Goal: Communication & Community: Answer question/provide support

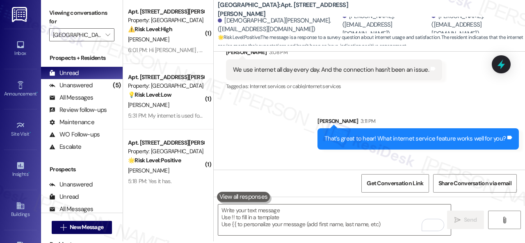
scroll to position [2, 0]
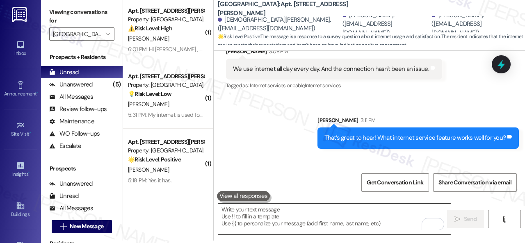
click at [271, 216] on textarea "To enrich screen reader interactions, please activate Accessibility in Grammarl…" at bounding box center [334, 219] width 233 height 31
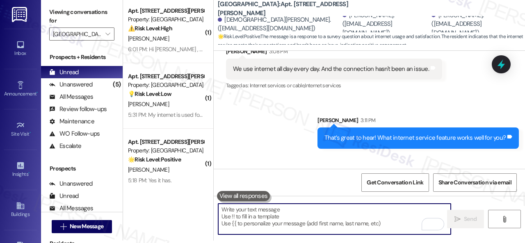
paste textarea "Thanks so much for sharing your experience—it really helps us understand what m…"
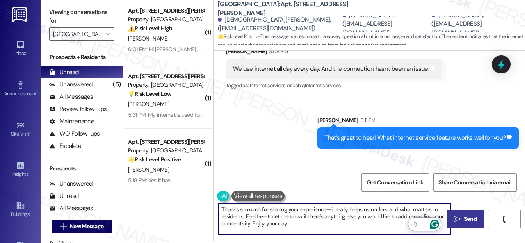
type textarea "Thanks so much for sharing your experience—it really helps us understand what m…"
click at [462, 219] on span "Send" at bounding box center [470, 219] width 16 height 9
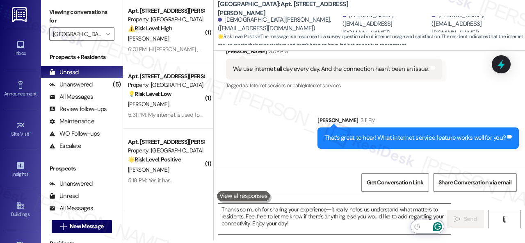
scroll to position [2470, 0]
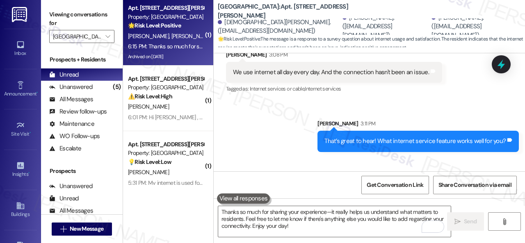
click at [182, 38] on span "K. Hamilton" at bounding box center [192, 35] width 43 height 7
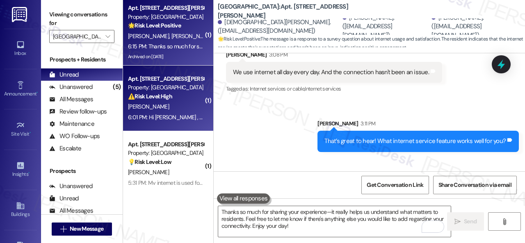
click at [184, 108] on div "S. Reilly" at bounding box center [166, 107] width 78 height 10
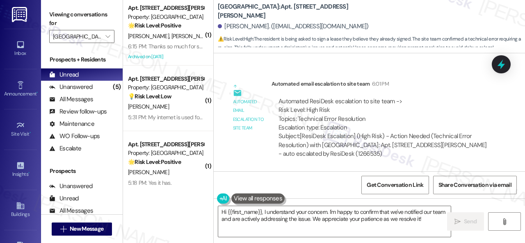
scroll to position [2, 0]
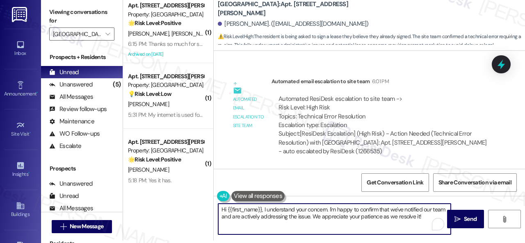
drag, startPoint x: 427, startPoint y: 219, endPoint x: 145, endPoint y: 190, distance: 282.9
click at [145, 190] on div "( 1 ) Apt. 501, 201 Courtright East Road Property: Overland Park 🌟 Risk Level: …" at bounding box center [324, 119] width 402 height 243
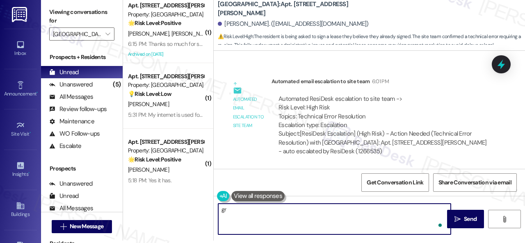
type textarea "g"
type textarea "G"
type textarea "Have a great evening!"
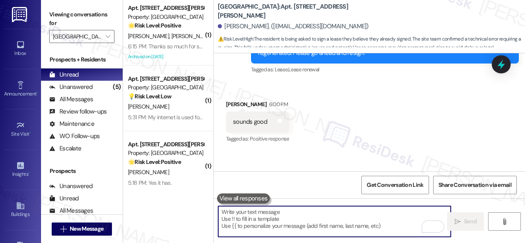
scroll to position [3438, 0]
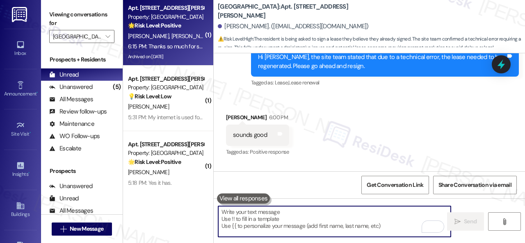
click at [176, 35] on span "K. Hamilton" at bounding box center [192, 35] width 43 height 7
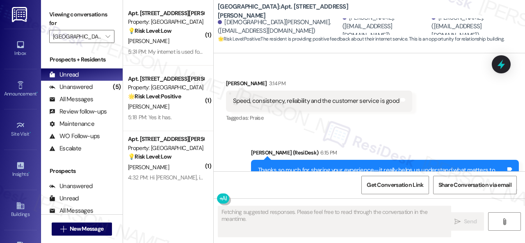
scroll to position [2582, 0]
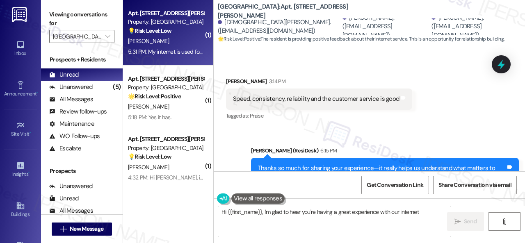
type textarea "Hi {{first_name}}, I'm glad to hear you're having a great experience with our i…"
click at [181, 43] on div "W. Spencer" at bounding box center [166, 41] width 78 height 10
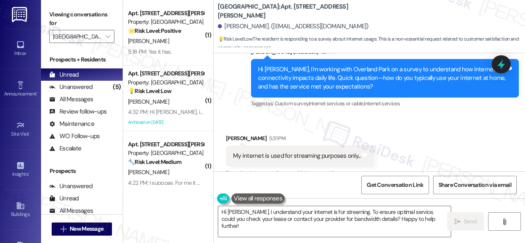
scroll to position [2656, 0]
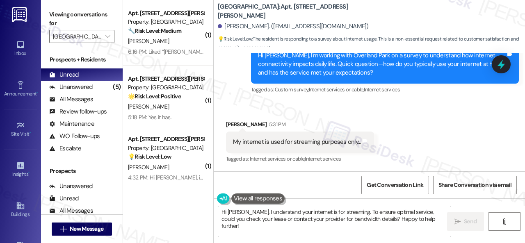
click at [365, 217] on textarea "Hi William, I understand your internet is for streaming. To ensure optimal serv…" at bounding box center [334, 221] width 233 height 31
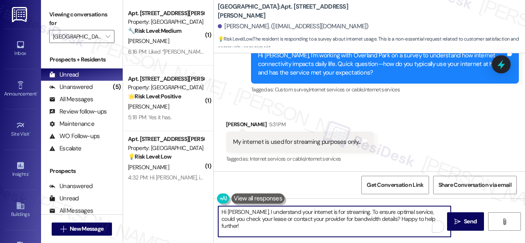
paste textarea "I see. What would make your internet experience better?"
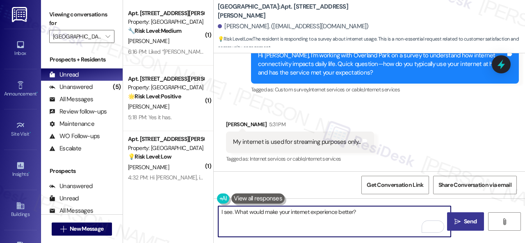
type textarea "I see. What would make your internet experience better?"
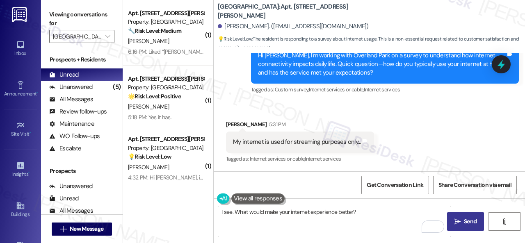
click at [455, 224] on icon "" at bounding box center [457, 222] width 6 height 7
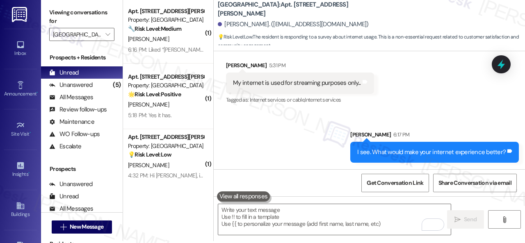
scroll to position [2, 0]
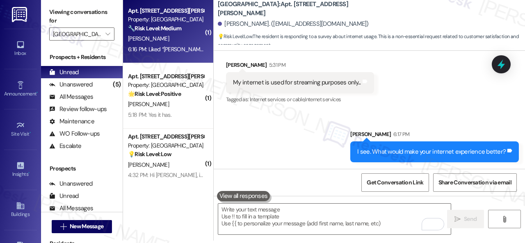
click at [154, 41] on div "S. Reilly" at bounding box center [166, 39] width 78 height 10
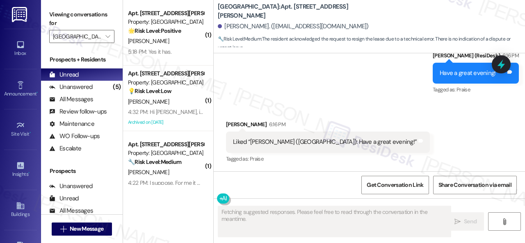
scroll to position [3773, 0]
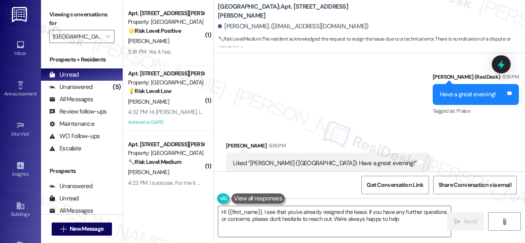
type textarea "Hi {{first_name}}, I see that you've already resigned the lease. If you have an…"
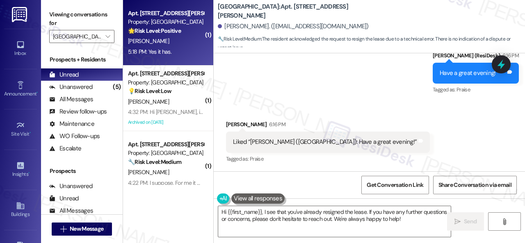
click at [186, 43] on div "C. Stadler" at bounding box center [166, 41] width 78 height 10
type textarea "Fetching suggested responses. Please feel free to read through the conversation…"
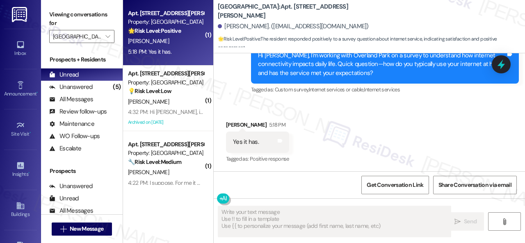
scroll to position [342, 0]
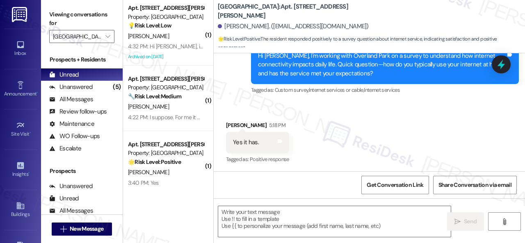
click at [358, 125] on div "Received via SMS Christopher Stadler 5:18 PM Yes it has. Tags and notes Tagged …" at bounding box center [369, 137] width 311 height 69
click at [297, 213] on textarea at bounding box center [334, 221] width 233 height 31
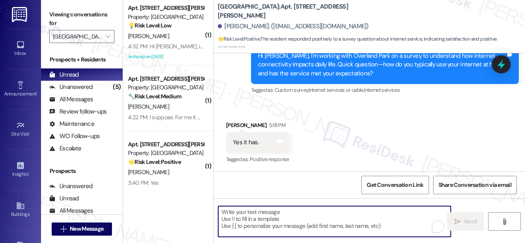
paste textarea "That’s great to hear! What internet service feature works well for you?"
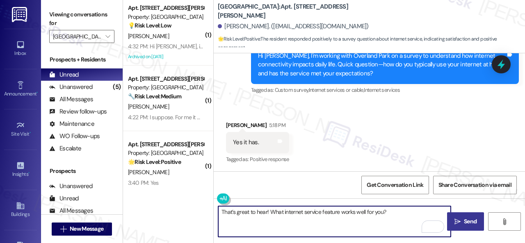
type textarea "That’s great to hear! What internet service feature works well for you?"
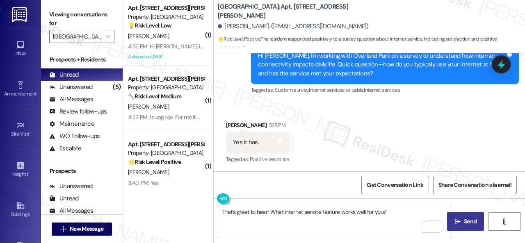
click at [456, 224] on icon "" at bounding box center [457, 222] width 6 height 7
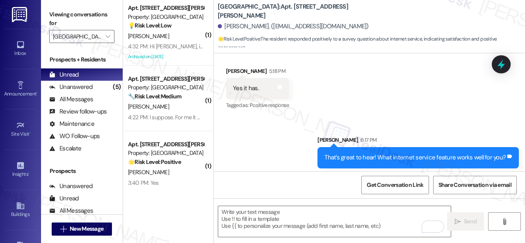
scroll to position [400, 0]
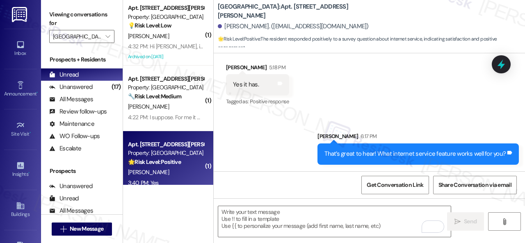
click at [180, 167] on div "🌟 Risk Level: Positive The resident confirms that internet quality is a factor …" at bounding box center [166, 162] width 76 height 9
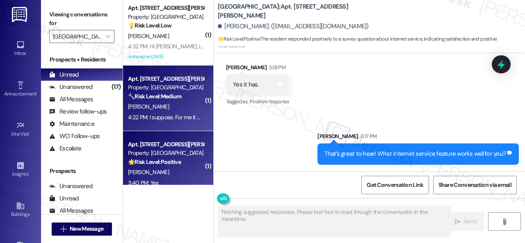
type textarea "Fetching suggested responses. Please feel free to read through the conversation…"
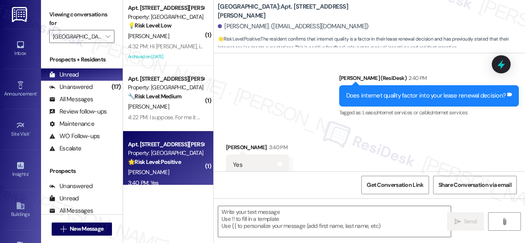
scroll to position [536, 0]
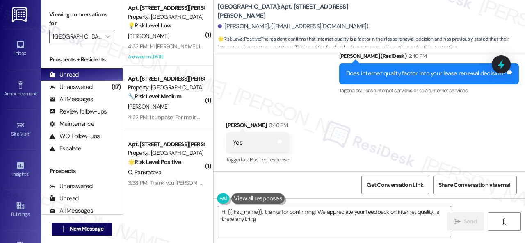
drag, startPoint x: 370, startPoint y: 126, endPoint x: 332, endPoint y: 179, distance: 65.3
click at [370, 126] on div "Received via SMS Janiya Thomas 3:40 PM Yes Tags and notes Tagged as: Positive r…" at bounding box center [369, 137] width 311 height 69
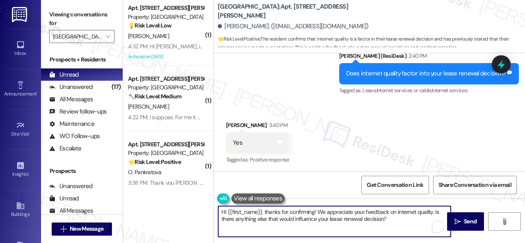
drag, startPoint x: 196, startPoint y: 204, endPoint x: 354, endPoint y: 217, distance: 158.9
click at [162, 196] on div "( 1 ) Apt. 206, 201 Courtright East Road Property: Overland Park 💡 Risk Level: …" at bounding box center [324, 121] width 402 height 243
paste textarea "Thanks so much for sharing your experience—it really helps us understand what m…"
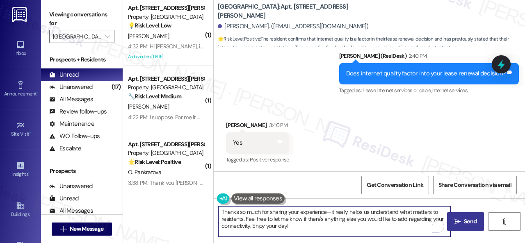
type textarea "Thanks so much for sharing your experience—it really helps us understand what m…"
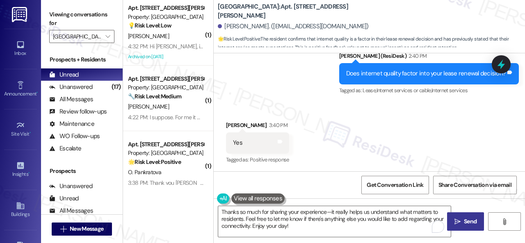
click at [464, 226] on button " Send" at bounding box center [465, 221] width 37 height 18
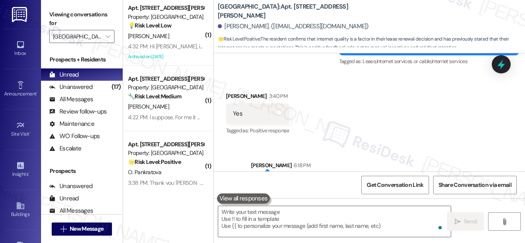
scroll to position [577, 0]
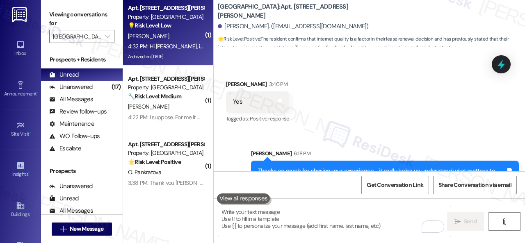
click at [168, 35] on div "J. Rothman" at bounding box center [166, 36] width 78 height 10
type textarea "Fetching suggested responses. Please feel free to read through the conversation…"
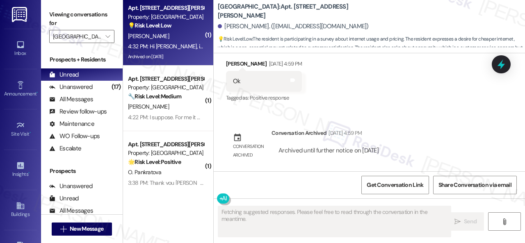
scroll to position [6944, 0]
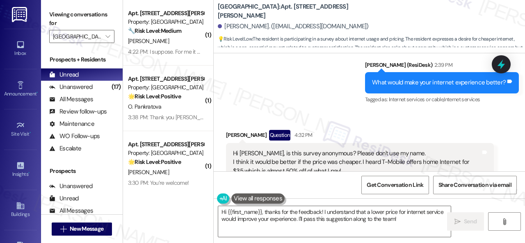
click at [321, 80] on div "Sent via SMS Sarah (ResiDesk) 2:39 PM What would make your internet experience …" at bounding box center [369, 76] width 311 height 69
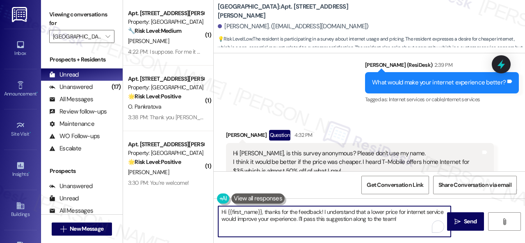
drag, startPoint x: 406, startPoint y: 217, endPoint x: 178, endPoint y: 202, distance: 229.0
click at [178, 205] on div "( 1 ) Apt. 702, 201 Courtright East Road Property: Overland Park 🔧 Risk Level: …" at bounding box center [324, 121] width 402 height 243
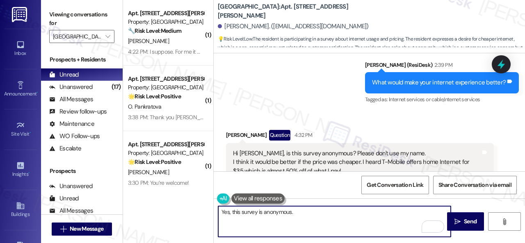
paste textarea "Thanks so much for sharing your experience—it really helps us understand what m…"
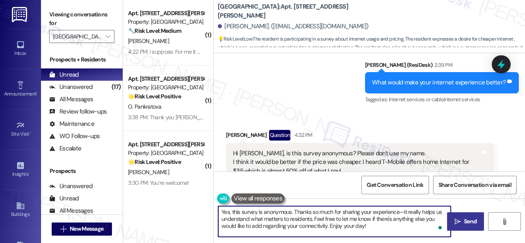
type textarea "Yes, this survey is anonymous. Thanks so much for sharing your experience—it re…"
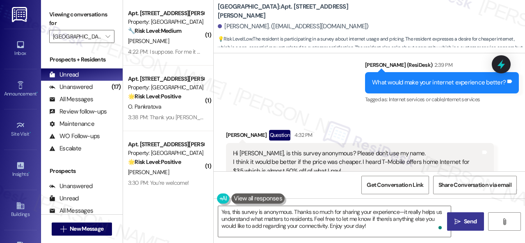
click at [462, 219] on span "Send" at bounding box center [470, 221] width 16 height 9
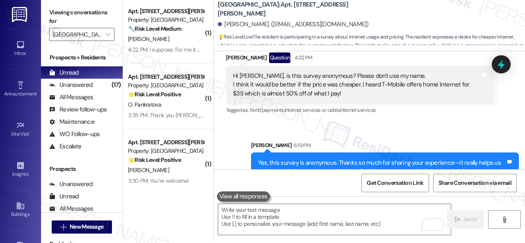
scroll to position [2, 0]
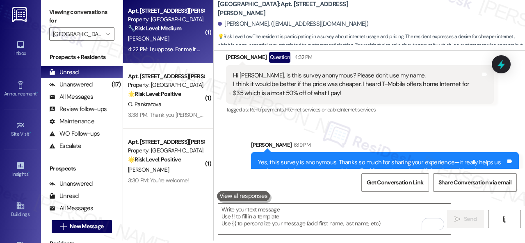
click at [181, 43] on div "H. Snyder" at bounding box center [166, 39] width 78 height 10
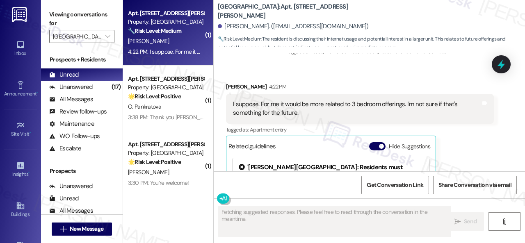
scroll to position [1168, 0]
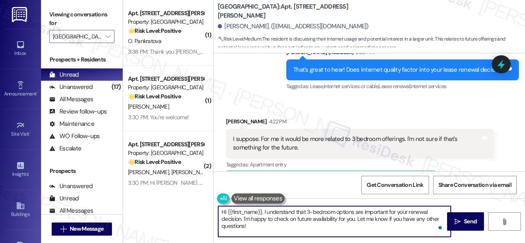
drag, startPoint x: 264, startPoint y: 212, endPoint x: 206, endPoint y: 205, distance: 58.6
click at [206, 205] on div "( 1 ) Apt. 204, 201 Courtright East Road Property: Overland Park 🌟 Risk Level: …" at bounding box center [324, 121] width 402 height 243
drag, startPoint x: 409, startPoint y: 212, endPoint x: 418, endPoint y: 221, distance: 13.4
click at [418, 221] on textarea "I understand that 3-bedroom options are important for your renewal decision. I'…" at bounding box center [334, 221] width 233 height 31
paste textarea "hanks so much for sharing your experience—it really helps us understand what ma…"
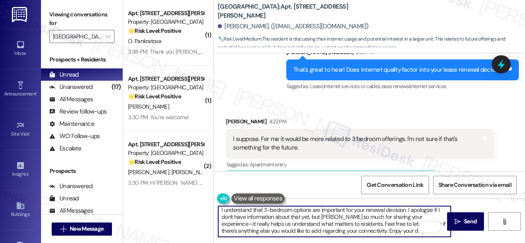
scroll to position [7, 0]
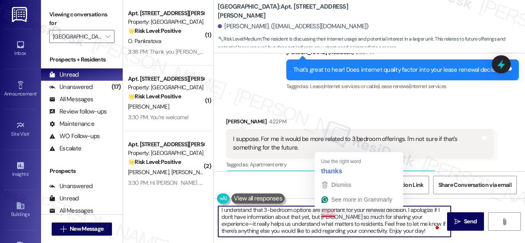
click at [320, 214] on textarea "I understand that 3-bedroom options are important for your renewal decision. I …" at bounding box center [334, 221] width 233 height 31
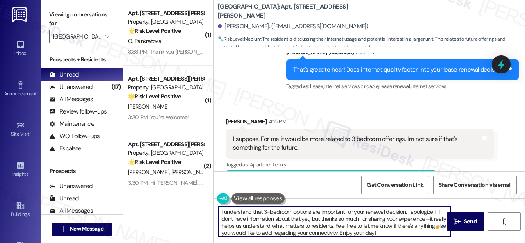
scroll to position [0, 0]
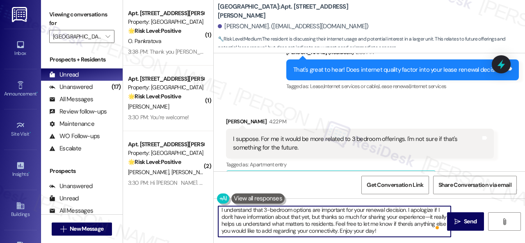
type textarea "I understand that 3-bedroom options are important for your renewal decision. I …"
click at [466, 238] on div "I understand that 3-bedroom options are important for your renewal decision. I …" at bounding box center [369, 230] width 311 height 62
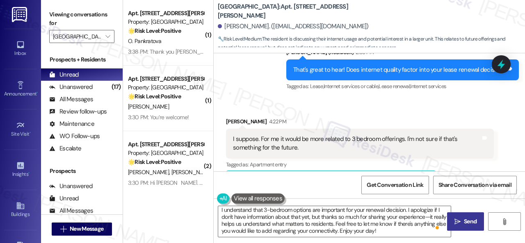
click at [464, 224] on span "Send" at bounding box center [470, 221] width 13 height 9
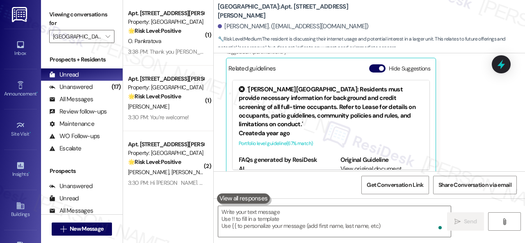
scroll to position [1291, 0]
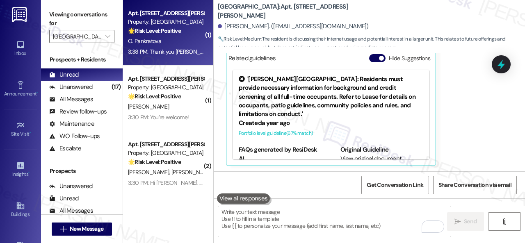
click at [186, 35] on div "🌟 Risk Level: Positive The conversation is positive and focused on gathering re…" at bounding box center [166, 31] width 76 height 9
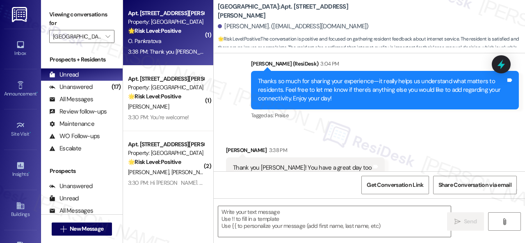
scroll to position [900, 0]
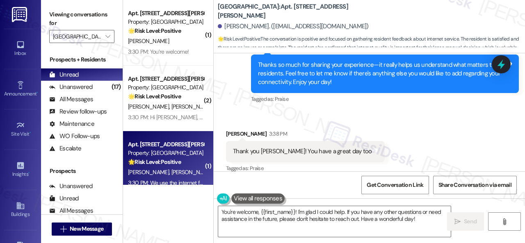
click at [281, 212] on textarea "You're welcome, {{first_name}}! I'm glad I could help. If you have any other qu…" at bounding box center [334, 221] width 233 height 31
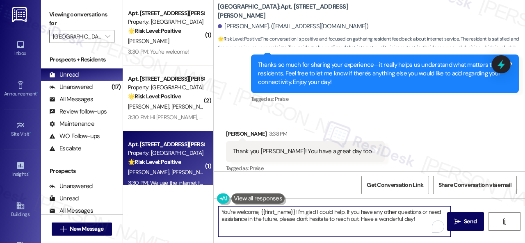
type textarea "Y"
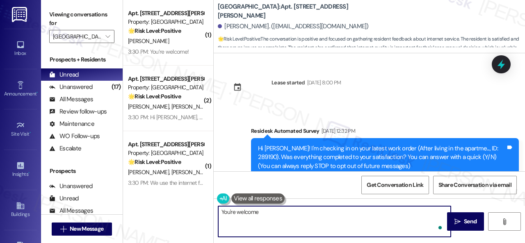
type textarea "You're welcome!"
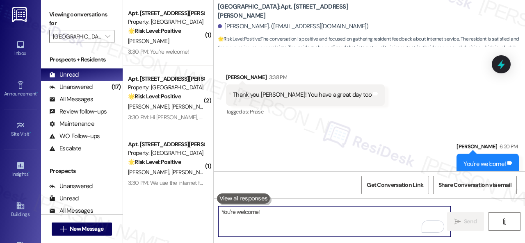
scroll to position [957, 0]
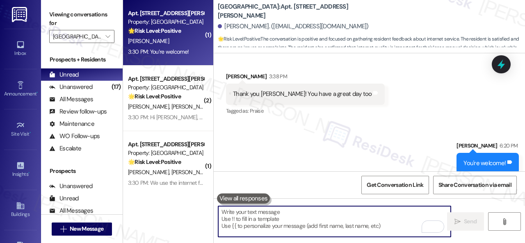
click at [178, 45] on div "[PERSON_NAME]" at bounding box center [166, 41] width 78 height 10
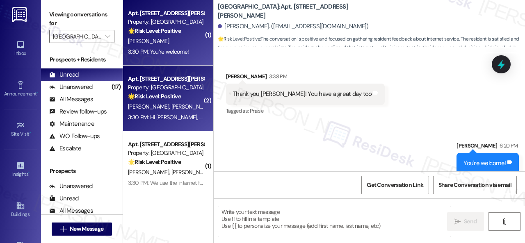
type textarea "Fetching suggested responses. Please feel free to read through the conversation…"
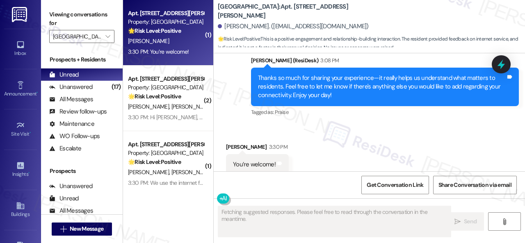
scroll to position [397, 0]
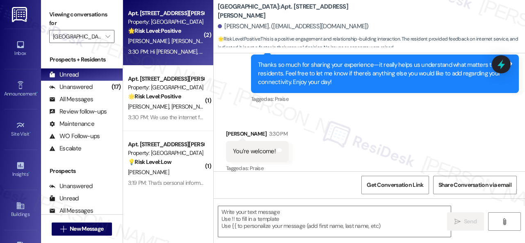
click at [186, 39] on div "N. Perez M. Aquino" at bounding box center [166, 41] width 78 height 10
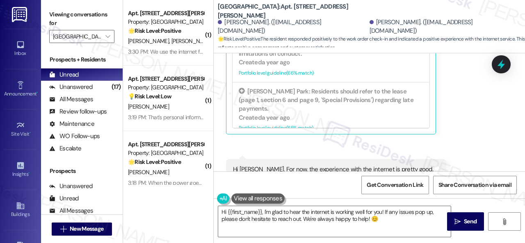
scroll to position [2665, 0]
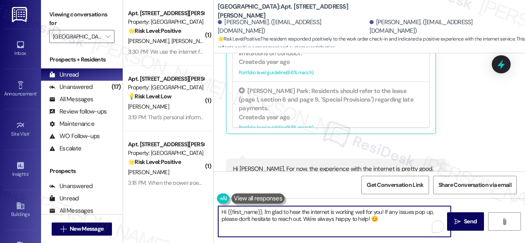
drag, startPoint x: 382, startPoint y: 220, endPoint x: 253, endPoint y: 214, distance: 129.8
click at [154, 206] on div "( 1 ) Apt. 610, 201 Courtright East Road Property: Overland Park 🌟 Risk Level: …" at bounding box center [324, 121] width 402 height 243
paste textarea "That’s great to hear! What internet service feature works well for you?"
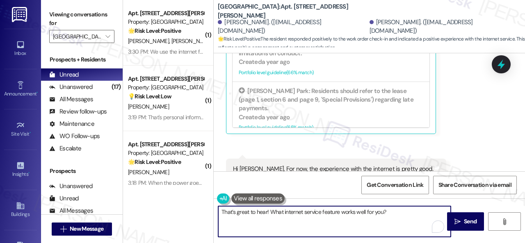
click at [398, 214] on textarea "That’s great to hear! What internet service feature works well for you?" at bounding box center [334, 221] width 233 height 31
type textarea "That’s great to hear! What internet service feature works well for you?"
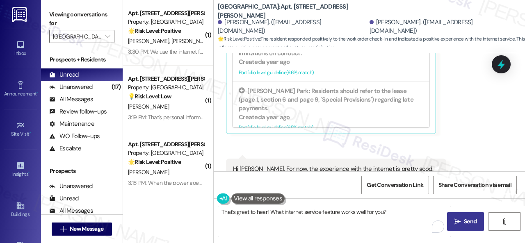
click at [464, 220] on span "Send" at bounding box center [470, 221] width 13 height 9
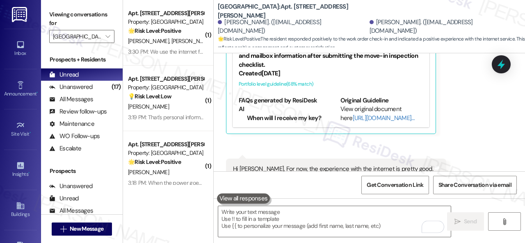
scroll to position [2665, 0]
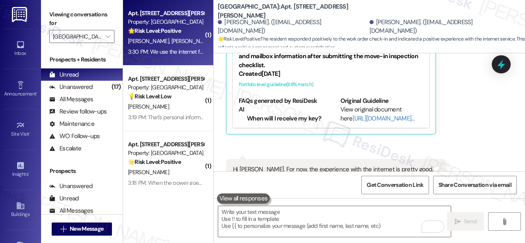
click at [189, 48] on div "3:30 PM: We use the internet for business and entertainment. So far we have not…" at bounding box center [166, 52] width 78 height 10
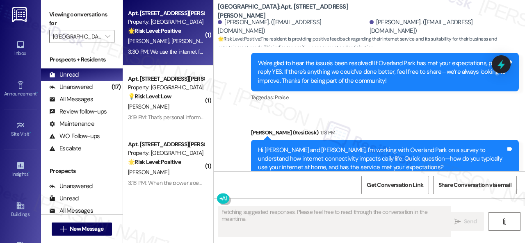
scroll to position [2650, 0]
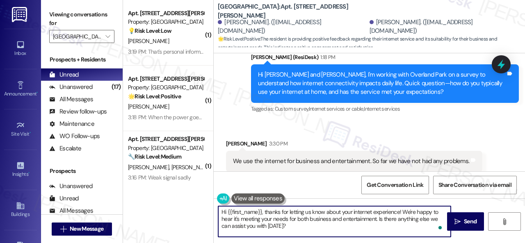
drag, startPoint x: 292, startPoint y: 230, endPoint x: 190, endPoint y: 194, distance: 108.3
click at [190, 194] on div "( 1 ) Apt. 815, 201 Courtright East Road Property: Overland Park 💡 Risk Level: …" at bounding box center [324, 121] width 402 height 243
paste textarea "That’s great to hear! What internet service feature works well for you?"
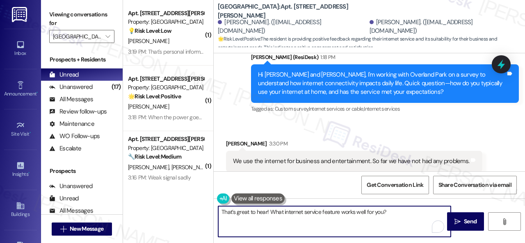
click at [391, 210] on textarea "That’s great to hear! What internet service feature works well for you?" at bounding box center [334, 221] width 233 height 31
type textarea "That’s great to hear! What internet service feature works well for you?"
click at [456, 221] on icon "" at bounding box center [457, 222] width 6 height 7
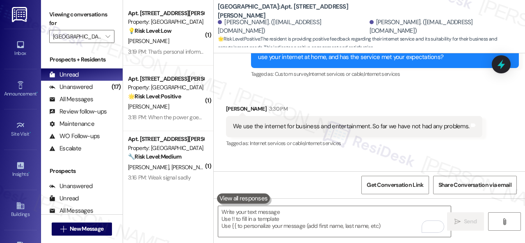
scroll to position [2708, 0]
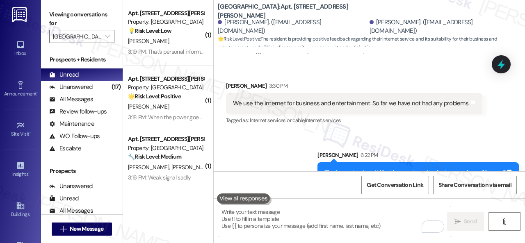
drag, startPoint x: 168, startPoint y: 46, endPoint x: 238, endPoint y: 66, distance: 72.5
click at [168, 46] on div "J. Witters" at bounding box center [166, 41] width 78 height 10
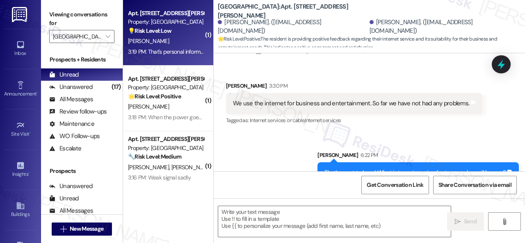
type textarea "Fetching suggested responses. Please feel free to read through the conversation…"
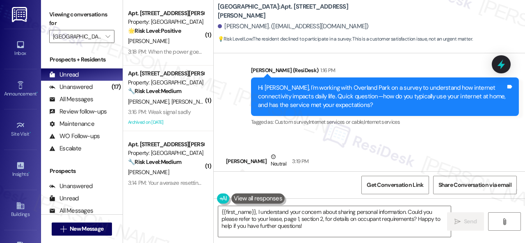
scroll to position [836, 0]
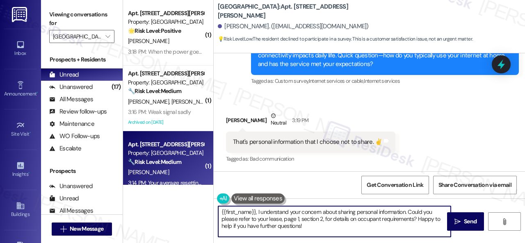
drag, startPoint x: 309, startPoint y: 228, endPoint x: 152, endPoint y: 185, distance: 162.9
click at [162, 201] on div "( 1 ) Apt. 315, 201 Courtright East Road Property: Overland Park 🌟 Risk Level: …" at bounding box center [324, 121] width 402 height 243
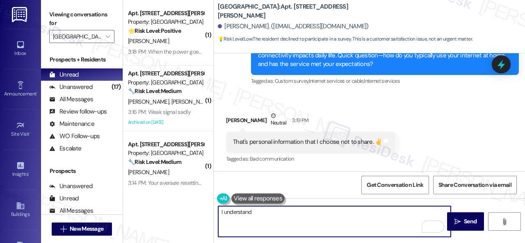
drag, startPoint x: 255, startPoint y: 210, endPoint x: 237, endPoint y: 222, distance: 21.0
click at [162, 208] on div "( 1 ) Apt. 315, 201 Courtright East Road Property: Overland Park 🌟 Risk Level: …" at bounding box center [324, 121] width 402 height 243
paste textarea "We're gathering resident feedback to improve connectivity. It only takes a few …"
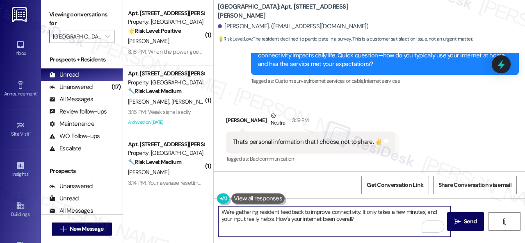
drag, startPoint x: 275, startPoint y: 219, endPoint x: 276, endPoint y: 224, distance: 4.3
click at [279, 218] on textarea "We're gathering resident feedback to improve connectivity. It only takes a few …" at bounding box center [334, 221] width 233 height 31
click at [390, 218] on textarea "We're gathering resident feedback to improve connectivity. It only takes a few …" at bounding box center [334, 221] width 233 height 31
type textarea "We're gathering resident feedback to improve connectivity. It only takes a few …"
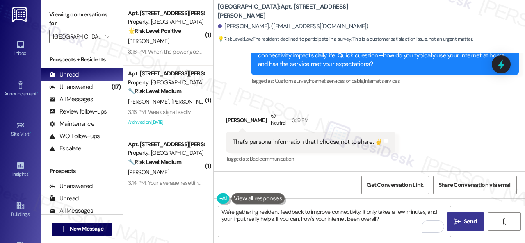
click at [465, 226] on span "Send" at bounding box center [470, 221] width 13 height 9
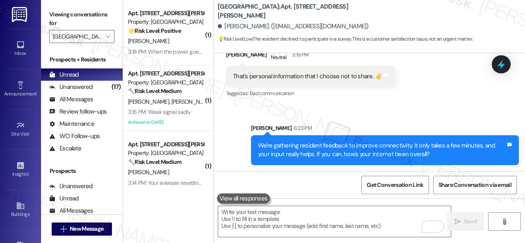
scroll to position [902, 0]
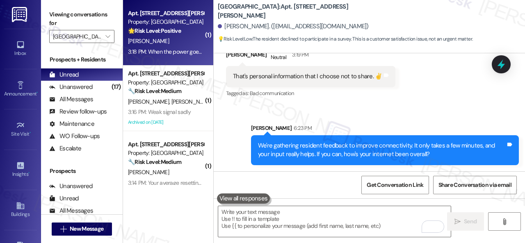
click at [181, 41] on div "K. Allen" at bounding box center [166, 41] width 78 height 10
type textarea "Fetching suggested responses. Please feel free to read through the conversation…"
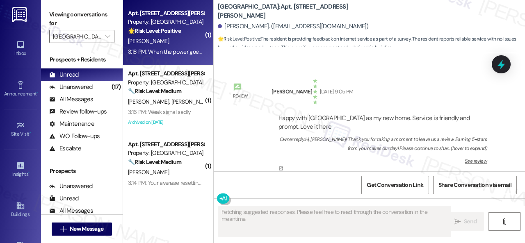
type textarea "Fetching suggested responses. Please feel free to read through the conversation…"
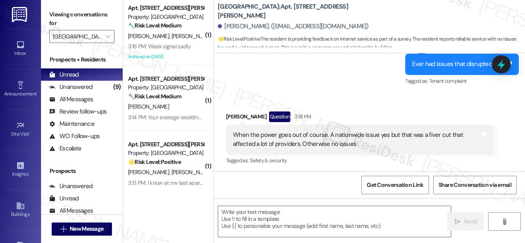
scroll to position [1967, 0]
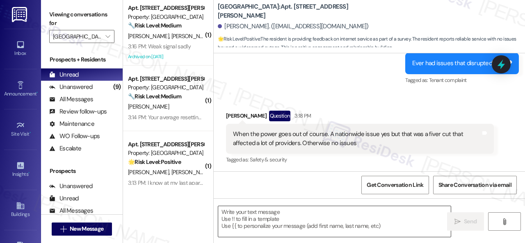
click at [279, 216] on textarea at bounding box center [334, 221] width 233 height 31
paste textarea "Thanks so much for sharing your experience—it really helps us understand what m…"
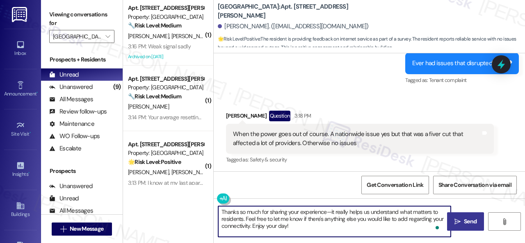
type textarea "Thanks so much for sharing your experience—it really helps us understand what m…"
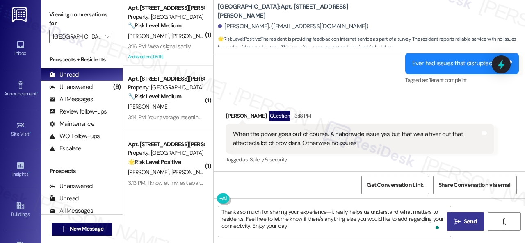
drag, startPoint x: 463, startPoint y: 224, endPoint x: 468, endPoint y: 224, distance: 4.5
click at [468, 224] on span "Send" at bounding box center [470, 221] width 13 height 9
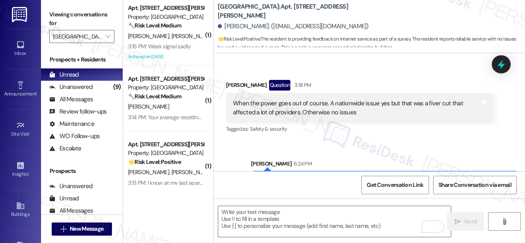
scroll to position [2042, 0]
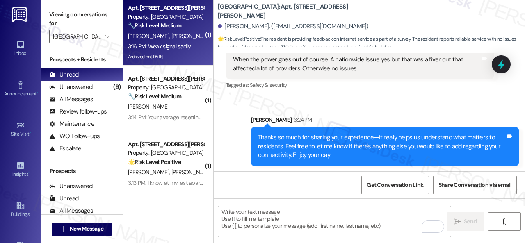
click at [196, 33] on div "R. Nance D. Nance R. Nance" at bounding box center [166, 36] width 78 height 10
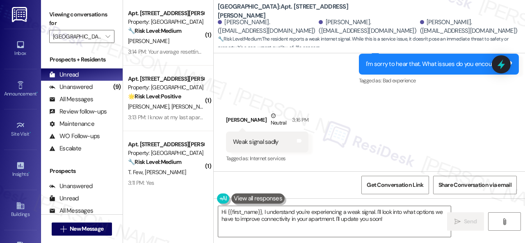
scroll to position [5498, 0]
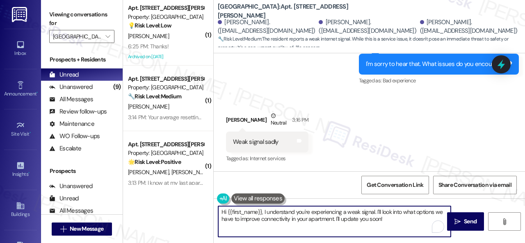
drag, startPoint x: 397, startPoint y: 224, endPoint x: 144, endPoint y: 204, distance: 253.9
click at [144, 204] on div "( 1 ) Apt. 206, 201 Courtright East Road Property: Overland Park 💡 Risk Level: …" at bounding box center [324, 121] width 402 height 243
paste textarea "ow often does this occur?"
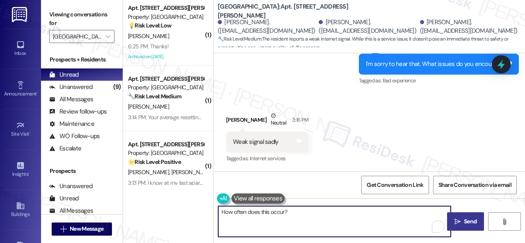
type textarea "How often does this occur?"
drag, startPoint x: 452, startPoint y: 223, endPoint x: 454, endPoint y: 219, distance: 4.4
click at [454, 223] on icon "" at bounding box center [457, 222] width 6 height 7
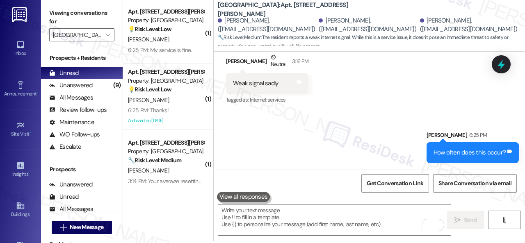
scroll to position [2, 0]
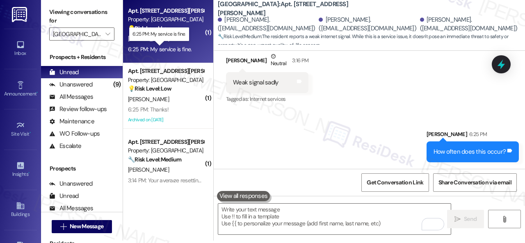
click at [178, 46] on div "6:25 PM: My service is fine. 6:25 PM: My service is fine." at bounding box center [160, 49] width 64 height 7
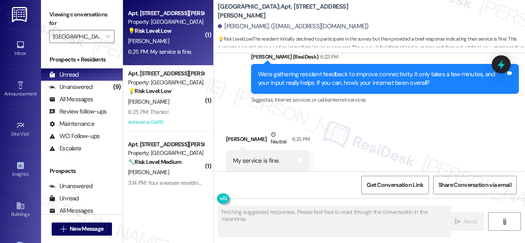
scroll to position [991, 0]
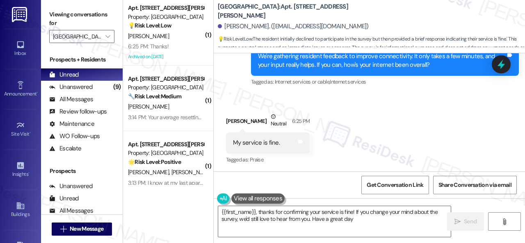
type textarea "{{first_name}}, thanks for confirming your service is fine! If you change your …"
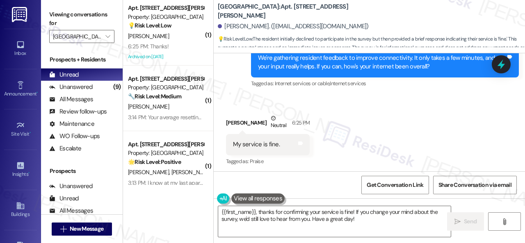
scroll to position [992, 0]
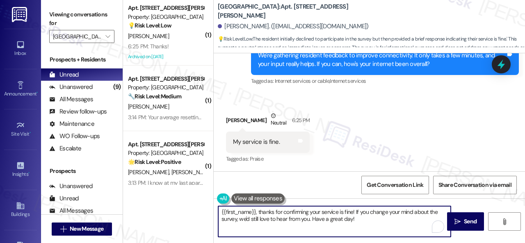
drag, startPoint x: 372, startPoint y: 221, endPoint x: 211, endPoint y: 195, distance: 163.3
click at [176, 187] on div "( 1 ) Apt. 206, 201 Courtright East Road Property: Overland Park 💡 Risk Level: …" at bounding box center [324, 121] width 402 height 243
paste textarea "Thanks so much for sharing your experience—it really helps us understand what m…"
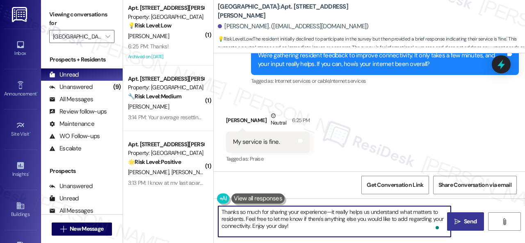
type textarea "Thanks so much for sharing your experience—it really helps us understand what m…"
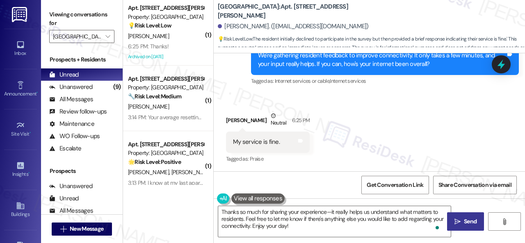
click at [464, 220] on span "Send" at bounding box center [470, 221] width 13 height 9
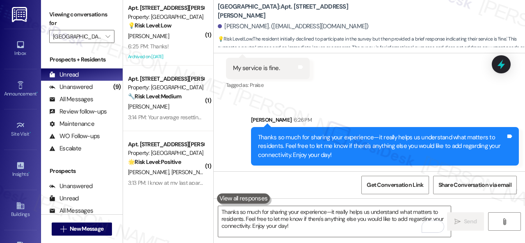
scroll to position [1066, 0]
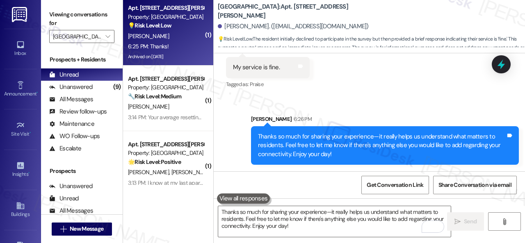
click at [173, 43] on div "6:25 PM: Thanks! 6:25 PM: Thanks!" at bounding box center [166, 46] width 78 height 10
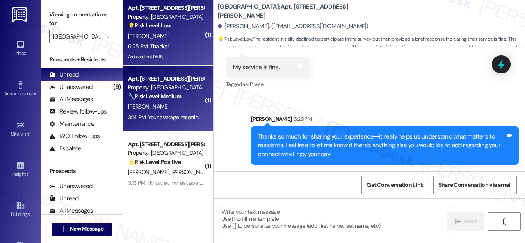
type textarea "Fetching suggested responses. Please feel free to read through the conversation…"
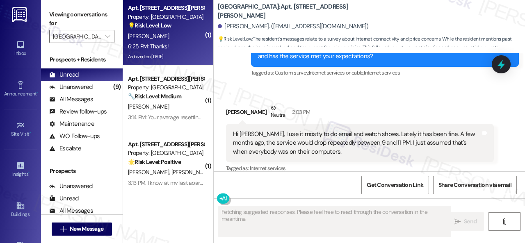
scroll to position [7100, 0]
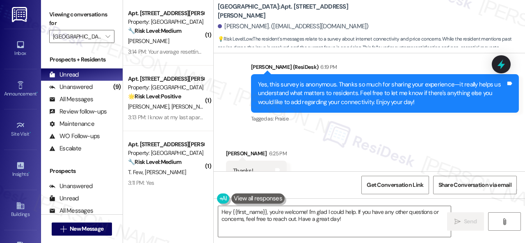
drag, startPoint x: 349, startPoint y: 218, endPoint x: 126, endPoint y: 185, distance: 225.1
click at [203, 194] on div "( 1 ) Apt. 909, 201 Courtright East Road Property: Overland Park 🔧 Risk Level: …" at bounding box center [324, 121] width 402 height 243
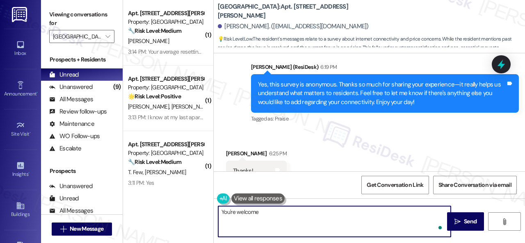
type textarea "You're welcome!"
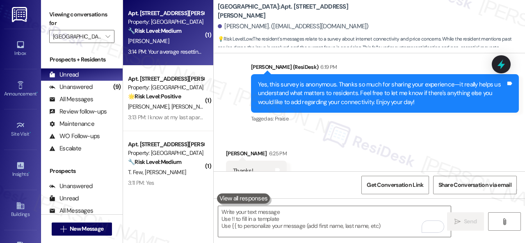
click at [170, 43] on div "D. Eaton" at bounding box center [166, 41] width 78 height 10
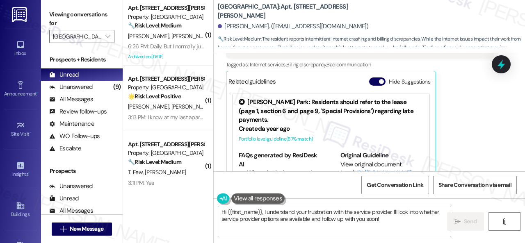
scroll to position [3250, 0]
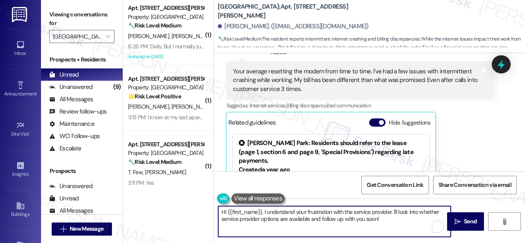
drag, startPoint x: 305, startPoint y: 217, endPoint x: 188, endPoint y: 192, distance: 120.0
click at [150, 181] on div "( 1 ) Apt. 521, 201 Courtright East Road Property: Overland Park 🔧 Risk Level: …" at bounding box center [324, 121] width 402 height 243
paste textarea "I'm sorry to hear that. Has it made you think differently about living here, or…"
drag, startPoint x: 274, startPoint y: 210, endPoint x: 193, endPoint y: 210, distance: 80.8
click at [193, 210] on div "( 1 ) Apt. 521, 201 Courtright East Road Property: Overland Park 🔧 Risk Level: …" at bounding box center [324, 121] width 402 height 243
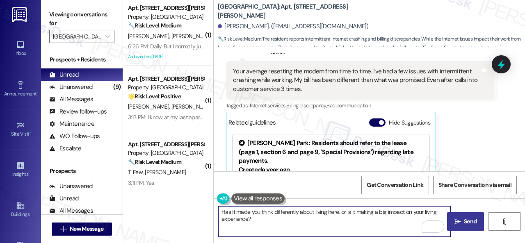
type textarea "Has it made you think differently about living here, or is it making a big impa…"
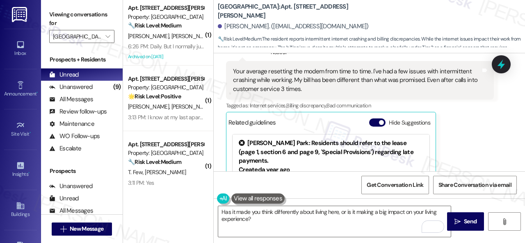
drag, startPoint x: 464, startPoint y: 220, endPoint x: 466, endPoint y: 210, distance: 10.0
click at [464, 220] on span "Send" at bounding box center [470, 221] width 13 height 9
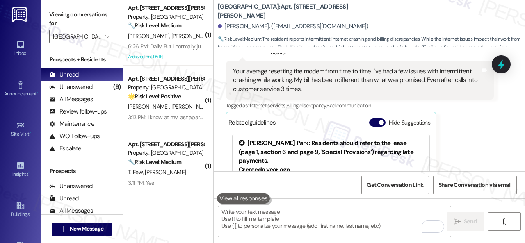
scroll to position [3332, 0]
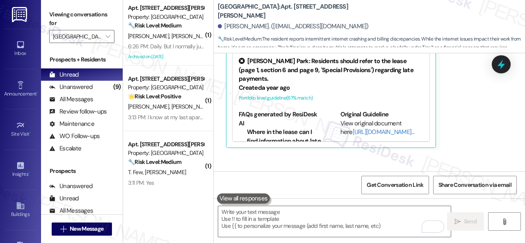
click at [215, 37] on span "[PERSON_NAME]" at bounding box center [235, 35] width 41 height 7
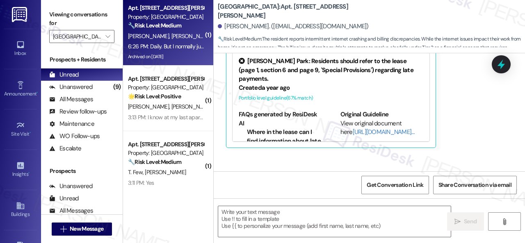
type textarea "Fetching suggested responses. Please feel free to read through the conversation…"
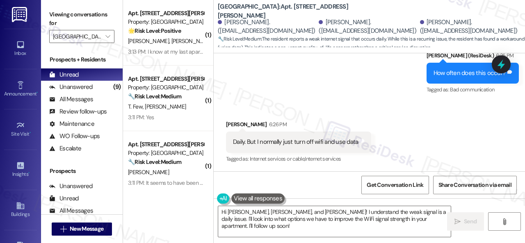
scroll to position [2, 0]
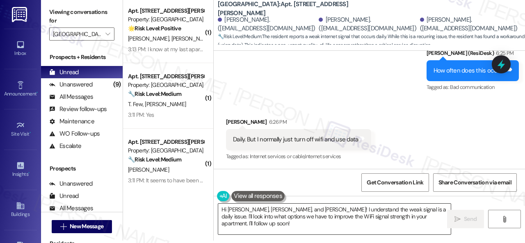
click at [353, 217] on textarea "Hi Deborah, Rachael, and Raymond! I understand the weak signal is a daily issue…" at bounding box center [334, 219] width 233 height 31
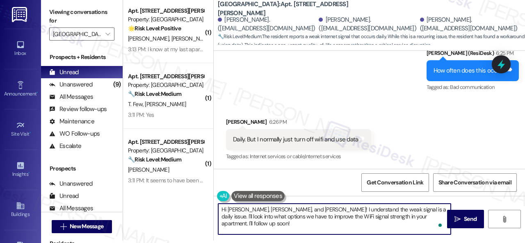
paste textarea "as it made you think differently about living here, or is it making a big impac…"
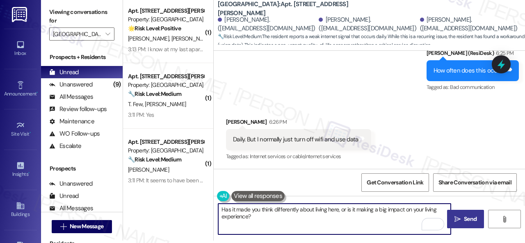
type textarea "Has it made you think differently about living here, or is it making a big impa…"
click at [458, 219] on span " Send" at bounding box center [466, 219] width 26 height 9
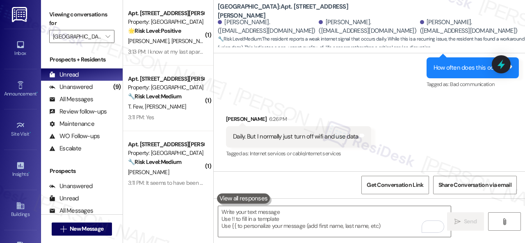
scroll to position [5636, 0]
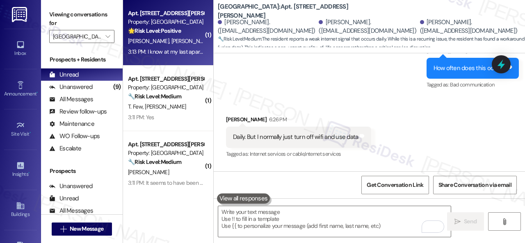
click at [189, 43] on div "J. Roark C. Arnold" at bounding box center [166, 41] width 78 height 10
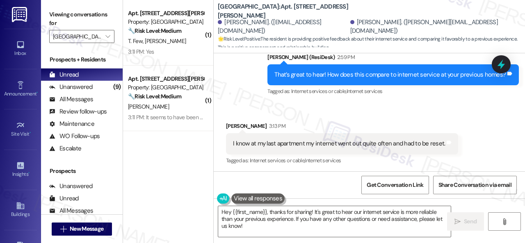
scroll to position [3298, 0]
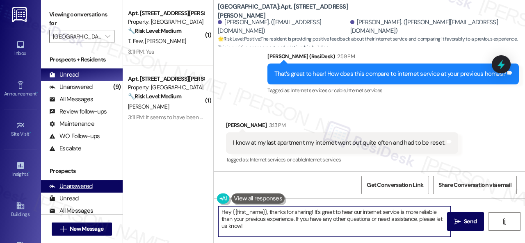
drag, startPoint x: 243, startPoint y: 227, endPoint x: 119, endPoint y: 183, distance: 131.3
click at [114, 183] on div "Viewing conversations for Overland Park  Prospects + Residents Unread (0) Unre…" at bounding box center [283, 121] width 484 height 243
paste textarea "Thanks so much for sharing your experience—it really helps us understand what m…"
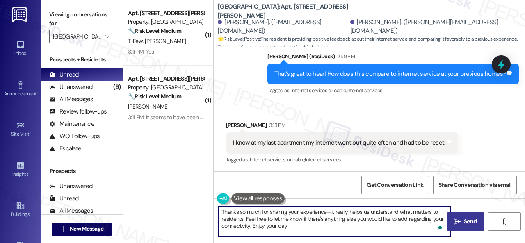
type textarea "Thanks so much for sharing your experience—it really helps us understand what m…"
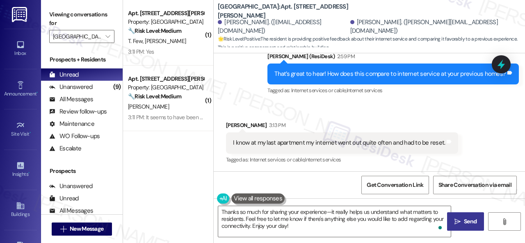
click at [466, 221] on span "Send" at bounding box center [470, 221] width 13 height 9
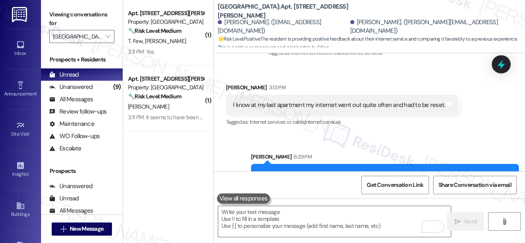
scroll to position [3373, 0]
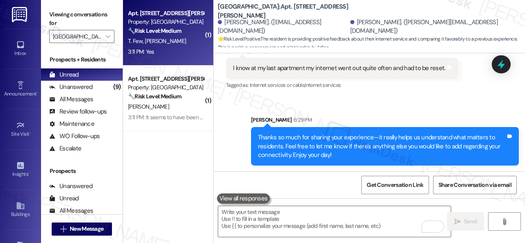
click at [165, 39] on div "T. Few S. Oneil" at bounding box center [166, 41] width 78 height 10
type textarea "Fetching suggested responses. Please feel free to read through the conversation…"
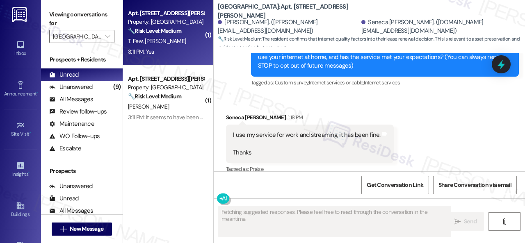
type textarea "Fetching suggested responses. Please feel free to read through the conversation…"
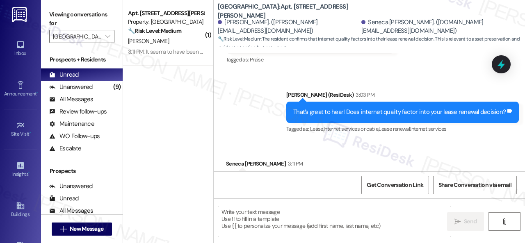
scroll to position [258, 0]
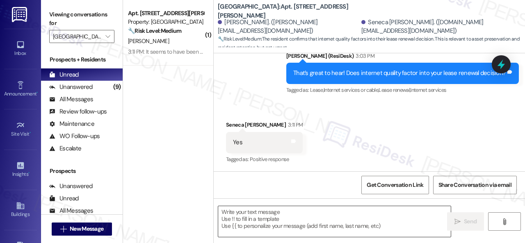
click at [269, 213] on textarea at bounding box center [334, 221] width 233 height 31
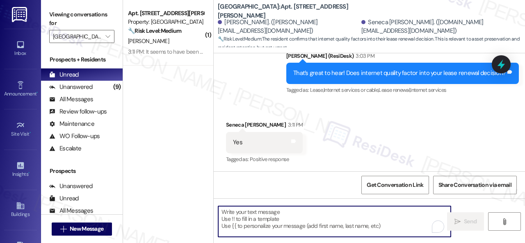
paste textarea "Thanks so much for sharing your experience—it really helps us understand what m…"
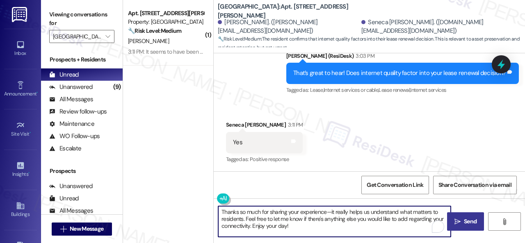
type textarea "Thanks so much for sharing your experience—it really helps us understand what m…"
click at [468, 219] on span "Send" at bounding box center [470, 221] width 13 height 9
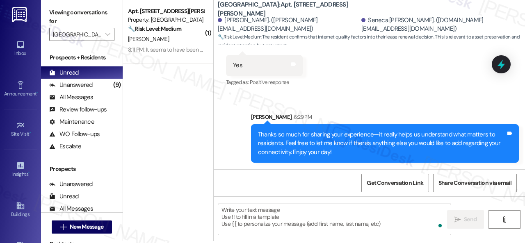
scroll to position [2, 0]
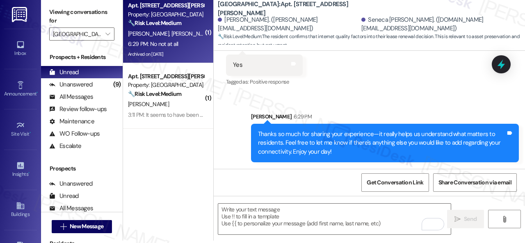
click at [203, 41] on div "6:29 PM: No not at all 6:29 PM: No not at all" at bounding box center [166, 44] width 78 height 10
type textarea "Fetching suggested responses. Please feel free to read through the conversation…"
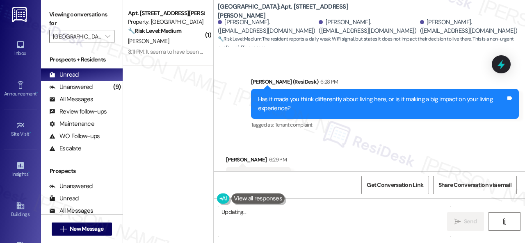
scroll to position [5784, 0]
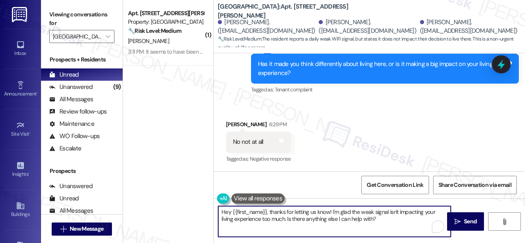
drag, startPoint x: 286, startPoint y: 209, endPoint x: 160, endPoint y: 180, distance: 129.6
click at [139, 171] on div "( 1 ) Apt. 105, 201 Courtright East Road Property: Overland Park 🔧 Risk Level: …" at bounding box center [324, 121] width 402 height 243
paste textarea "Thanks so much for sharing your experience—it really helps us understand what m…"
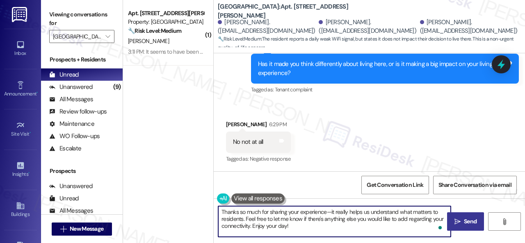
type textarea "Thanks so much for sharing your experience—it really helps us understand what m…"
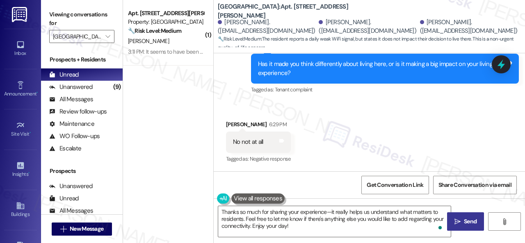
click at [465, 219] on span "Send" at bounding box center [470, 221] width 13 height 9
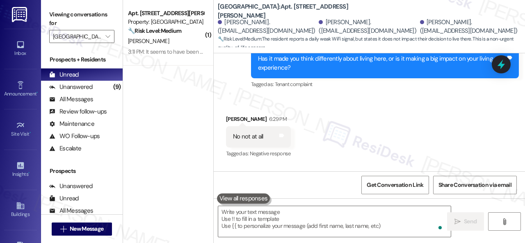
scroll to position [5783, 0]
click at [179, 45] on div "L. Scribner" at bounding box center [166, 41] width 78 height 10
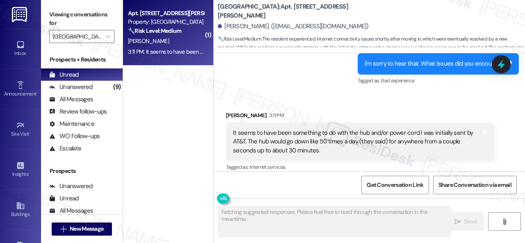
scroll to position [817, 0]
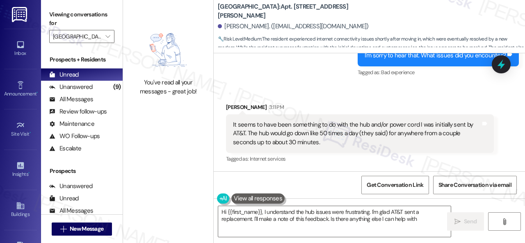
type textarea "Hi {{first_name}}, I understand the hub issues were frustrating. I'm glad AT&T …"
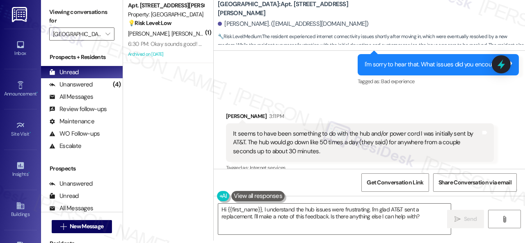
scroll to position [817, 0]
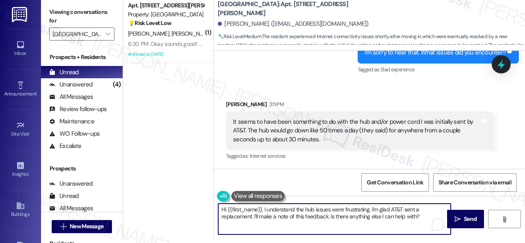
drag, startPoint x: 422, startPoint y: 219, endPoint x: 331, endPoint y: 188, distance: 96.8
click at [88, 179] on div "Viewing conversations for Overland Park  Prospects + Residents Unread (0) Unre…" at bounding box center [283, 119] width 484 height 243
paste textarea "as it made you think differently about living here, or is it making a big impac…"
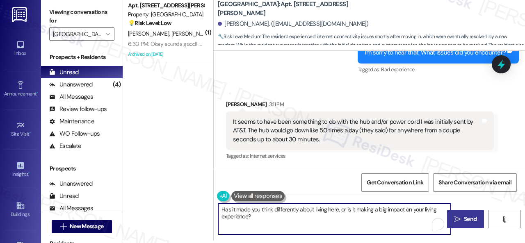
type textarea "Has it made you think differently about living here, or is it making a big impa…"
click at [470, 224] on span "Send" at bounding box center [470, 219] width 13 height 9
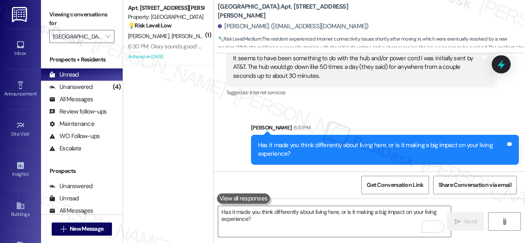
scroll to position [2, 0]
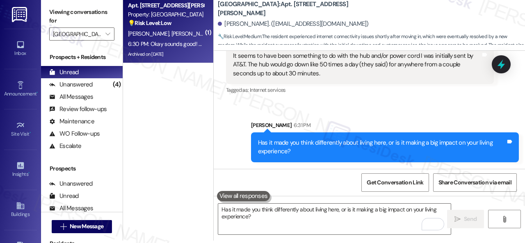
click at [189, 25] on div "💡 Risk Level: Low The resident is experiencing daily wifi connectivity issues, …" at bounding box center [166, 23] width 76 height 9
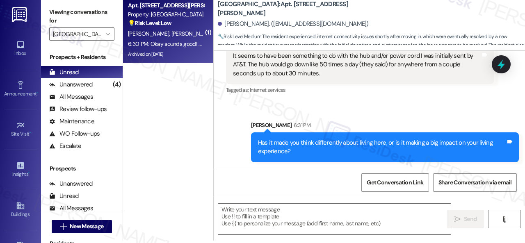
type textarea "Fetching suggested responses. Please feel free to read through the conversation…"
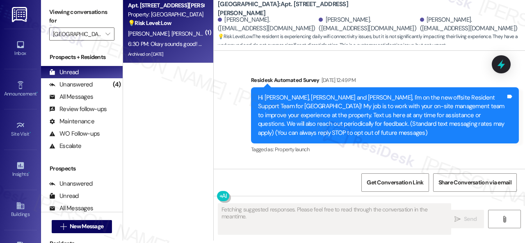
scroll to position [0, 0]
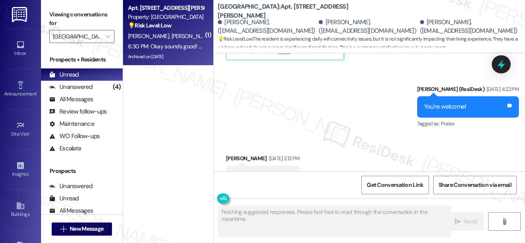
type textarea "Fetching suggested responses. Please feel free to read through the conversation…"
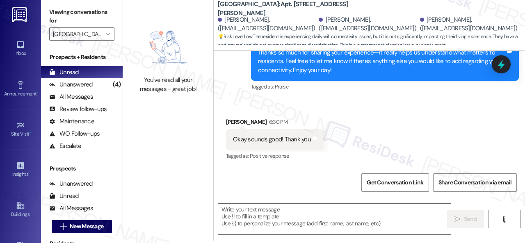
scroll to position [5939, 0]
click at [304, 220] on textarea at bounding box center [334, 219] width 233 height 31
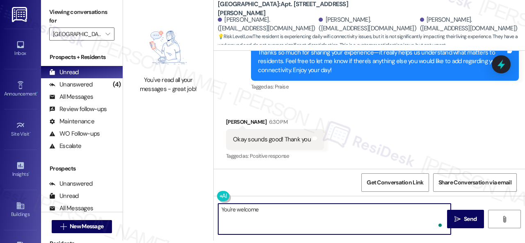
type textarea "You're welcome!"
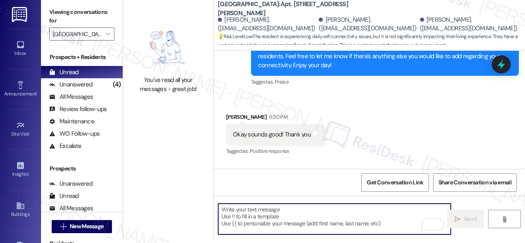
scroll to position [5939, 0]
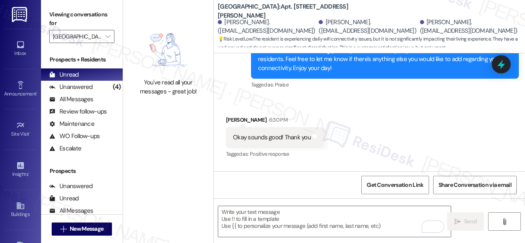
click at [338, 126] on div "Received via SMS [PERSON_NAME] 6:30 PM Okay sounds good! Thank you Tags and not…" at bounding box center [369, 131] width 311 height 69
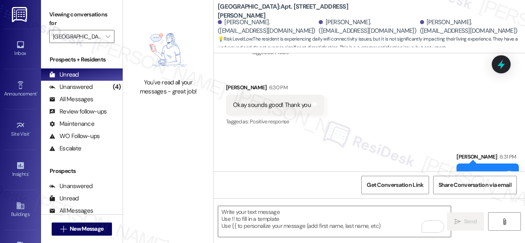
scroll to position [5997, 0]
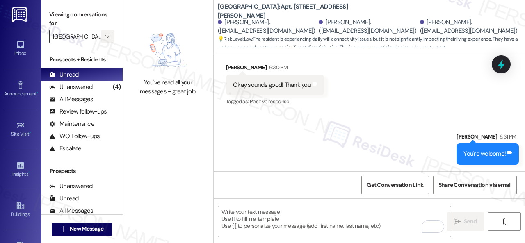
click at [112, 33] on button "" at bounding box center [107, 36] width 13 height 13
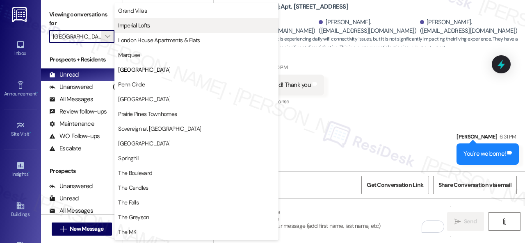
scroll to position [0, 0]
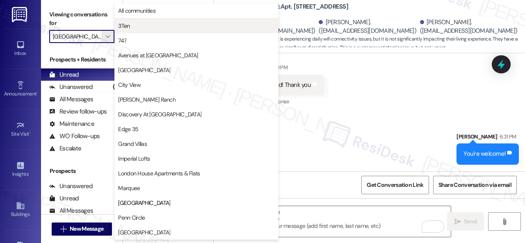
click at [137, 24] on span "3Ten" at bounding box center [196, 26] width 157 height 8
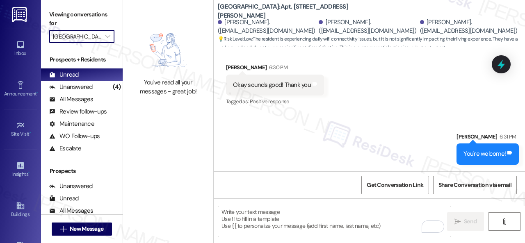
type input "3Ten"
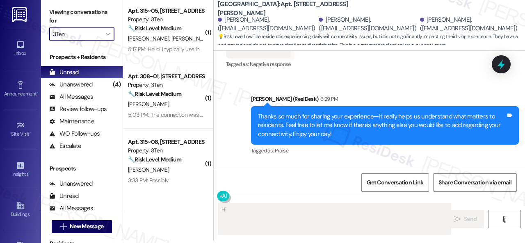
scroll to position [5845, 0]
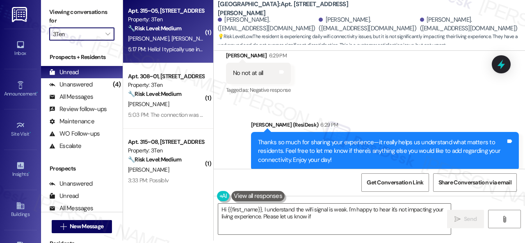
type textarea "Hi {{first_name}}, I understand the wifi signal is weak. I'm happy to hear it's…"
click at [188, 43] on div "K. Smith A. Smith" at bounding box center [166, 39] width 78 height 10
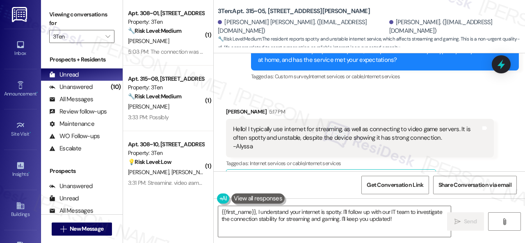
scroll to position [484, 0]
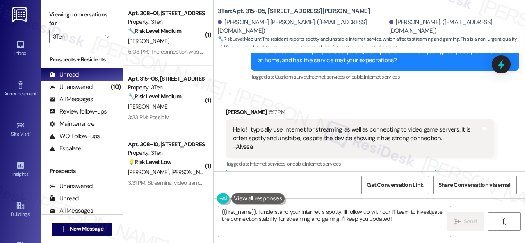
click at [306, 219] on textarea "{{first_name}}, I understand your internet is spotty. I'll follow up with our I…" at bounding box center [334, 221] width 233 height 31
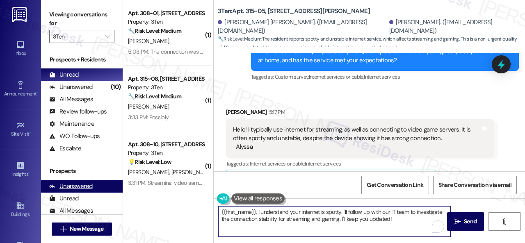
drag, startPoint x: 396, startPoint y: 221, endPoint x: 107, endPoint y: 186, distance: 291.7
click at [106, 186] on div "Viewing conversations for 3Ten  Prospects + Residents Unread (0) Unread: Any m…" at bounding box center [283, 121] width 484 height 243
paste textarea "I'm sorry to hear that. Has it made you think differently about living here, or…"
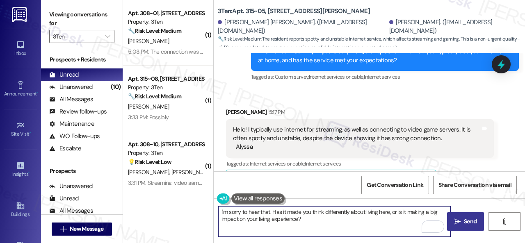
type textarea "I'm sorry to hear that. Has it made you think differently about living here, or…"
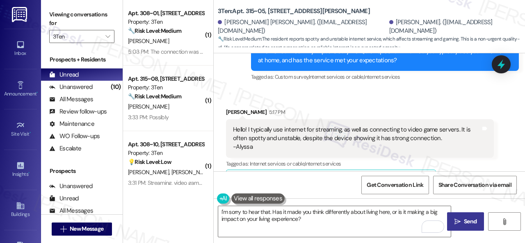
click at [462, 226] on span "Send" at bounding box center [470, 221] width 16 height 9
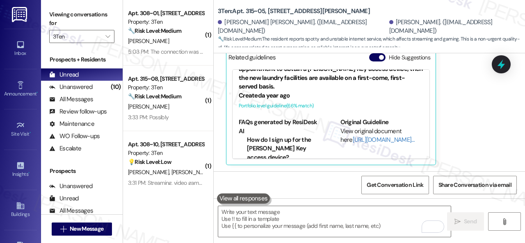
scroll to position [26, 0]
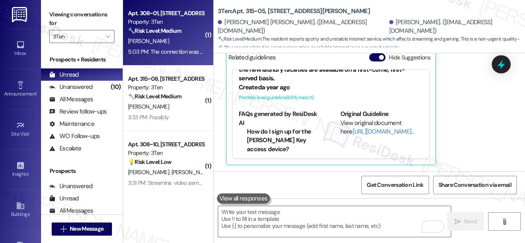
click at [177, 42] on div "G. Henry" at bounding box center [166, 41] width 78 height 10
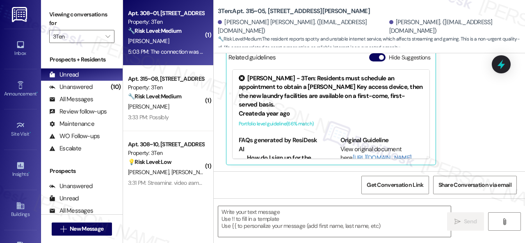
type textarea "Fetching suggested responses. Please feel free to read through the conversation…"
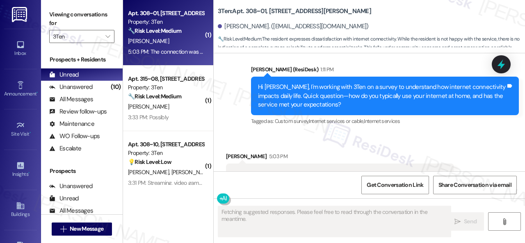
scroll to position [3859, 0]
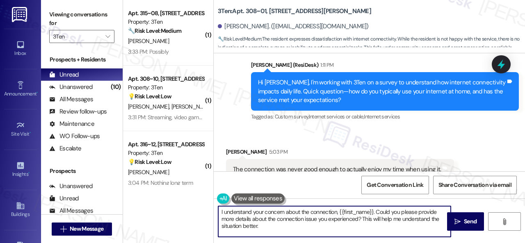
drag, startPoint x: 196, startPoint y: 209, endPoint x: 185, endPoint y: 206, distance: 10.5
click at [184, 207] on div "( 1 ) Apt. 315~08, 310 Dickinson Rd Property: 3Ten 🔧 Risk Level: Medium The res…" at bounding box center [324, 121] width 402 height 243
paste textarea "'m sorry to hear that. What issues do you encounter?"
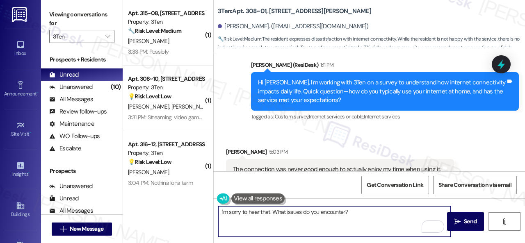
click at [345, 211] on textarea "I'm sorry to hear that. What issues do you encounter?" at bounding box center [334, 221] width 233 height 31
paste textarea "ow often does this occur?"
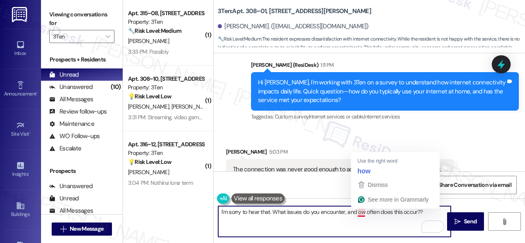
drag, startPoint x: 358, startPoint y: 213, endPoint x: 358, endPoint y: 208, distance: 4.9
click at [358, 213] on textarea "I'm sorry to hear that. What issues do you encounter, and ow often does this oc…" at bounding box center [334, 221] width 233 height 31
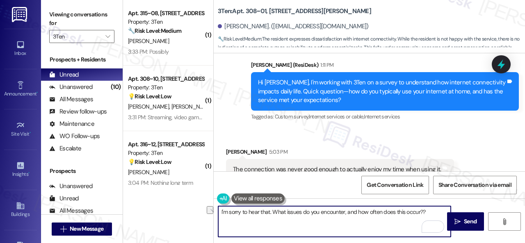
drag, startPoint x: 389, startPoint y: 215, endPoint x: 407, endPoint y: 214, distance: 18.1
click at [407, 214] on textarea "I'm sorry to hear that. What issues do you encounter, and how often does this o…" at bounding box center [334, 221] width 233 height 31
drag, startPoint x: 429, startPoint y: 214, endPoint x: 219, endPoint y: 210, distance: 210.5
click at [219, 210] on textarea "I'm sorry to hear that. What issues do you encounter, and how often do they occ…" at bounding box center [334, 221] width 233 height 31
click at [426, 210] on textarea "I'm sorry to hear that. What issues do you encounter, and how often do they occ…" at bounding box center [334, 221] width 233 height 31
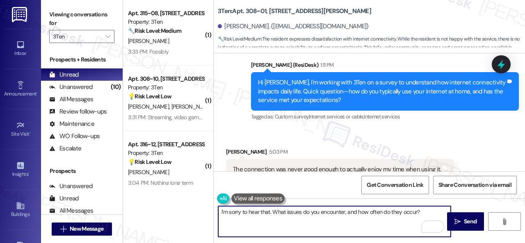
click at [361, 228] on textarea "I'm sorry to hear that. What issues do you encounter, and how often do they occ…" at bounding box center [334, 221] width 233 height 31
type textarea "I'm sorry to hear that. What issues do you encounter, and how often do they occ…"
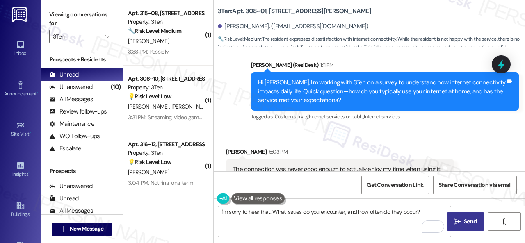
click at [458, 224] on span " Send" at bounding box center [466, 221] width 26 height 9
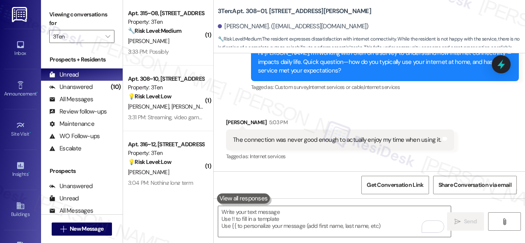
scroll to position [3916, 0]
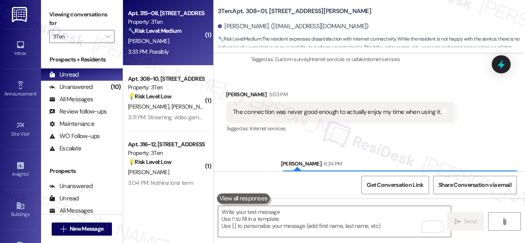
click at [181, 50] on div "3:33 PM: Possibly 3:33 PM: Possibly" at bounding box center [166, 52] width 78 height 10
type textarea "Fetching suggested responses. Please feel free to read through the conversation…"
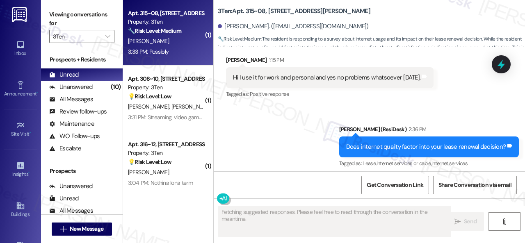
scroll to position [2223, 0]
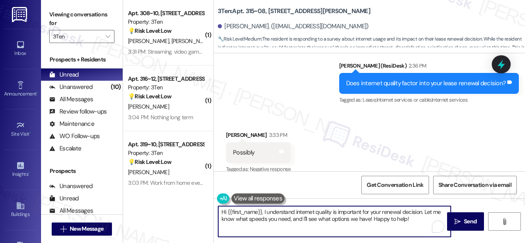
drag, startPoint x: 406, startPoint y: 218, endPoint x: 192, endPoint y: 197, distance: 214.7
click at [192, 197] on div "( 1 ) Apt. 308~10, 310 Dickinson Rd Property: 3Ten 💡 Risk Level: Low The reside…" at bounding box center [324, 121] width 402 height 243
paste textarea "Thanks so much for sharing your experience—it really helps us understand what m…"
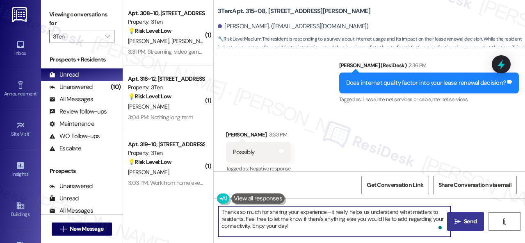
type textarea "Thanks so much for sharing your experience—it really helps us understand what m…"
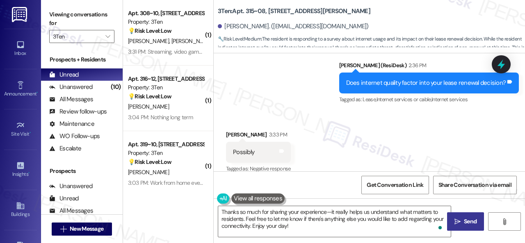
click at [468, 227] on button " Send" at bounding box center [465, 221] width 37 height 18
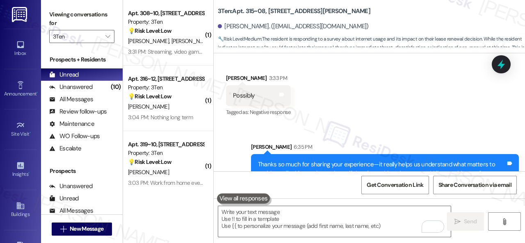
scroll to position [2298, 0]
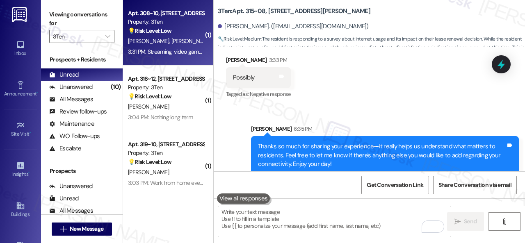
click at [189, 30] on div "💡 Risk Level: Low The resident is responding to a survey about internet usage a…" at bounding box center [166, 31] width 76 height 9
type textarea "Fetching suggested responses. Please feel free to read through the conversation…"
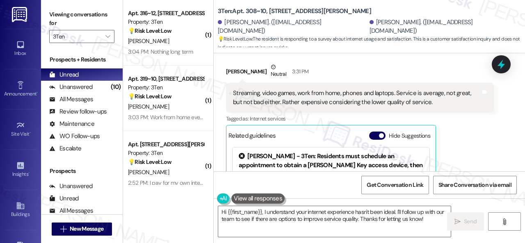
scroll to position [718, 0]
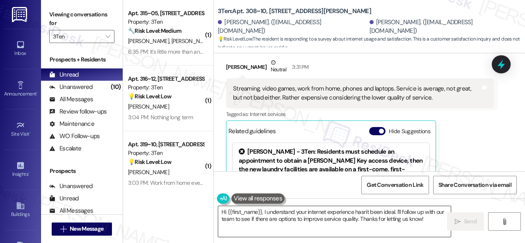
click at [279, 217] on textarea "Hi {{first_name}}, I understand your internet experience hasn't been ideal. I'l…" at bounding box center [334, 221] width 233 height 31
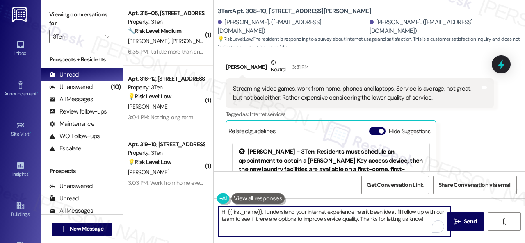
paste textarea "I see. How does connectivity affect your work?"
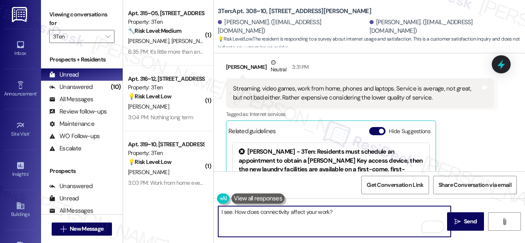
click at [361, 217] on textarea "I see. How does connectivity affect your work?" at bounding box center [334, 221] width 233 height 31
type textarea "I see. How does connectivity affect your work?"
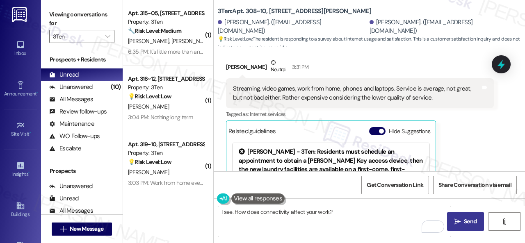
click at [467, 228] on button " Send" at bounding box center [465, 221] width 37 height 18
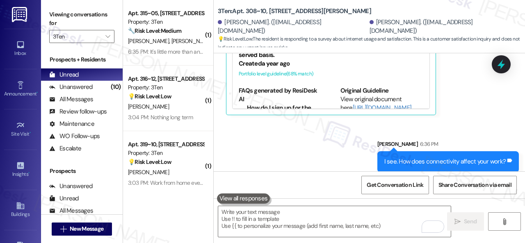
scroll to position [858, 0]
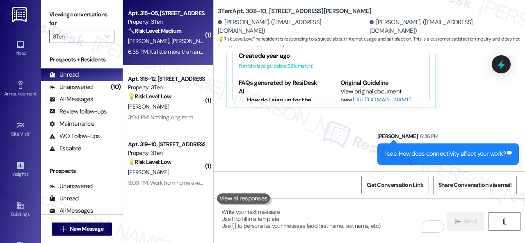
click at [192, 42] on div "K. Smith A. Smith" at bounding box center [166, 41] width 78 height 10
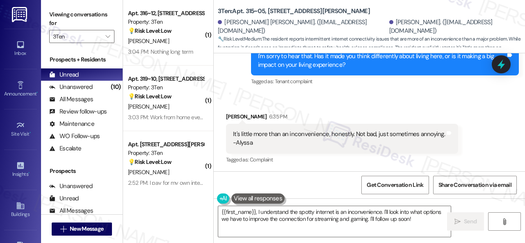
scroll to position [625, 0]
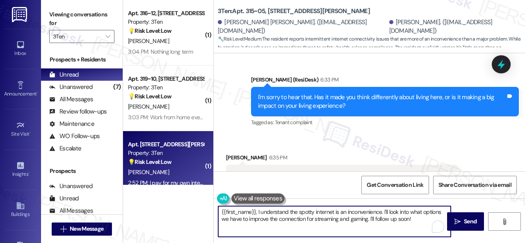
drag, startPoint x: 368, startPoint y: 219, endPoint x: 133, endPoint y: 169, distance: 239.4
click at [96, 170] on div "Viewing conversations for 3Ten  Prospects + Residents Unread (0) Unread: Any m…" at bounding box center [283, 121] width 484 height 243
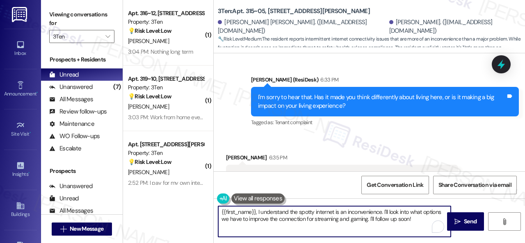
paste textarea "Thanks so much for sharing your experience—it really helps us understand what m…"
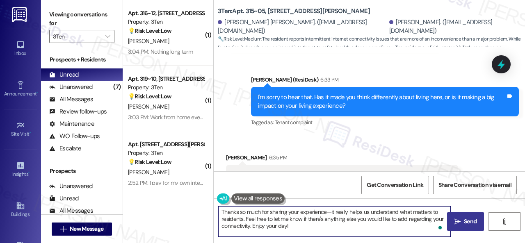
type textarea "Thanks so much for sharing your experience—it really helps us understand what m…"
click at [453, 218] on span " Send" at bounding box center [466, 221] width 26 height 9
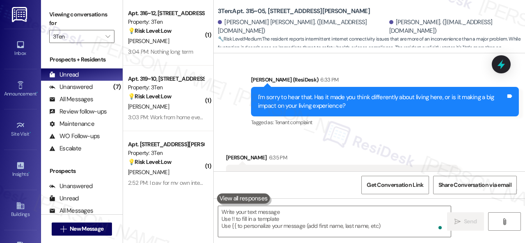
scroll to position [666, 0]
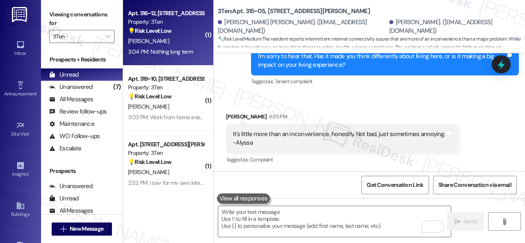
click at [176, 37] on div "C. Bolen" at bounding box center [166, 41] width 78 height 10
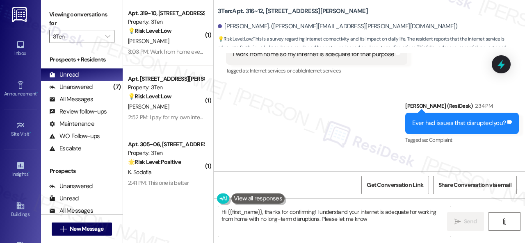
scroll to position [13770, 0]
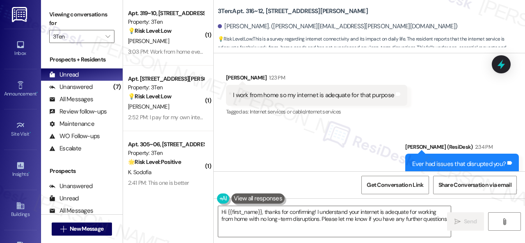
type textarea "Hi {{first_name}}, thanks for confirming! I understand your internet is adequat…"
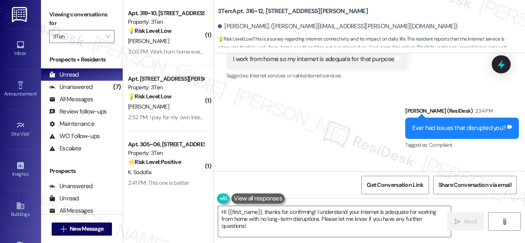
scroll to position [13853, 0]
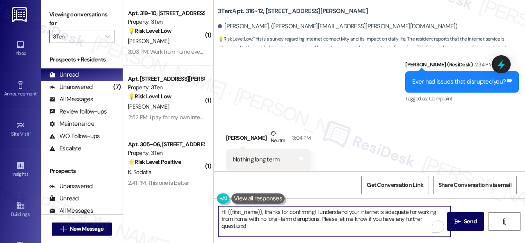
drag, startPoint x: 197, startPoint y: 212, endPoint x: 185, endPoint y: 210, distance: 12.5
click at [180, 209] on div "( 1 ) Apt. 319~10, 310 Dickinson Rd Property: 3Ten 💡 Risk Level: Low The reside…" at bounding box center [324, 121] width 402 height 243
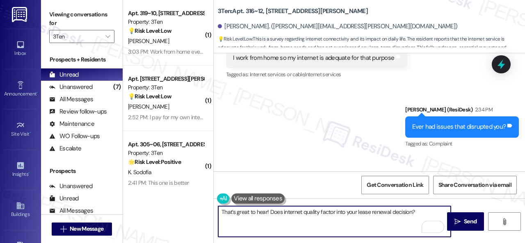
scroll to position [13771, 0]
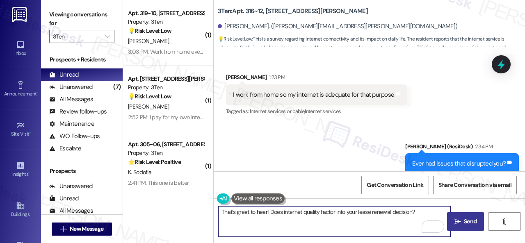
type textarea "That’s great to hear! Does internet quality factor into your lease renewal deci…"
click at [465, 224] on span "Send" at bounding box center [470, 221] width 13 height 9
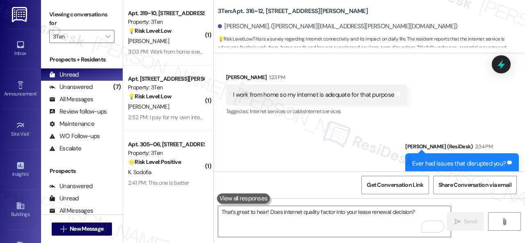
scroll to position [13852, 0]
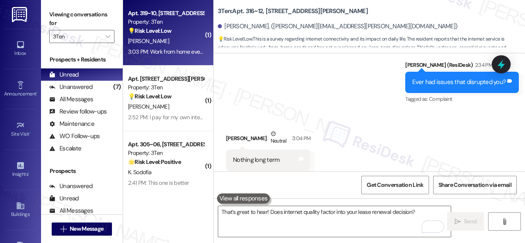
click at [179, 39] on div "D. Larbi" at bounding box center [166, 41] width 78 height 10
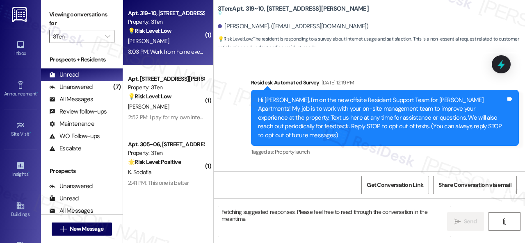
scroll to position [7515, 0]
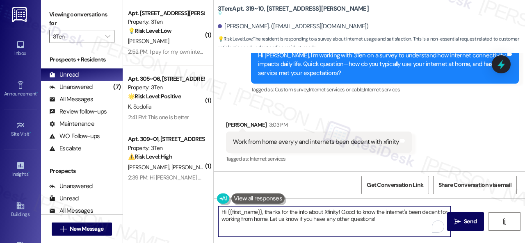
drag, startPoint x: 385, startPoint y: 221, endPoint x: 272, endPoint y: 215, distance: 113.4
click at [185, 203] on div "( 1 ) Apt. 316~03, 310 Dickinson Rd Property: 3Ten 💡 Risk Level: Low The reside…" at bounding box center [324, 121] width 402 height 243
paste textarea "I see. How does connectivity affect your work?"
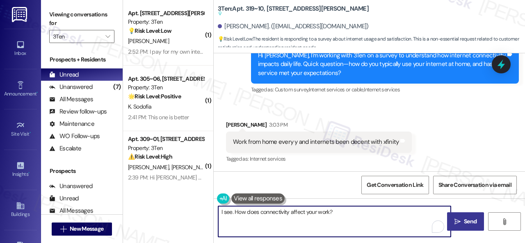
type textarea "I see. How does connectivity affect your work?"
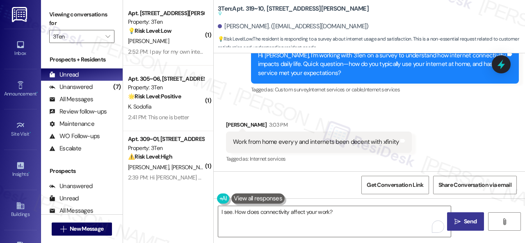
drag, startPoint x: 457, startPoint y: 222, endPoint x: 462, endPoint y: 217, distance: 7.3
click at [457, 222] on icon "" at bounding box center [457, 222] width 6 height 7
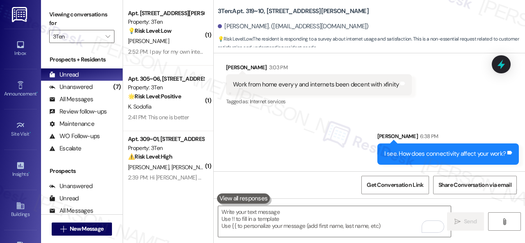
scroll to position [7572, 0]
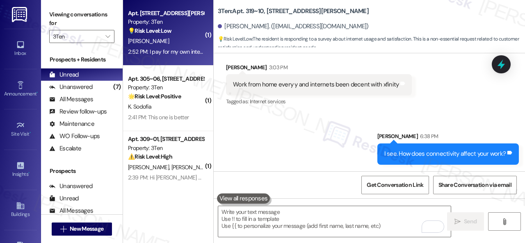
click at [177, 39] on div "S. Wallace" at bounding box center [166, 41] width 78 height 10
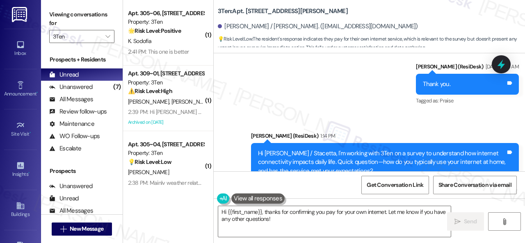
scroll to position [17565, 0]
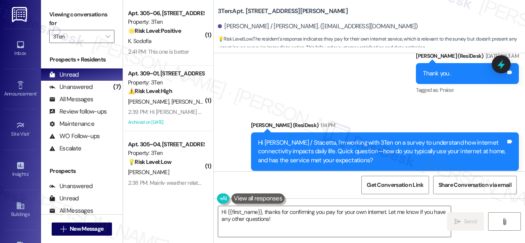
drag, startPoint x: 283, startPoint y: 220, endPoint x: 148, endPoint y: 192, distance: 137.0
click at [148, 192] on div "( 1 ) Apt. 305~06, 310 Dickinson Rd Property: 3Ten 🌟 Risk Level: Positive This …" at bounding box center [324, 121] width 402 height 243
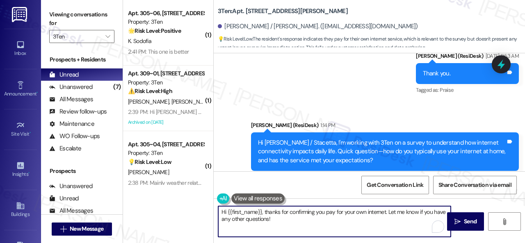
click at [275, 229] on textarea "Hi {{first_name}}, thanks for confirming you pay for your own internet. Let me …" at bounding box center [334, 221] width 233 height 31
drag, startPoint x: 267, startPoint y: 210, endPoint x: 206, endPoint y: 203, distance: 61.1
click at [206, 203] on div "( 1 ) Apt. 305~06, 310 Dickinson Rd Property: 3Ten 🌟 Risk Level: Positive This …" at bounding box center [324, 121] width 402 height 243
drag, startPoint x: 346, startPoint y: 213, endPoint x: 350, endPoint y: 222, distance: 10.1
click at [350, 222] on textarea "Thanks for confirming you pay for your own internet. Let me know if you have an…" at bounding box center [334, 221] width 233 height 31
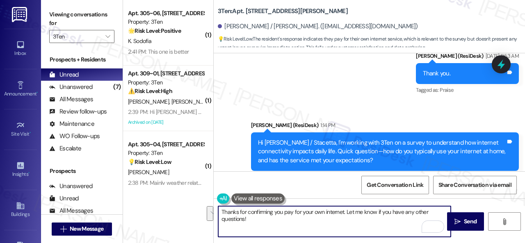
paste textarea "How's your internet been overall?"
type textarea "Thanks for confirming you pay for your own internet. How's your internet been o…"
click at [462, 225] on span "Send" at bounding box center [470, 221] width 16 height 9
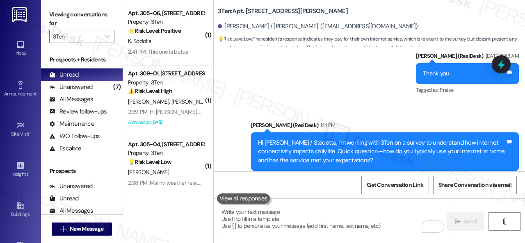
scroll to position [17564, 0]
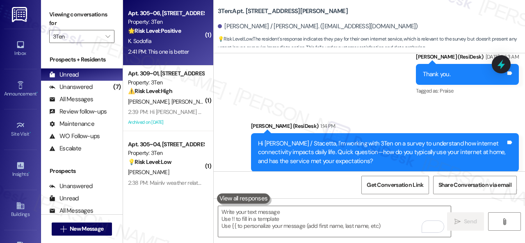
click at [169, 38] on div "K. Sodofia" at bounding box center [166, 41] width 78 height 10
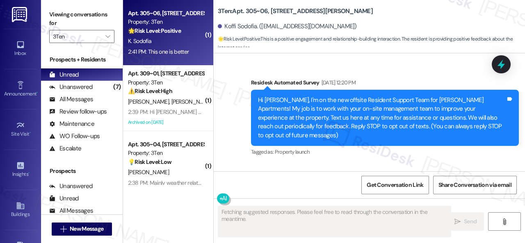
scroll to position [14472, 0]
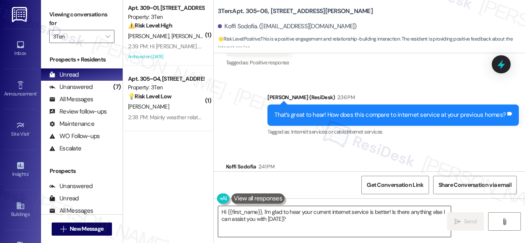
click at [162, 196] on div "( 1 ) Apt. 309~01, 310 Dickinson Rd Property: 3Ten ⚠️ Risk Level: High The resi…" at bounding box center [324, 121] width 402 height 243
paste textarea "Thanks so much for sharing your experience—it really helps us understand what m…"
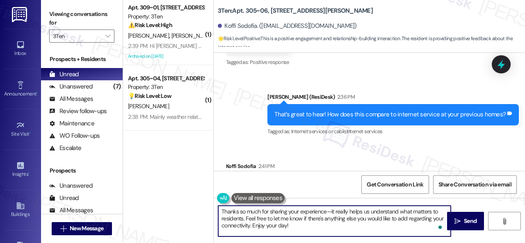
scroll to position [0, 0]
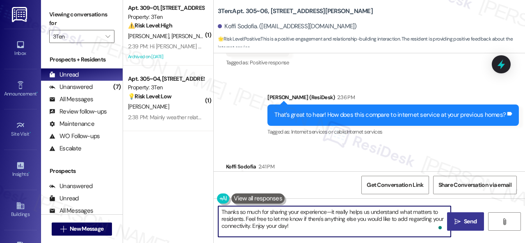
type textarea "Thanks so much for sharing your experience—it really helps us understand what m…"
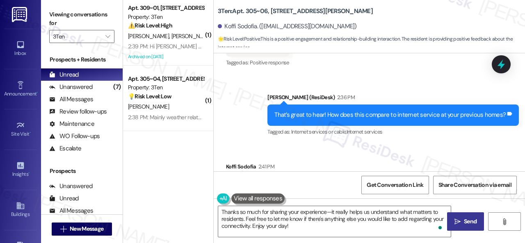
click at [470, 224] on span "Send" at bounding box center [470, 221] width 13 height 9
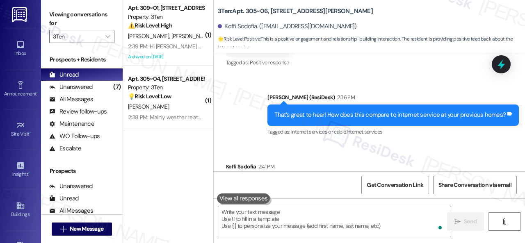
scroll to position [14547, 0]
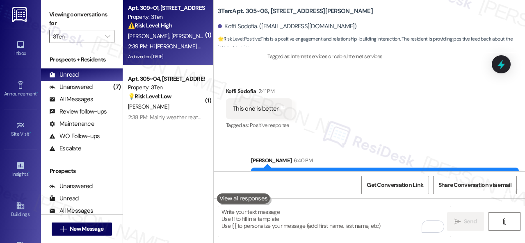
click at [195, 37] on div "R. Becker D. Becker" at bounding box center [166, 36] width 78 height 10
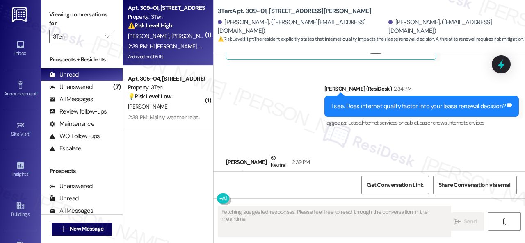
scroll to position [3224, 0]
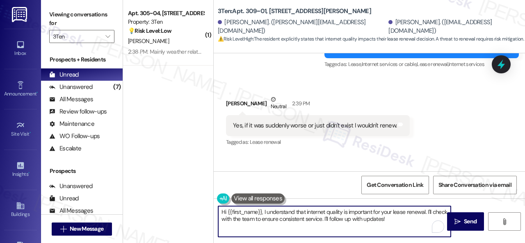
drag, startPoint x: 201, startPoint y: 208, endPoint x: 158, endPoint y: 206, distance: 43.1
click at [157, 206] on div "( 1 ) Apt. 305~04, 310 Dickinson Rd Property: 3Ten 💡 Risk Level: Low The conver…" at bounding box center [324, 121] width 402 height 243
paste textarea "Thanks so much for sharing your experience—it really helps us understand what m…"
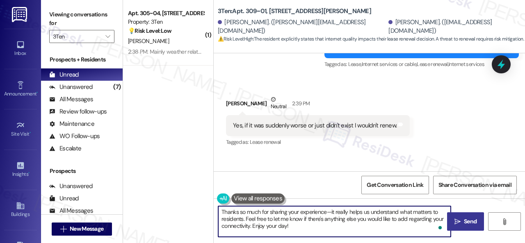
type textarea "Thanks so much for sharing your experience—it really helps us understand what m…"
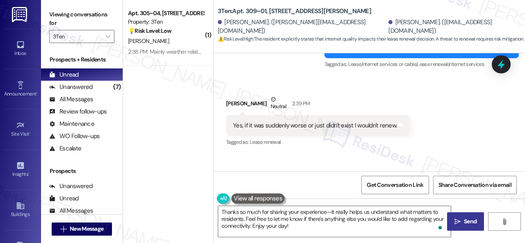
click at [459, 219] on span " Send" at bounding box center [466, 221] width 26 height 9
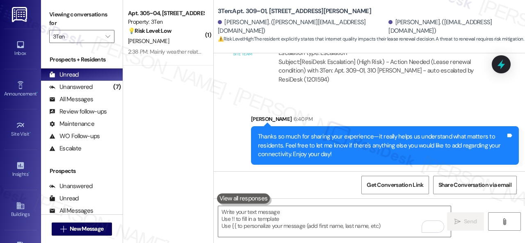
scroll to position [3496, 0]
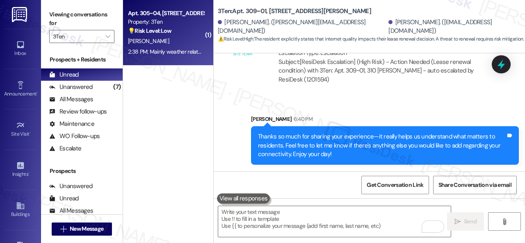
click at [173, 42] on div "L. Beck" at bounding box center [166, 41] width 78 height 10
type textarea "Fetching suggested responses. Please feel free to read through the conversation…"
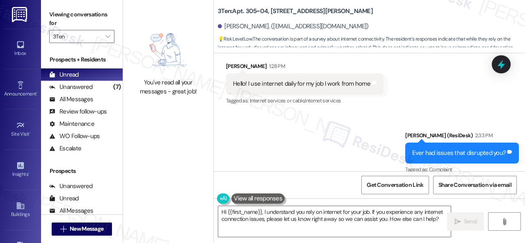
scroll to position [11367, 0]
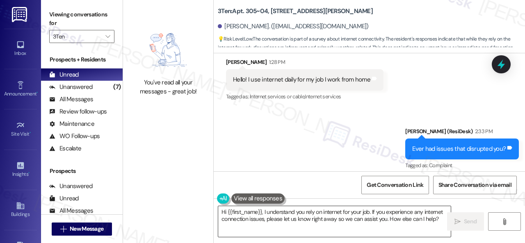
click at [322, 219] on textarea "Hi {{first_name}}, I understand you rely on internet for your job. If you exper…" at bounding box center [334, 221] width 233 height 31
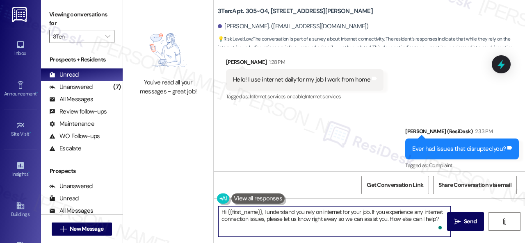
paste textarea "That’s great to hear! Does internet quality factor into your lease renewal deci…"
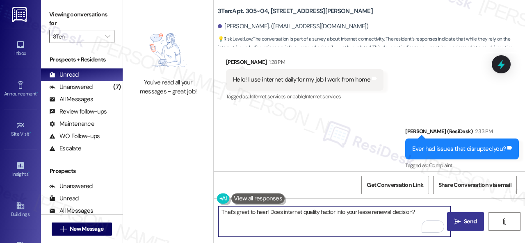
type textarea "That’s great to hear! Does internet quality factor into your lease renewal deci…"
click at [462, 221] on span "Send" at bounding box center [470, 221] width 16 height 9
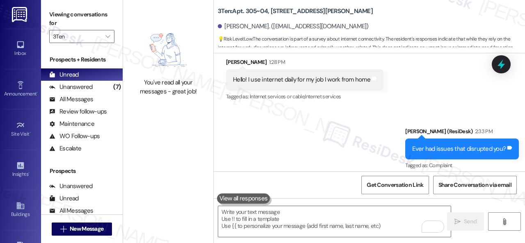
scroll to position [11490, 0]
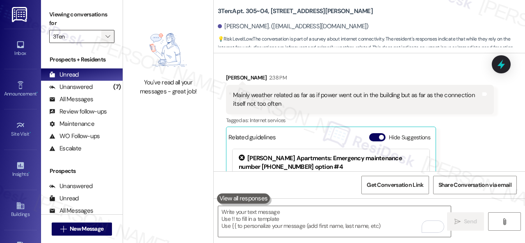
click at [112, 40] on button "" at bounding box center [107, 36] width 13 height 13
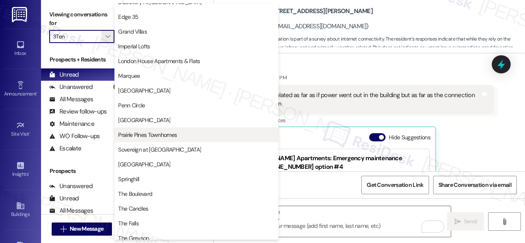
scroll to position [162, 0]
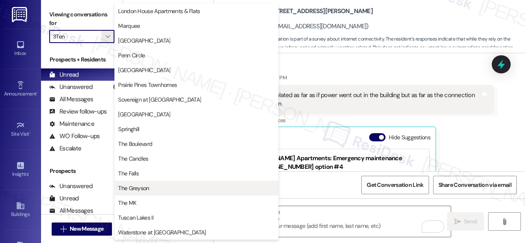
click at [158, 192] on span "The Greyson" at bounding box center [196, 188] width 157 height 8
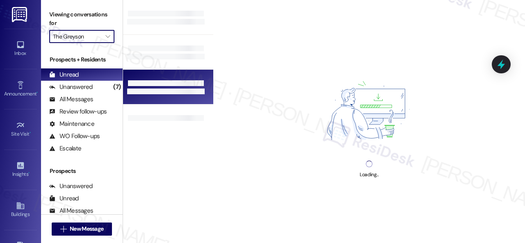
type input "The Greyson"
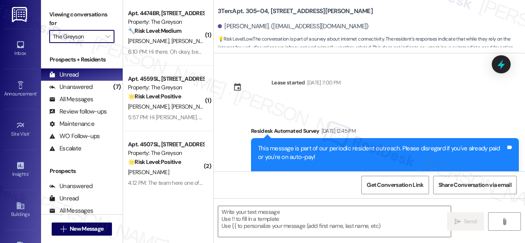
click at [192, 40] on div "J. Louwers A. Louwers" at bounding box center [166, 41] width 78 height 10
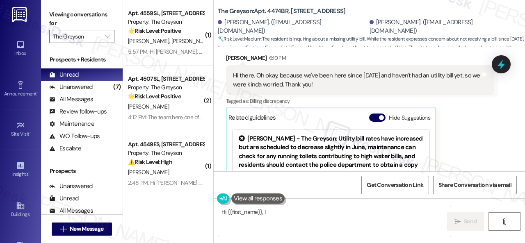
scroll to position [874, 0]
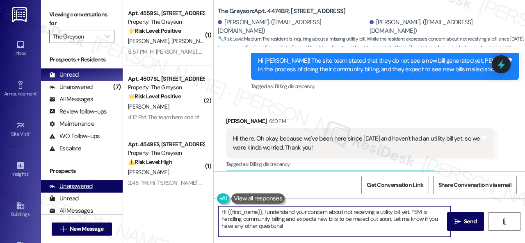
drag, startPoint x: 291, startPoint y: 226, endPoint x: 119, endPoint y: 183, distance: 177.9
click at [120, 183] on div "Viewing conversations for The Greyson  Prospects + Residents Unread (0) Unread…" at bounding box center [283, 121] width 484 height 243
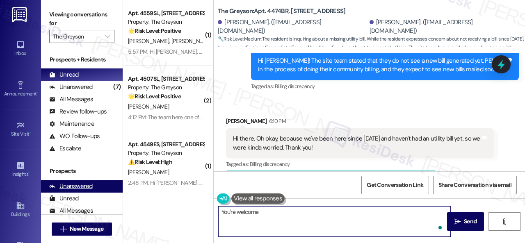
type textarea "You're welcome."
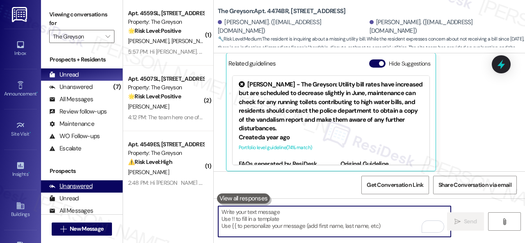
scroll to position [997, 0]
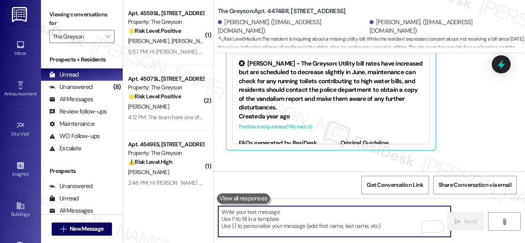
scroll to position [1054, 0]
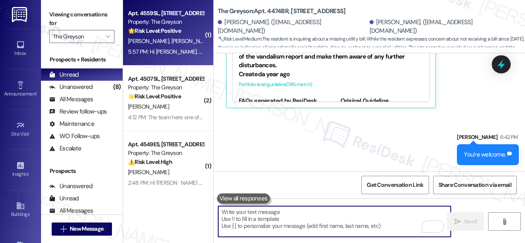
click at [182, 41] on div "K. Dodd J. Richter" at bounding box center [166, 41] width 78 height 10
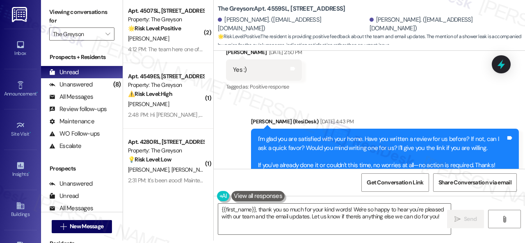
scroll to position [322, 0]
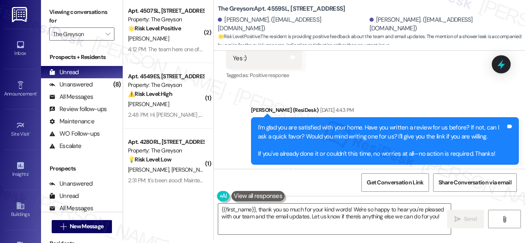
click at [227, 109] on div "Sent via SMS Sarah (ResiDesk) Aug 14, 2025 at 4:43 PM I'm glad you are satisfie…" at bounding box center [369, 182] width 311 height 191
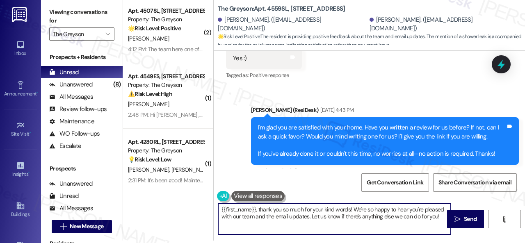
drag, startPoint x: 260, startPoint y: 211, endPoint x: 194, endPoint y: 209, distance: 65.7
click at [194, 209] on div "( 2 ) Apt. 4507SL, 4460 Mountain Laurel Road Property: The Greyson 🌟 Risk Level…" at bounding box center [324, 119] width 402 height 243
type textarea "Thank you so much for your kind words! We're so happy to hear you're pleased wi…"
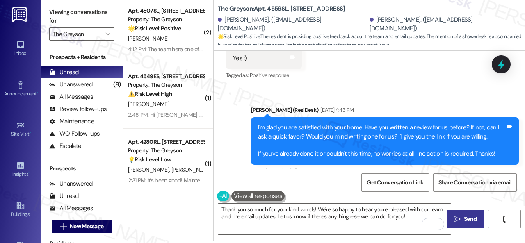
click at [464, 218] on span "Send" at bounding box center [470, 219] width 13 height 9
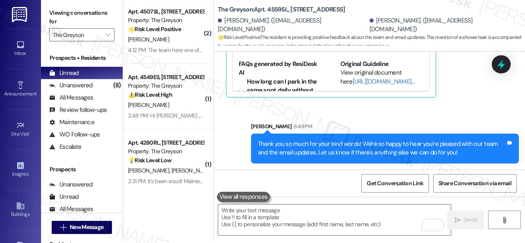
scroll to position [2, 0]
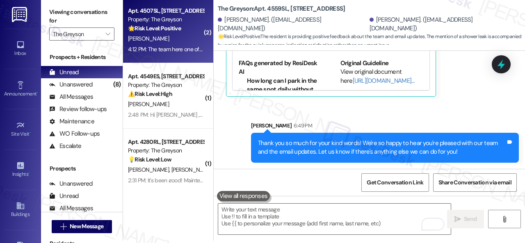
click at [183, 32] on div "🌟 Risk Level: Positive The resident is providing positive feedback about the pr…" at bounding box center [166, 28] width 76 height 9
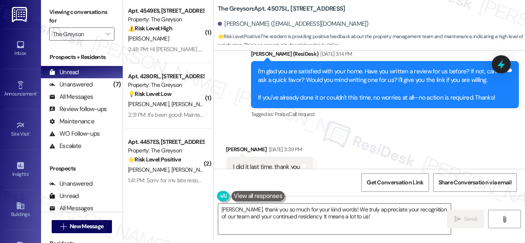
scroll to position [8503, 0]
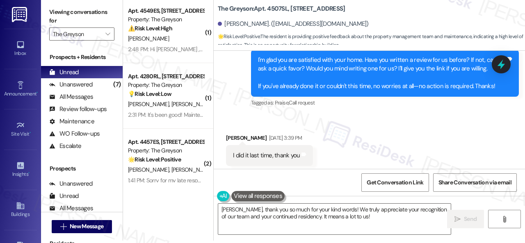
click at [332, 109] on div "Tagged as: Praise , Click to highlight conversations about Praise Call request …" at bounding box center [385, 103] width 268 height 12
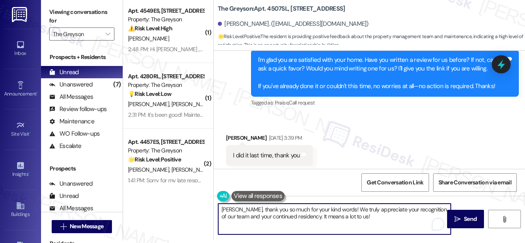
drag, startPoint x: 244, startPoint y: 208, endPoint x: 201, endPoint y: 207, distance: 43.9
click at [201, 211] on div "( 1 ) Apt. 4549ES, 4460 Mountain Laurel Road Property: The Greyson ⚠️ Risk Leve…" at bounding box center [324, 119] width 402 height 243
drag, startPoint x: 338, startPoint y: 220, endPoint x: 342, endPoint y: 215, distance: 5.8
click at [339, 220] on textarea "Thank you so much for your kind words! We truly appreciate your recognition of …" at bounding box center [334, 219] width 233 height 31
type textarea "Thank you so much for your kind words! We truly appreciate your recognition of …"
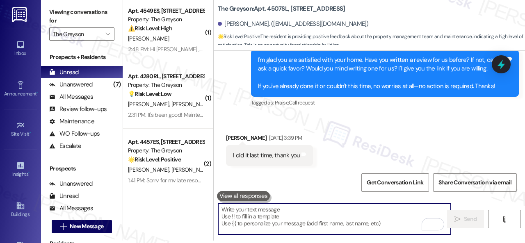
scroll to position [9323, 0]
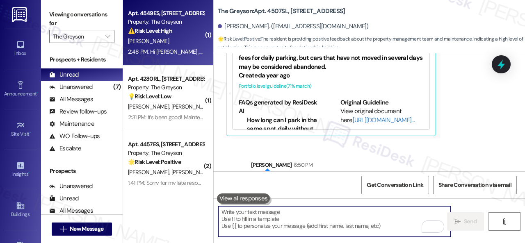
click at [174, 41] on div "E. Byrne" at bounding box center [166, 41] width 78 height 10
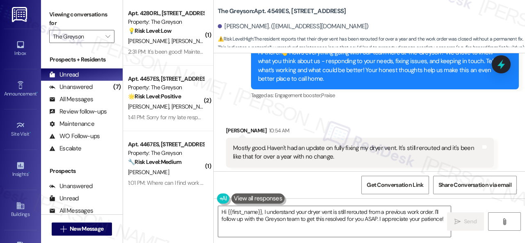
scroll to position [5201, 0]
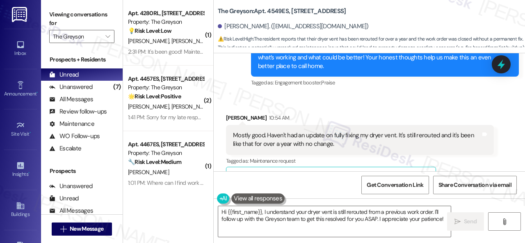
click at [421, 95] on div "Received via SMS Emily Byrne 10:54 AM Mostly good. Haven't had an update on ful…" at bounding box center [369, 144] width 311 height 99
drag, startPoint x: 357, startPoint y: 227, endPoint x: 326, endPoint y: 230, distance: 31.3
click at [357, 227] on textarea "Hi {{first_name}}, I understand your dryer vent is still rerouted from a previo…" at bounding box center [334, 221] width 233 height 31
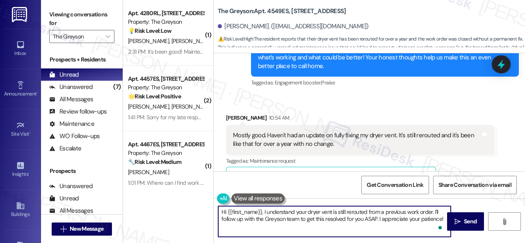
drag, startPoint x: 441, startPoint y: 219, endPoint x: 402, endPoint y: 220, distance: 39.0
click at [402, 220] on textarea "Hi {{first_name}}, I understand your dryer vent is still rerouted from a previo…" at bounding box center [334, 221] width 233 height 31
paste textarea "I'll be happy to submit it on your behalf. Please provide as much detail as pos…"
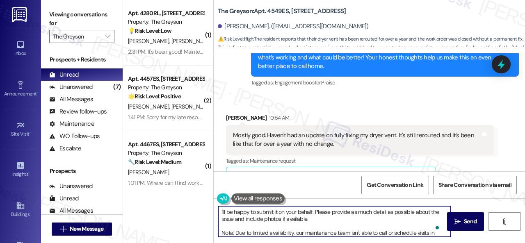
scroll to position [0, 0]
drag, startPoint x: 279, startPoint y: 214, endPoint x: 274, endPoint y: 213, distance: 5.0
click at [274, 213] on textarea "I'll be happy to submit it on your behalf. Please provide as much detail as pos…" at bounding box center [334, 221] width 233 height 31
type textarea "I'll be happy to submit a maintenance request on your behalf. Please provide as…"
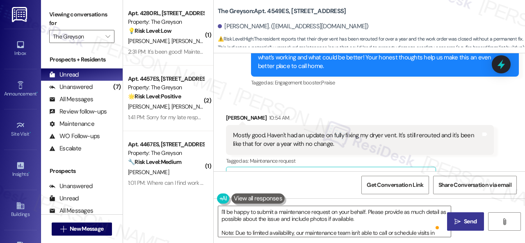
click at [460, 218] on span " Send" at bounding box center [466, 221] width 26 height 9
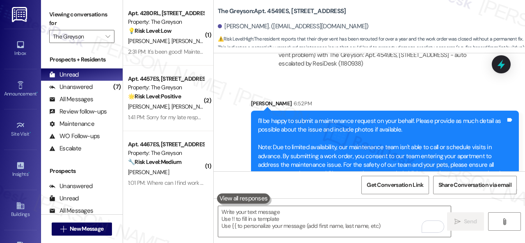
scroll to position [5763, 0]
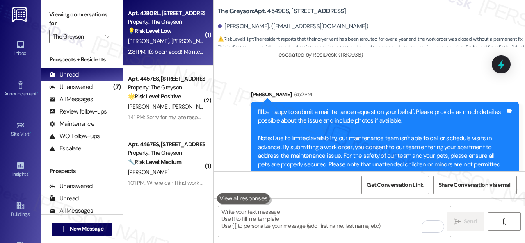
click at [175, 32] on div "💡 Risk Level: Low The resident is providing feedback on maintenance services, s…" at bounding box center [166, 31] width 76 height 9
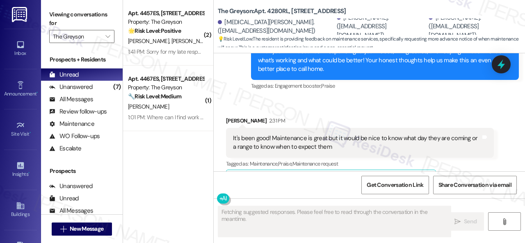
scroll to position [2274, 0]
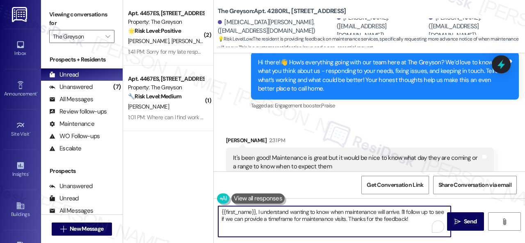
drag, startPoint x: 349, startPoint y: 217, endPoint x: 195, endPoint y: 201, distance: 154.7
click at [195, 201] on div "( 2 ) Apt. 4457ES, 4460 Mountain Laurel Road Property: The Greyson 🌟 Risk Level…" at bounding box center [324, 121] width 402 height 243
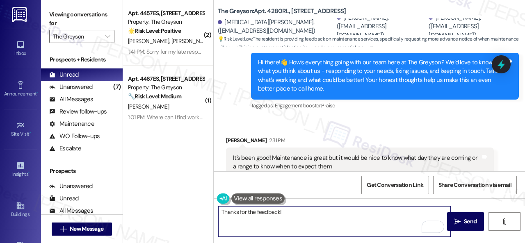
click at [289, 210] on textarea "Thanks for the feedback!" at bounding box center [334, 221] width 233 height 31
click at [278, 213] on textarea "Thanks for the feedback! We appreciate it. Let me know if you have other concer…" at bounding box center [334, 221] width 233 height 31
click at [439, 212] on textarea "Thanks for the feedback, Sydney! We appreciate it. Let me know if you have othe…" at bounding box center [334, 221] width 233 height 31
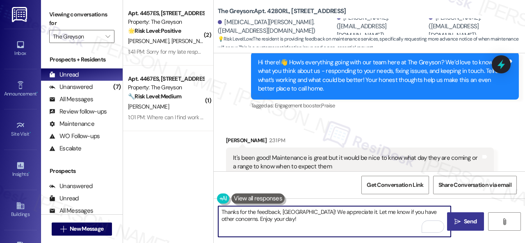
type textarea "Thanks for the feedback, Sydney! We appreciate it. Let me know if you have othe…"
click at [455, 224] on icon "" at bounding box center [457, 222] width 6 height 7
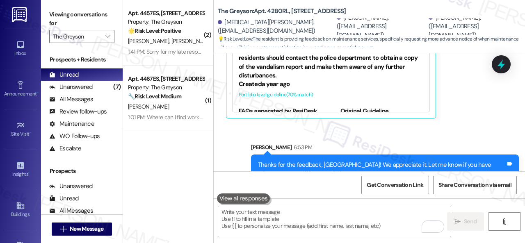
scroll to position [2, 0]
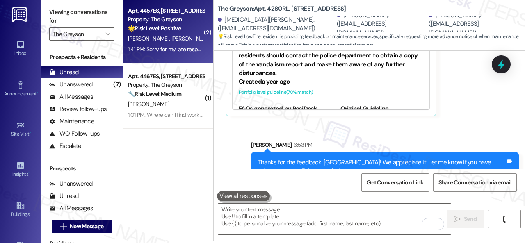
click at [158, 32] on div "🌟 Risk Level: Positive The resident is expressing positive feedback about their…" at bounding box center [166, 28] width 76 height 9
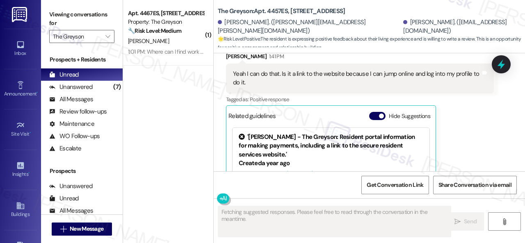
scroll to position [531, 0]
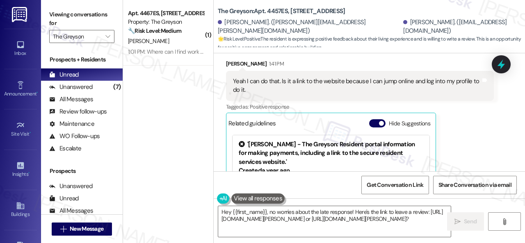
type textarea "Hey {{first_name}}, no worries about the late response! Here's the link to leav…"
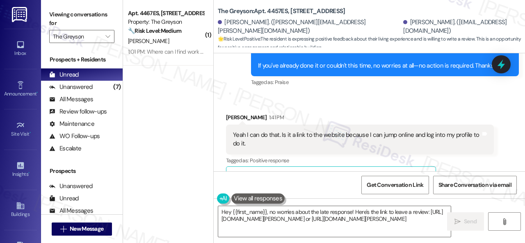
scroll to position [490, 0]
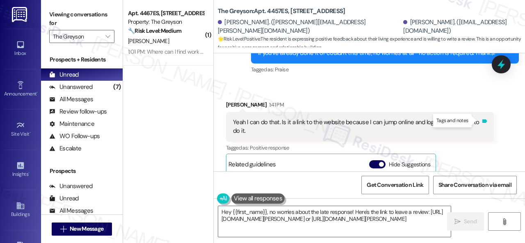
click at [482, 122] on icon at bounding box center [484, 121] width 5 height 4
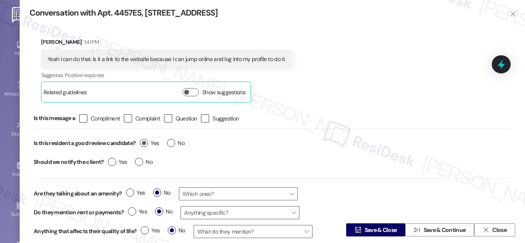
click at [148, 143] on label "Yes" at bounding box center [149, 143] width 19 height 9
click at [148, 143] on input "Yes" at bounding box center [149, 144] width 19 height 11
radio input "true"
click at [383, 232] on span "Save & Close" at bounding box center [381, 230] width 32 height 9
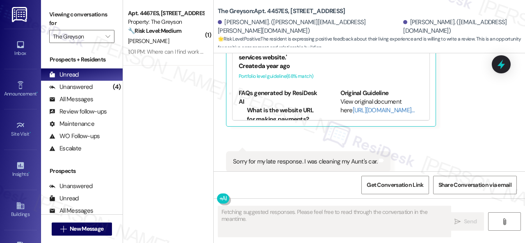
scroll to position [654, 0]
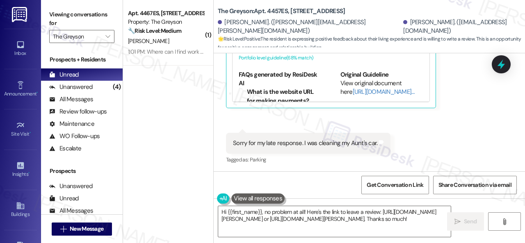
drag, startPoint x: 254, startPoint y: 121, endPoint x: 265, endPoint y: 149, distance: 30.4
click at [254, 121] on div "Received via SMS Samuel Hays 1:41 PM Yeah I can do that. Is it a link to the we…" at bounding box center [369, 45] width 311 height 254
click at [262, 222] on textarea "Hi {{first_name}}, no problem at all! Here's the link to leave a review: https:…" at bounding box center [334, 221] width 233 height 31
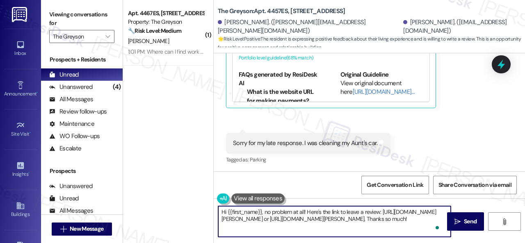
paste textarea "Thank you so much! It means a lot to us! Please take a moment to write a review…"
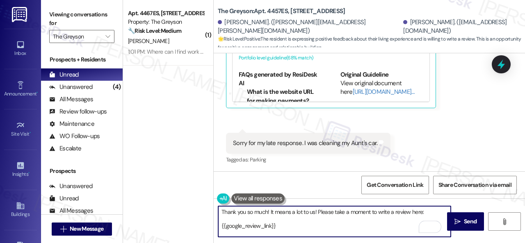
scroll to position [0, 0]
type textarea "Thank you so much! It means a lot to us! Please take a moment to write a review…"
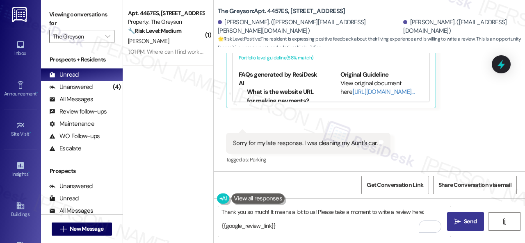
click at [471, 228] on button " Send" at bounding box center [465, 221] width 37 height 18
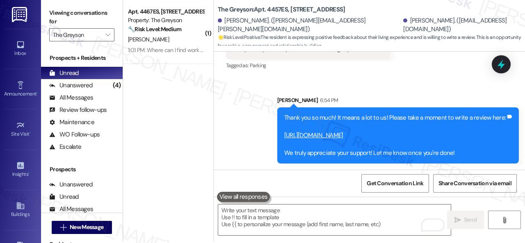
scroll to position [2, 0]
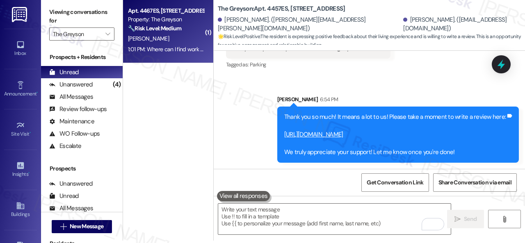
click at [177, 33] on div "Apt. 4467ES, 4460 Mountain Laurel Road Property: The Greyson 🔧 Risk Level: Medi…" at bounding box center [166, 20] width 78 height 28
type textarea "Fetching suggested responses. Please feel free to read through the conversation…"
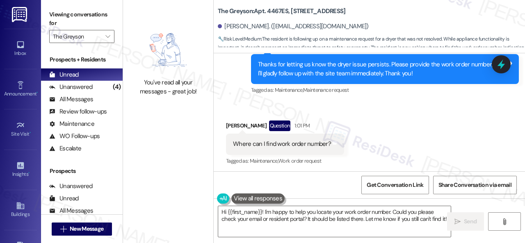
scroll to position [856, 0]
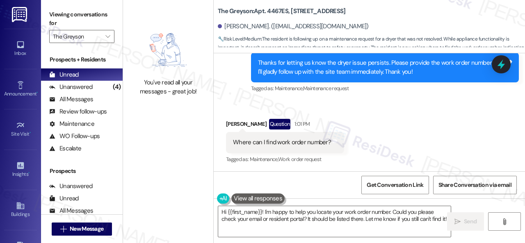
click at [159, 175] on div "You've read all your messages - great job! The Greyson: Apt. 4467ES, 4460 Mount…" at bounding box center [324, 121] width 402 height 243
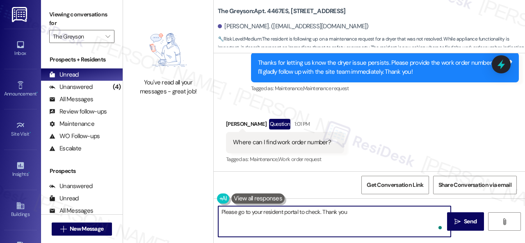
type textarea "Please go to your resident portal to check. Thank you."
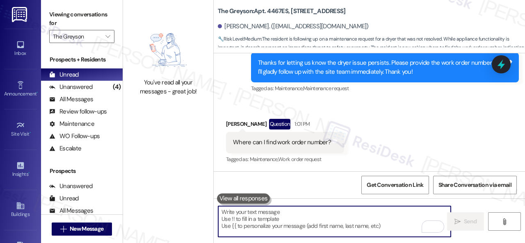
scroll to position [856, 0]
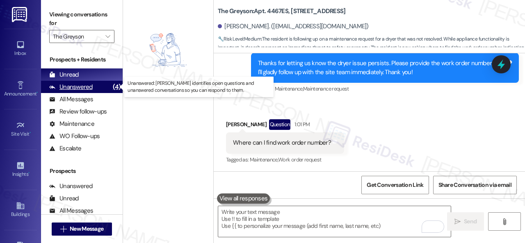
click at [82, 91] on div "Unanswered" at bounding box center [70, 87] width 43 height 9
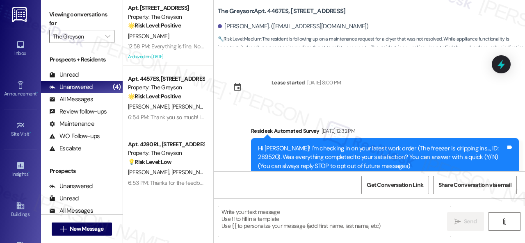
type textarea "Fetching suggested responses. Please feel free to read through the conversation…"
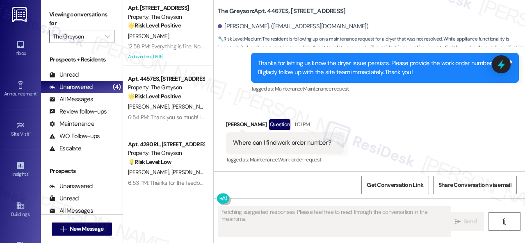
click at [180, 32] on div "[PERSON_NAME]" at bounding box center [166, 36] width 78 height 10
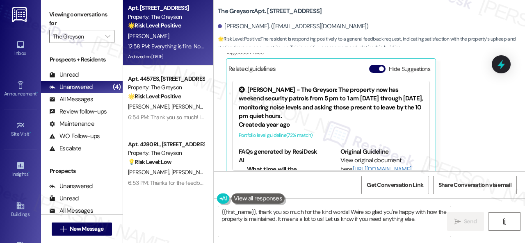
scroll to position [2, 0]
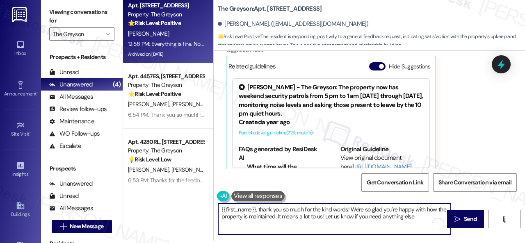
drag, startPoint x: 259, startPoint y: 209, endPoint x: 196, endPoint y: 209, distance: 62.8
click at [196, 209] on div "Apt. 4533PB, 4460 Mountain Laurel Road Property: The Greyson 🌟 Risk Level: Posi…" at bounding box center [324, 119] width 402 height 243
type textarea "Thank you so much for the kind words! We're so glad you're happy with how the p…"
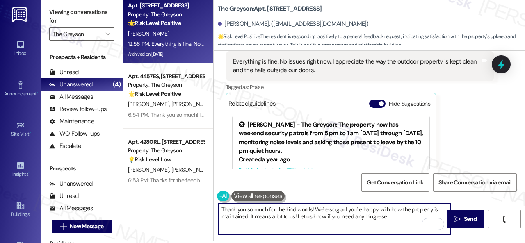
scroll to position [10423, 0]
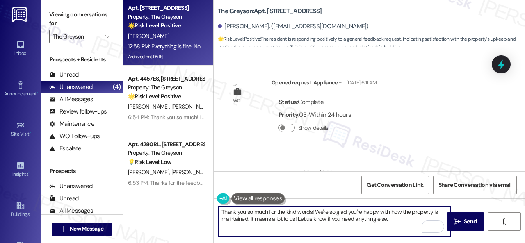
scroll to position [10423, 0]
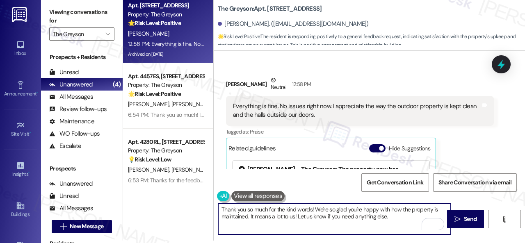
click at [394, 218] on textarea "Thank you so much for the kind words! We're so glad you're happy with how the p…" at bounding box center [334, 219] width 233 height 31
type textarea "Thank you so much for the kind words! We're so glad you're happy with how the p…"
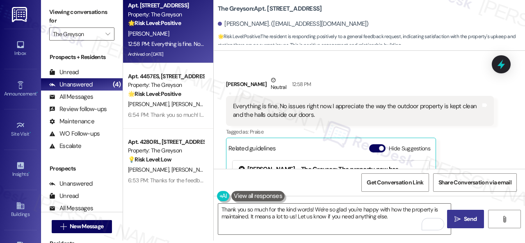
click at [459, 220] on span " Send" at bounding box center [466, 219] width 26 height 9
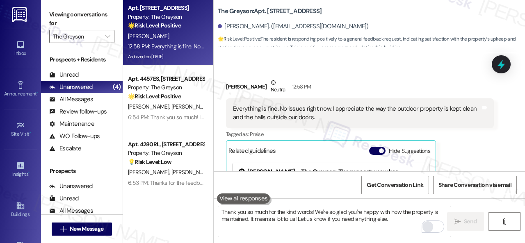
scroll to position [10505, 0]
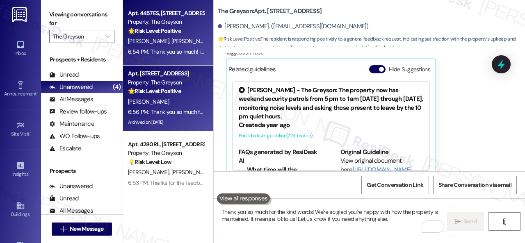
click at [188, 39] on div "[PERSON_NAME] [PERSON_NAME]" at bounding box center [166, 41] width 78 height 10
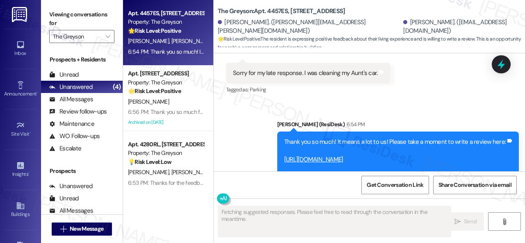
scroll to position [736, 0]
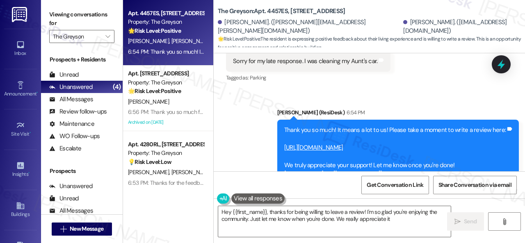
type textarea "Hey {{first_name}}, thanks for being willing to leave a review! I'm so glad you…"
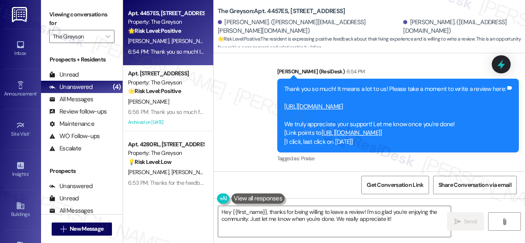
click at [189, 44] on div "[PERSON_NAME] [PERSON_NAME]" at bounding box center [166, 41] width 78 height 10
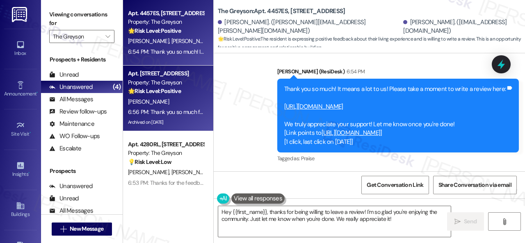
click at [192, 94] on div "🌟 Risk Level: Positive The resident is responding positively to a general feedb…" at bounding box center [166, 91] width 76 height 9
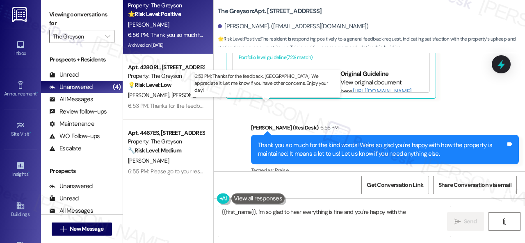
scroll to position [2, 0]
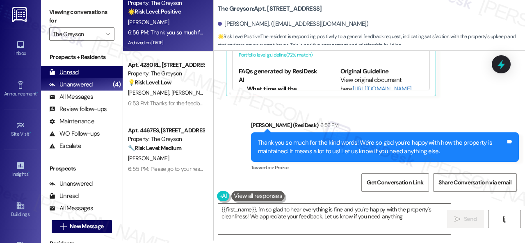
type textarea "{{first_name}}, I'm so glad to hear everything is fine and you're happy with th…"
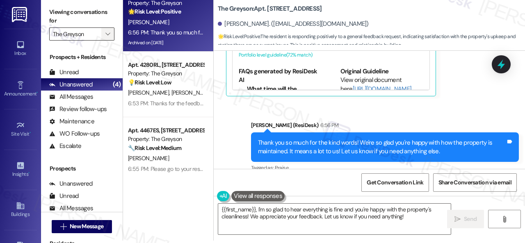
click at [112, 28] on button "" at bounding box center [107, 33] width 13 height 13
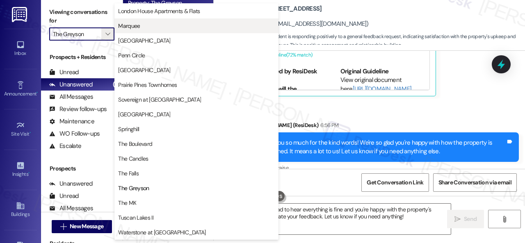
scroll to position [0, 0]
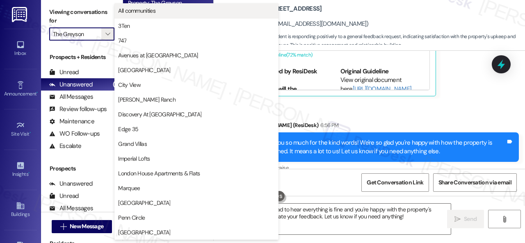
click at [144, 12] on span "All communities" at bounding box center [136, 11] width 37 height 8
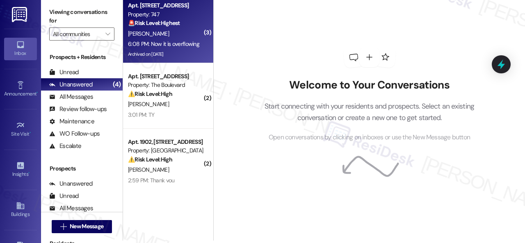
click at [171, 35] on div "[PERSON_NAME]" at bounding box center [166, 34] width 78 height 10
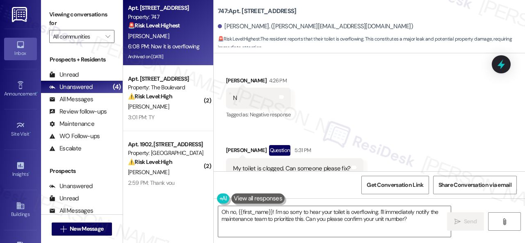
scroll to position [7468, 0]
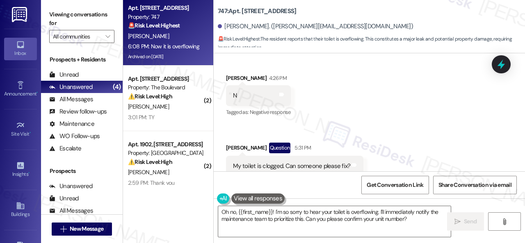
click at [389, 101] on div "Received via SMS [PERSON_NAME] 4:26 PM N Tags and notes Tagged as: Negative res…" at bounding box center [369, 125] width 311 height 140
click at [392, 222] on textarea "Oh no, {{first_name}}! I'm so sorry to hear your toilet is overflowing. I'll im…" at bounding box center [334, 221] width 233 height 31
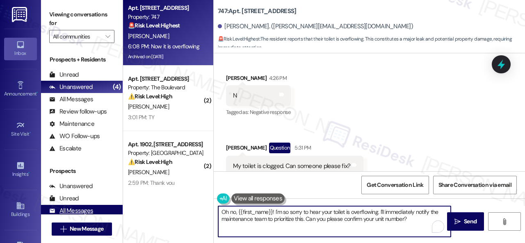
drag, startPoint x: 426, startPoint y: 222, endPoint x: 109, endPoint y: 208, distance: 317.8
click at [109, 208] on div "Viewing conversations for All communities  Prospects + Residents Unread (0) Un…" at bounding box center [283, 121] width 484 height 243
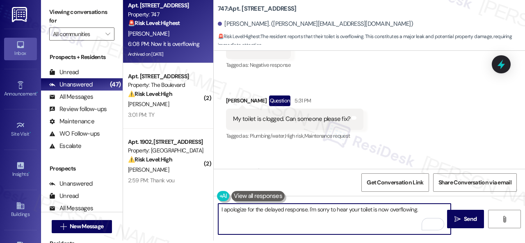
scroll to position [7469, 0]
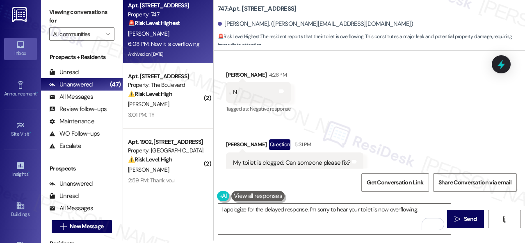
click at [409, 127] on div "Received via SMS [PERSON_NAME] 4:26 PM N Tags and notes Tagged as: Negative res…" at bounding box center [369, 122] width 311 height 140
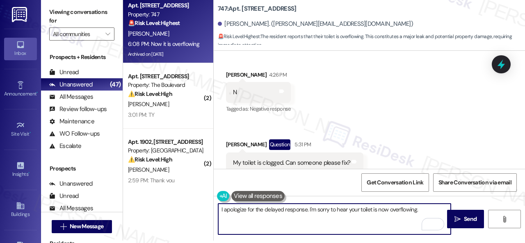
click at [426, 207] on textarea "I apologize for the delayed response. I'm sorry to hear your toilet is now over…" at bounding box center [334, 219] width 233 height 31
click at [427, 212] on textarea "I apologize for the delayed response. I'm sorry to hear your toilet is now over…" at bounding box center [334, 219] width 233 height 31
paste textarea "Is there already a work order for the issue? If so, may I have the work order n…"
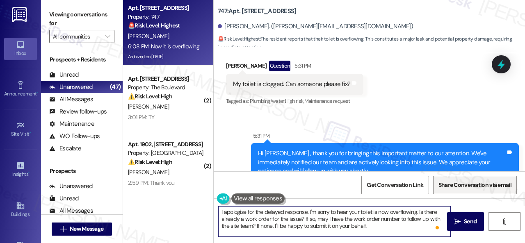
scroll to position [7551, 0]
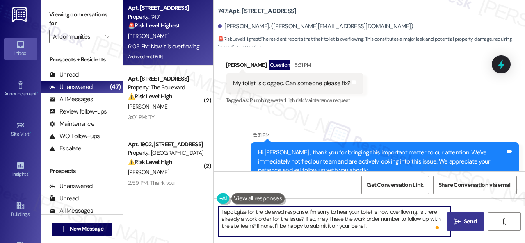
type textarea "I apologize for the delayed response. I'm sorry to hear your toilet is now over…"
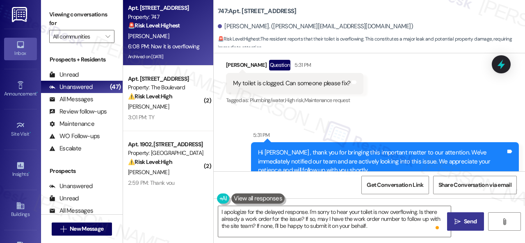
click at [470, 220] on span "Send" at bounding box center [470, 221] width 13 height 9
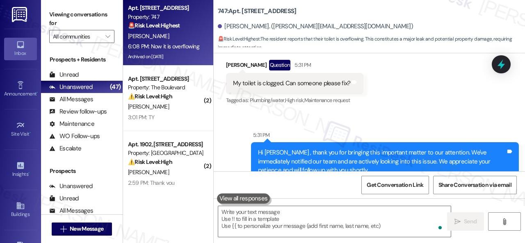
scroll to position [7714, 0]
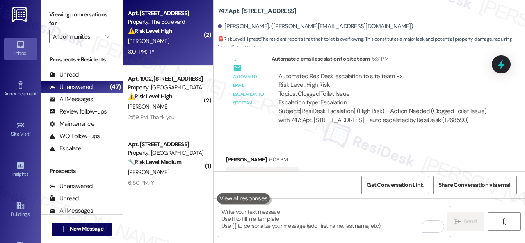
click at [164, 52] on div "3:01 PM: TY 3:01 PM: TY" at bounding box center [166, 52] width 78 height 10
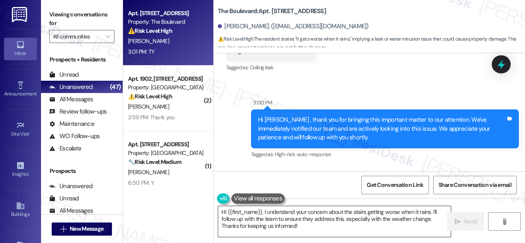
scroll to position [13474, 0]
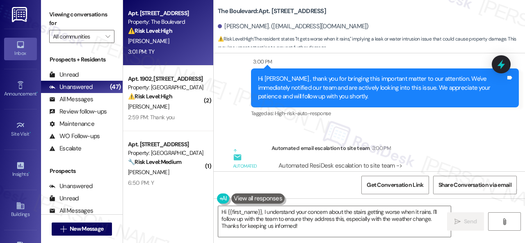
drag, startPoint x: 298, startPoint y: 228, endPoint x: 102, endPoint y: 174, distance: 203.2
click at [134, 183] on div "Apt. [STREET_ADDRESS] Property: The Boulevard ⚠️ Risk Level: High The resident …" at bounding box center [324, 121] width 402 height 243
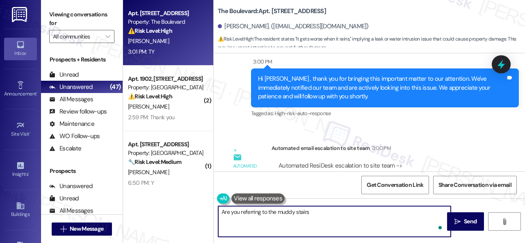
type textarea "Are you referring to the muddy stairs?"
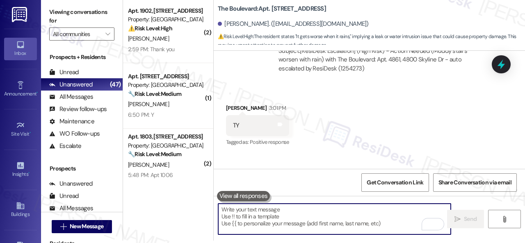
scroll to position [13654, 0]
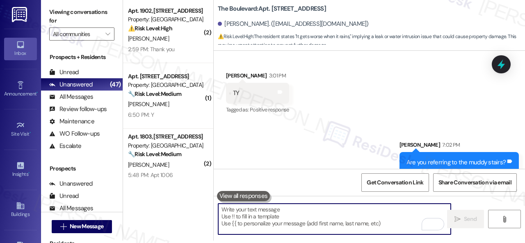
click at [176, 37] on div "[PERSON_NAME]" at bounding box center [166, 39] width 78 height 10
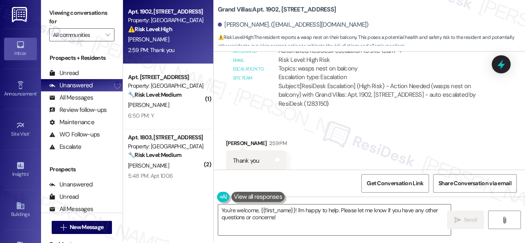
scroll to position [2, 0]
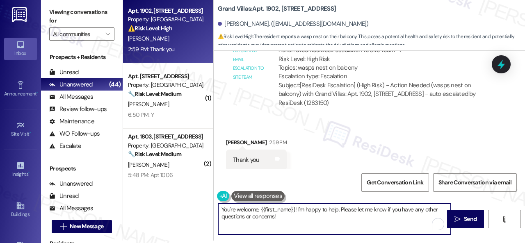
drag, startPoint x: 327, startPoint y: 217, endPoint x: 174, endPoint y: 195, distance: 154.2
click at [174, 195] on div "Apt. 1902, [STREET_ADDRESS] Property: Grand Villas ⚠️ Risk Level: High The resi…" at bounding box center [324, 119] width 402 height 243
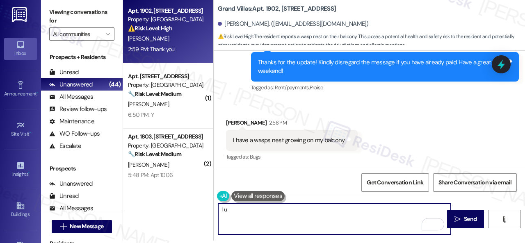
scroll to position [5859, 0]
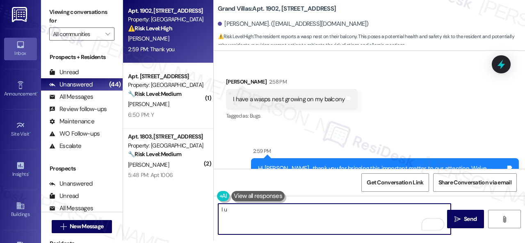
drag, startPoint x: 233, startPoint y: 211, endPoint x: 158, endPoint y: 207, distance: 75.2
click at [156, 211] on div "Apt. 1902, [STREET_ADDRESS] Property: Grand Villas ⚠️ Risk Level: High The resi…" at bounding box center [324, 119] width 402 height 243
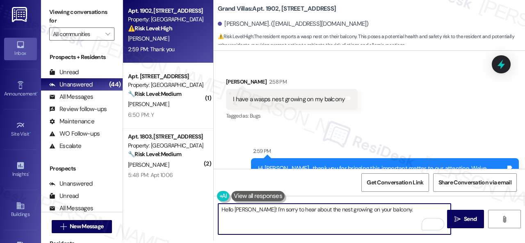
click at [407, 209] on textarea "Hello [PERSON_NAME]! I'm sorry to hear about the nest growing on your balcony." at bounding box center [334, 219] width 233 height 31
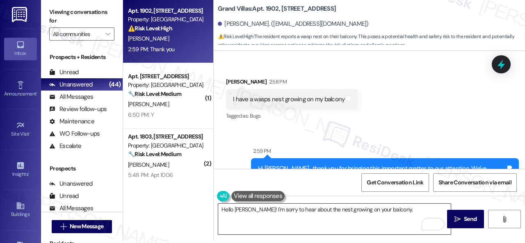
click at [412, 215] on textarea "Hello [PERSON_NAME]! I'm sorry to hear about the nest growing on your balcony." at bounding box center [334, 219] width 233 height 31
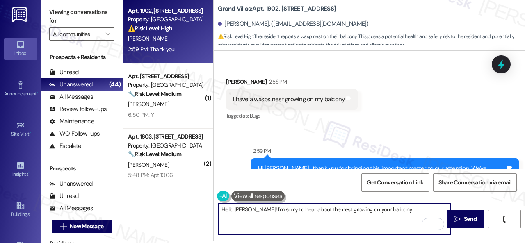
paste textarea "Is there already a work order for the issue? If so, may I have the work order n…"
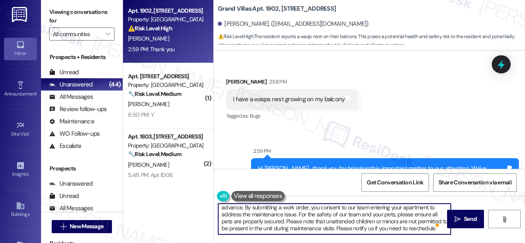
scroll to position [0, 0]
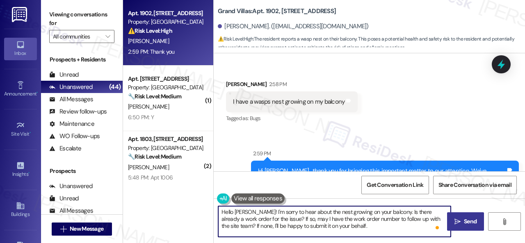
type textarea "Hello Tamai! I'm sorry to hear about the nest growing on your balcony. Is there…"
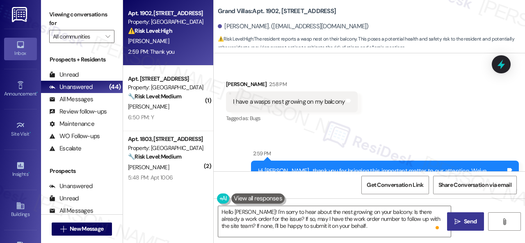
click at [464, 223] on span "Send" at bounding box center [470, 221] width 13 height 9
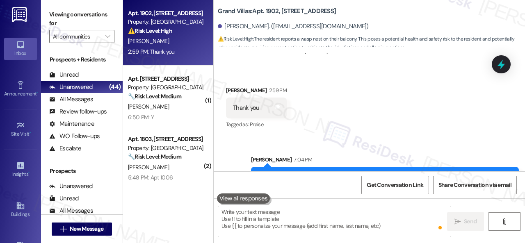
scroll to position [6191, 0]
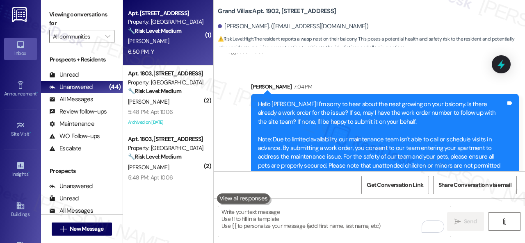
click at [183, 52] on div "6:50 PM: Y 6:50 PM: Y" at bounding box center [166, 52] width 78 height 10
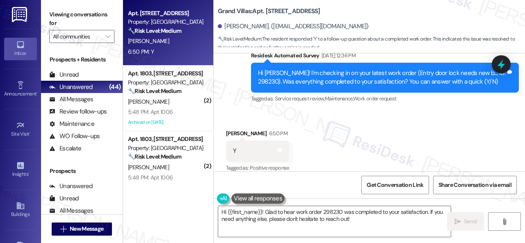
drag, startPoint x: 237, startPoint y: 83, endPoint x: 233, endPoint y: 90, distance: 8.4
click at [237, 83] on div "Sent via SMS Sarah (ResiDesk) Aug 21, 2025 at 4:29 PM I'm sorry that the work o…" at bounding box center [369, 33] width 311 height 156
click at [229, 216] on textarea "Hi {{first_name}}! Glad to hear work order 298230 was completed to your satisfa…" at bounding box center [334, 221] width 233 height 31
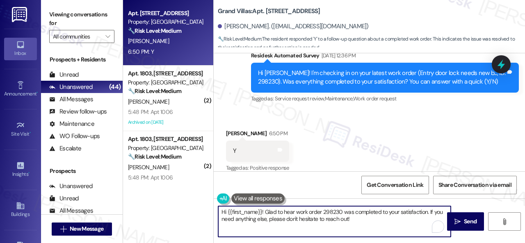
paste textarea "We're glad to hear the issue's been resolved! If {{property}} has met your expe…"
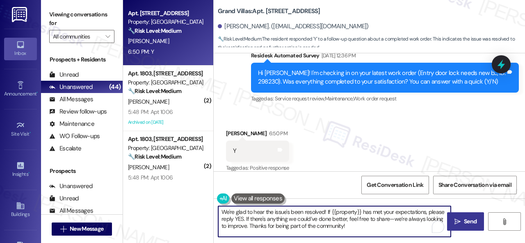
type textarea "We're glad to hear the issue's been resolved! If {{property}} has met your expe…"
click at [468, 219] on span "Send" at bounding box center [470, 221] width 13 height 9
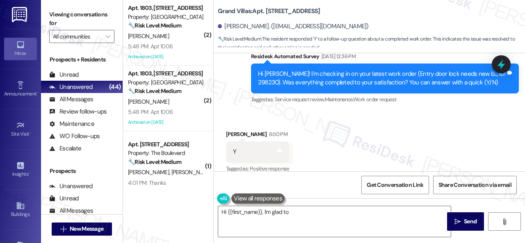
scroll to position [957, 0]
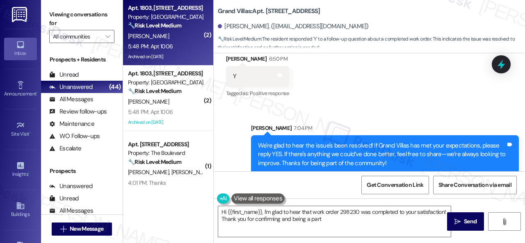
type textarea "Hi {{first_name}}, I'm glad to hear that work order 298230 was completed to you…"
click at [176, 35] on div "H. Noh" at bounding box center [166, 36] width 78 height 10
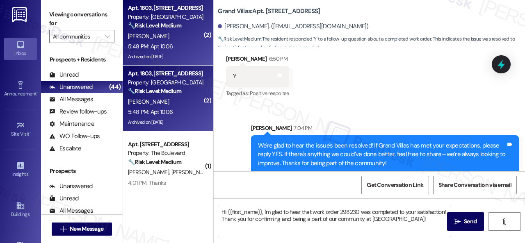
type textarea "Fetching suggested responses. Please feel free to read through the conversation…"
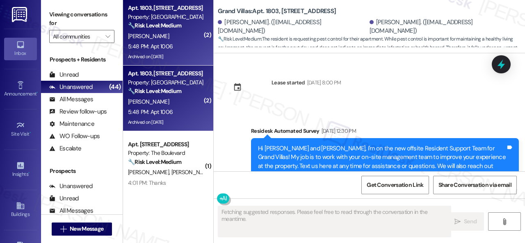
scroll to position [6843, 0]
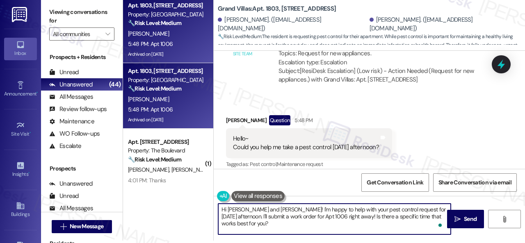
drag, startPoint x: 233, startPoint y: 214, endPoint x: 488, endPoint y: 259, distance: 259.5
click at [488, 243] on html "Inbox Go to Inbox Announcement • Send A Text Announcement Site Visit • Go to Si…" at bounding box center [262, 121] width 525 height 243
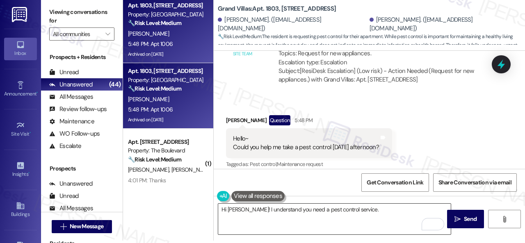
click at [358, 208] on textarea "Hi Ji! I understand you need a pest control service." at bounding box center [334, 219] width 233 height 31
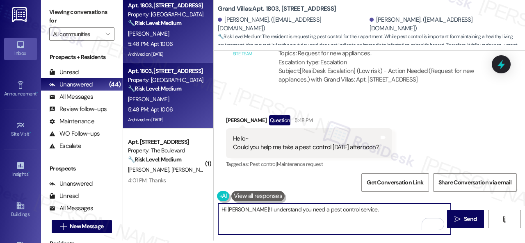
paste textarea "I apologize if I cannot confirm when the maintenance team will visit your apart…"
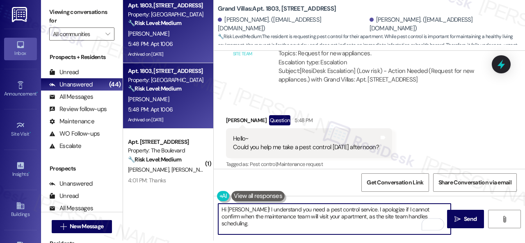
click at [233, 214] on textarea "Hi Ji! I understand you need a pest control service. I apologize if I cannot co…" at bounding box center [334, 219] width 233 height 31
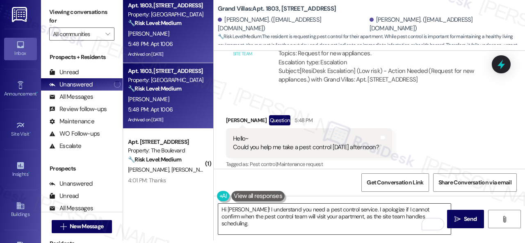
click at [414, 215] on textarea "Hi Ji! I understand you need a pest control service. I apologize if I cannot co…" at bounding box center [334, 219] width 233 height 31
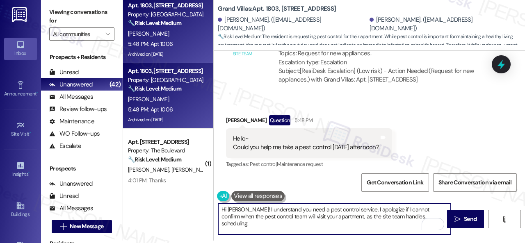
paste textarea "Is there a work order for the issue already? If so, may I have the work order n…"
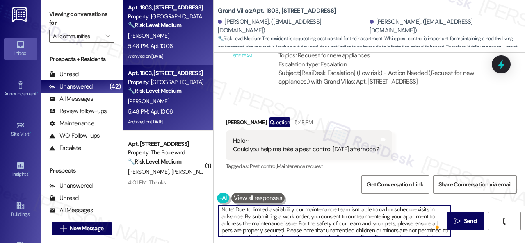
scroll to position [0, 0]
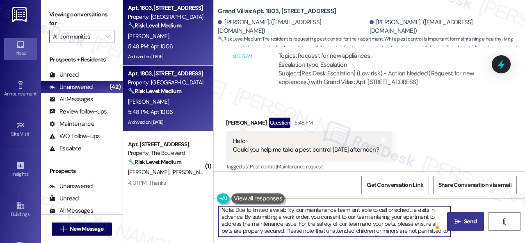
type textarea "Hi Ji! I understand you need a pest control service. I apologize if I cannot co…"
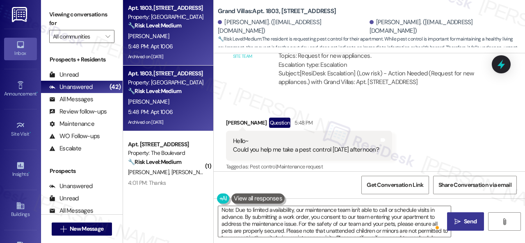
click at [464, 221] on span "Send" at bounding box center [470, 221] width 13 height 9
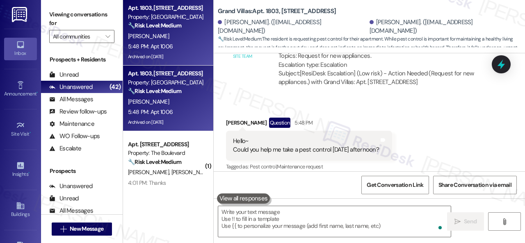
scroll to position [6842, 0]
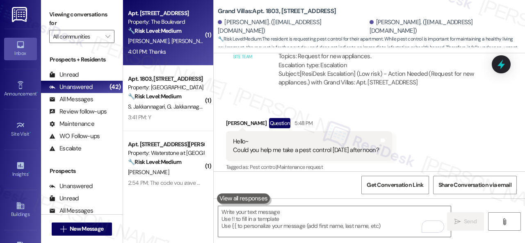
click at [173, 41] on div "N. Khan S. Khan" at bounding box center [166, 41] width 78 height 10
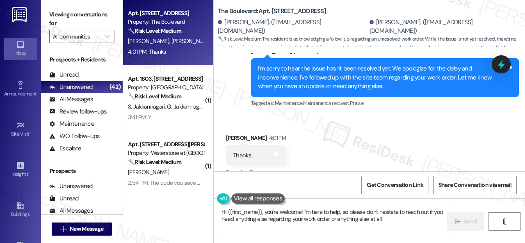
scroll to position [875, 0]
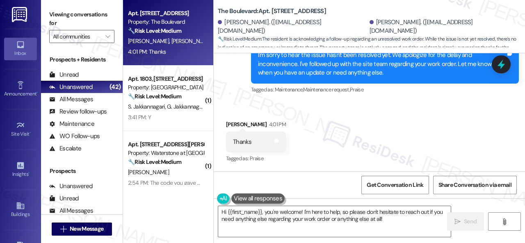
click at [265, 210] on textarea "Hi {{first_name}}, you're welcome! I'm here to help, so please don't hesitate t…" at bounding box center [334, 221] width 233 height 31
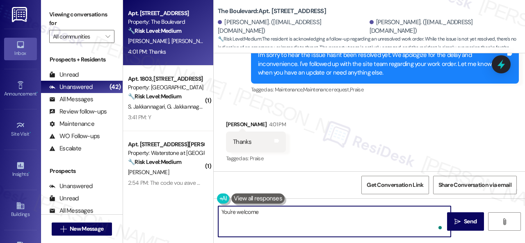
type textarea "You're welcome."
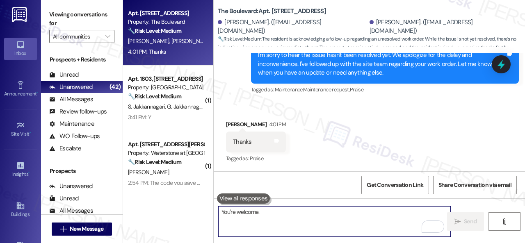
scroll to position [874, 0]
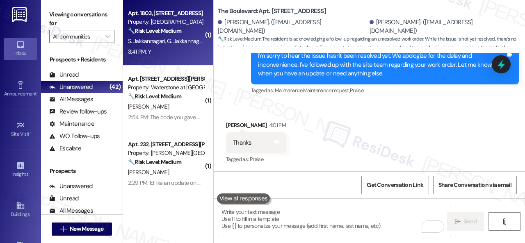
click at [169, 50] on div "3:41 PM: Y 3:41 PM: Y" at bounding box center [166, 52] width 78 height 10
type textarea "Fetching suggested responses. Please feel free to read through the conversation…"
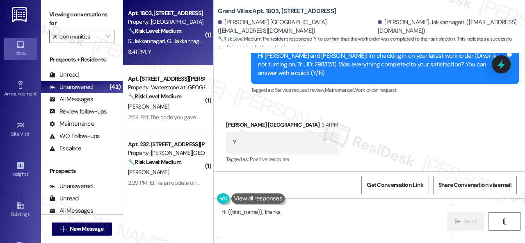
scroll to position [2701, 0]
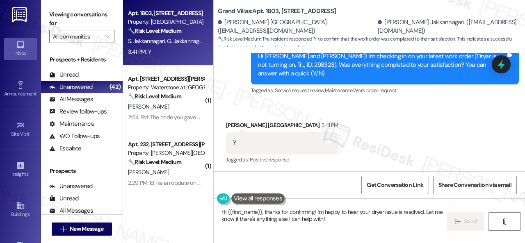
click at [236, 107] on div "Received via SMS [PERSON_NAME] Jakkannagari 3:41 PM Y Tags and notes Tagged as:…" at bounding box center [369, 137] width 311 height 69
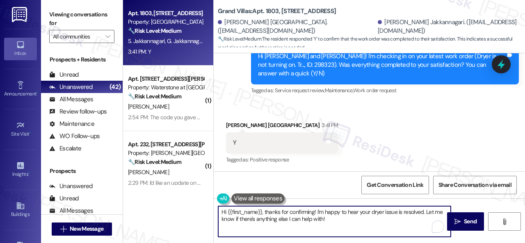
drag, startPoint x: 337, startPoint y: 222, endPoint x: 189, endPoint y: 192, distance: 151.0
click at [189, 192] on div "Apt. 1803, [STREET_ADDRESS] Property: Grand Villas 🔧 Risk Level: Medium The res…" at bounding box center [324, 121] width 402 height 243
paste textarea "We're glad to hear the issue's been resolved! If {{property}} has met your expe…"
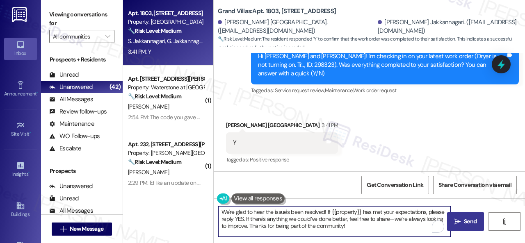
type textarea "We're glad to hear the issue's been resolved! If {{property}} has met your expe…"
click at [464, 221] on span "Send" at bounding box center [470, 221] width 13 height 9
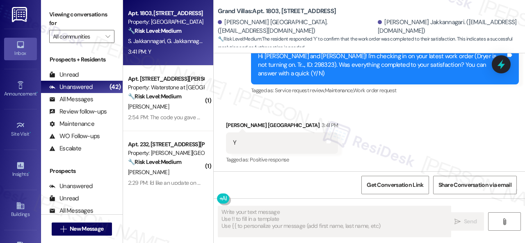
type textarea "Fetching suggested responses. Please feel free to read through the conversation…"
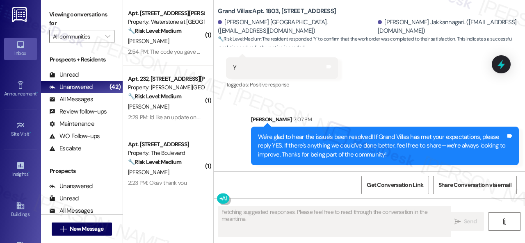
scroll to position [2, 0]
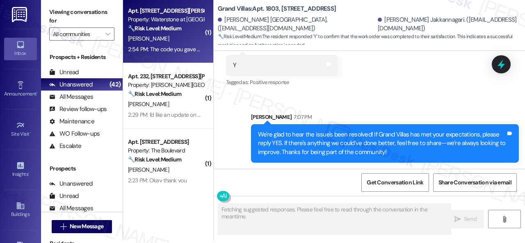
click at [163, 43] on div "[PERSON_NAME]" at bounding box center [166, 39] width 78 height 10
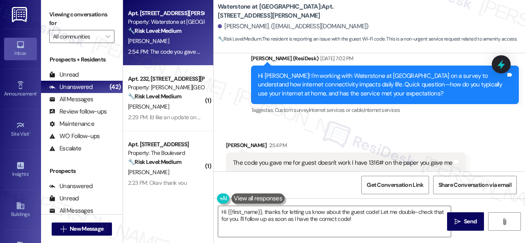
scroll to position [801, 0]
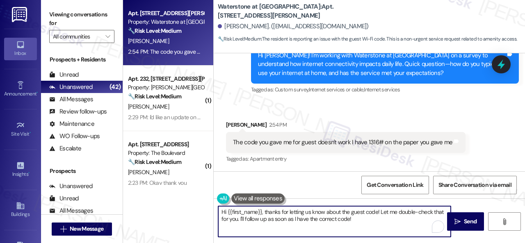
drag, startPoint x: 239, startPoint y: 217, endPoint x: 341, endPoint y: 215, distance: 102.1
click at [249, 217] on textarea "Hi {{first_name}}, thanks for letting us know about the guest code! Let me doub…" at bounding box center [334, 221] width 233 height 31
drag, startPoint x: 266, startPoint y: 211, endPoint x: 218, endPoint y: 212, distance: 47.6
click at [218, 212] on textarea "Hi {{first_name}}, thanks for letting us know about the guest code! Let me doub…" at bounding box center [334, 221] width 233 height 31
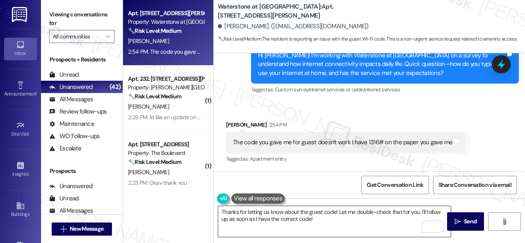
click at [377, 219] on textarea "Thanks for letting us know about the guest code! Let me double-check that for y…" at bounding box center [334, 221] width 233 height 31
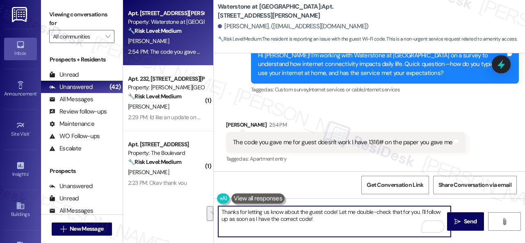
drag, startPoint x: 339, startPoint y: 214, endPoint x: 345, endPoint y: 226, distance: 14.1
click at [345, 226] on textarea "Thanks for letting us know about the guest code! Let me double-check that for y…" at bounding box center [334, 221] width 233 height 31
paste textarea "I will forward your concern to the site team and get back to you as soon as I r…"
click at [337, 212] on textarea "Thanks for letting us know about the guest code! I will forward your concern to…" at bounding box center [334, 221] width 233 height 31
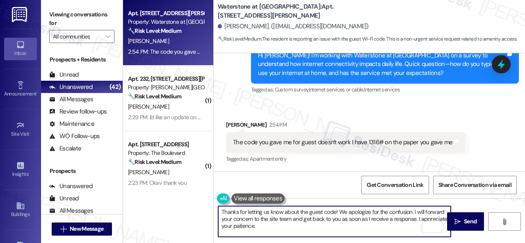
click at [318, 227] on textarea "Thanks for letting us know about the guest code! We apologize for the confusion…" at bounding box center [334, 221] width 233 height 31
type textarea "Thanks for letting us know about the guest code! We apologize for the confusion…"
click at [464, 223] on span "Send" at bounding box center [470, 221] width 13 height 9
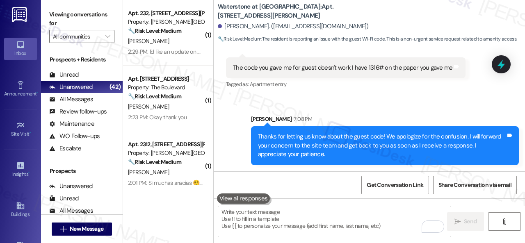
scroll to position [834, 0]
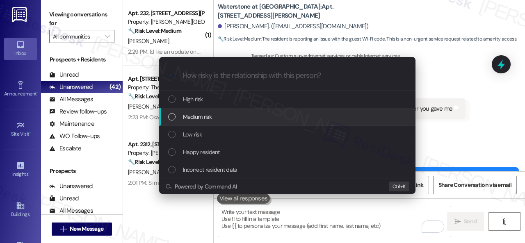
click at [188, 119] on span "Medium risk" at bounding box center [197, 116] width 29 height 9
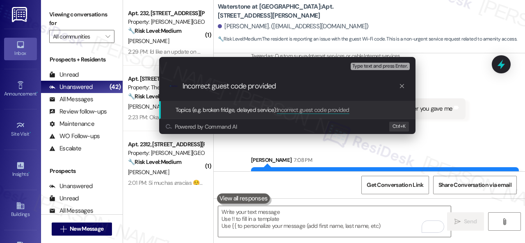
type input "Incorrect guest code provided."
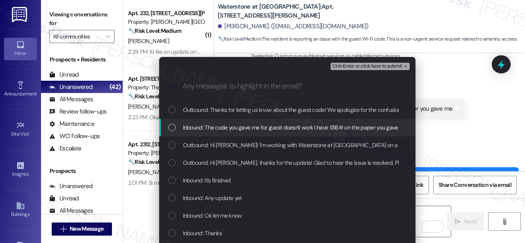
click at [249, 130] on span "Inbound: The code you gave me for guest doesn't work I have 1316# on the paper …" at bounding box center [295, 127] width 224 height 9
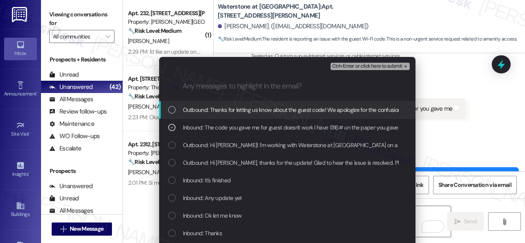
click at [352, 67] on span "Ctrl+Enter or click here to submit" at bounding box center [367, 67] width 70 height 6
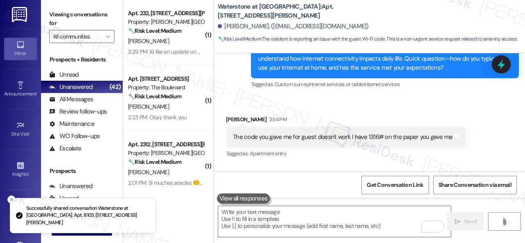
scroll to position [800, 0]
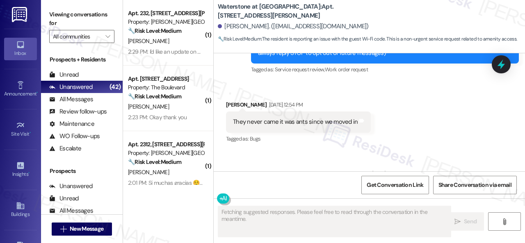
type textarea "Fetching suggested responses. Please feel free to read through the conversation…"
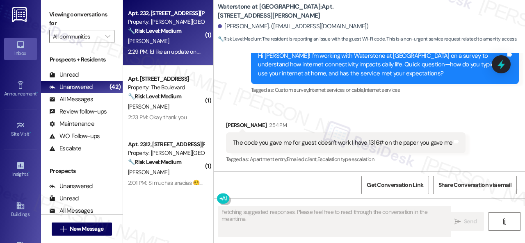
click at [180, 50] on div "2:29 PM: I'd like an update on my work order for my refrigerator. Apt 232 2:29 …" at bounding box center [213, 51] width 170 height 7
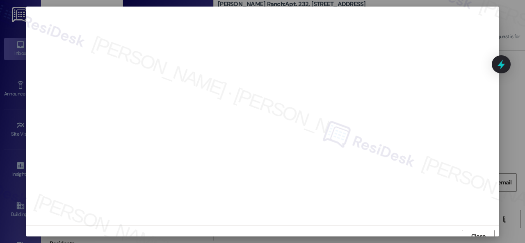
scroll to position [6, 0]
click at [471, 230] on span "Close" at bounding box center [478, 230] width 14 height 9
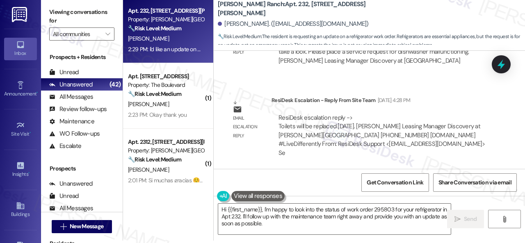
scroll to position [3713, 0]
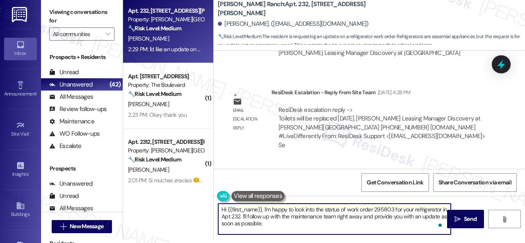
drag, startPoint x: 347, startPoint y: 210, endPoint x: 356, endPoint y: 235, distance: 26.2
click at [353, 235] on div "Hi {{first_name}}, I'm happy to look into the status of work order 295803 for y…" at bounding box center [369, 227] width 311 height 62
type textarea "Hi {{first_name}}, I understand you are following up on your work order for the…"
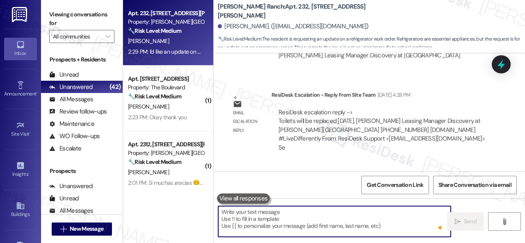
scroll to position [3713, 0]
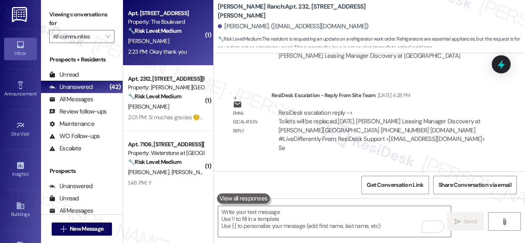
click at [173, 50] on div "2:23 PM: Okay thank you 2:23 PM: Okay thank you" at bounding box center [157, 51] width 59 height 7
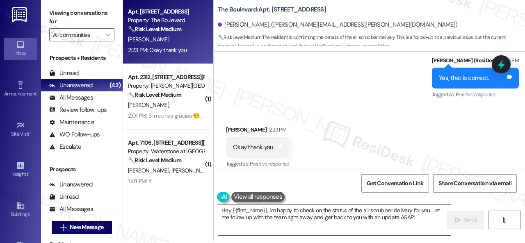
scroll to position [2, 0]
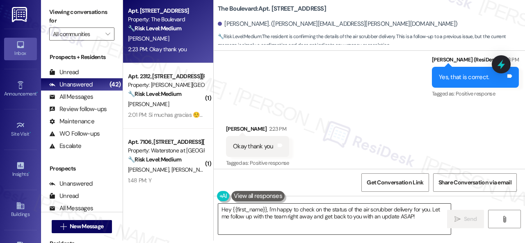
click at [282, 217] on textarea "Hey {{first_name}}, I'm happy to check on the status of the air scrubber delive…" at bounding box center [334, 219] width 233 height 31
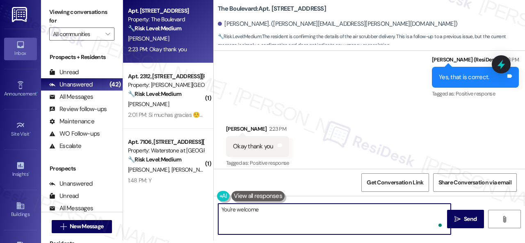
type textarea "You're welcome."
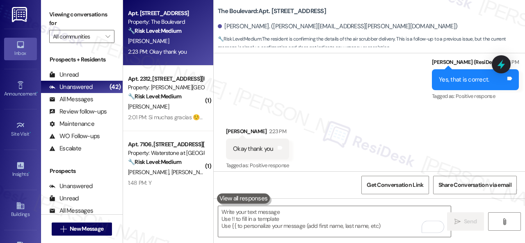
scroll to position [12726, 0]
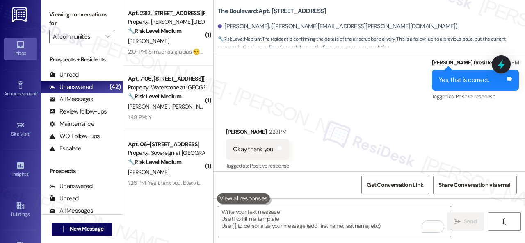
click at [450, 128] on div "Received via SMS [PERSON_NAME] 2:23 PM Okay thank you Tags and notes Tagged as:…" at bounding box center [369, 143] width 311 height 69
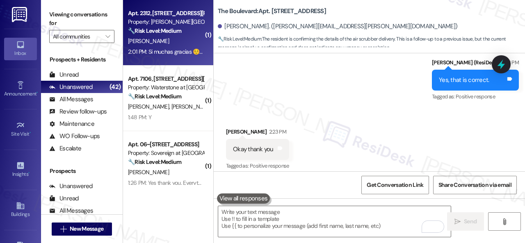
click at [176, 54] on div "2:01 PM: Si muchas gracias ☺️ ya fueron arreglar la lavadora 2:01 PM: Si muchas…" at bounding box center [199, 51] width 143 height 7
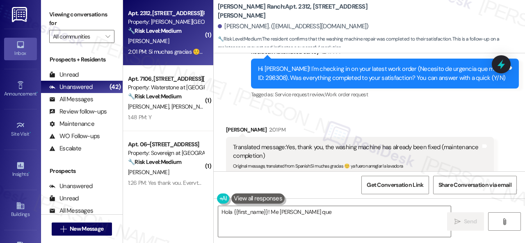
scroll to position [188, 0]
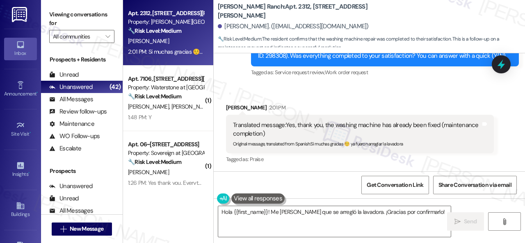
click at [250, 87] on div "Received via SMS [PERSON_NAME] 2:01 PM Translated message: Yes, thank you, the …" at bounding box center [369, 128] width 311 height 87
click at [263, 211] on textarea "Hola {{first_name}}! Me [PERSON_NAME] que se arregló la lavadora. ¡Gracias por …" at bounding box center [334, 221] width 233 height 31
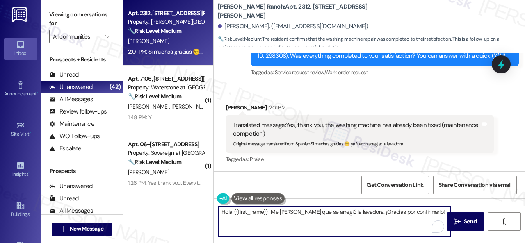
paste textarea "Thanks for your feedback. We appreciate it. Enjoy your day"
click at [310, 181] on div "Get Conversation Link Share Conversation via email" at bounding box center [369, 184] width 311 height 27
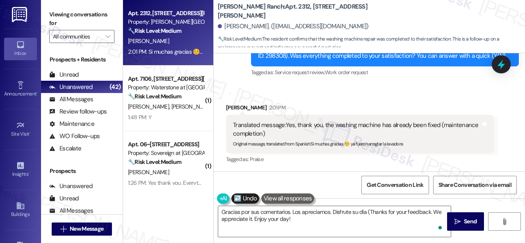
type textarea "Gracias por sus comentarios. Los apreciamos. Disfrute su día (Thanks for your f…"
click at [464, 224] on span "Send" at bounding box center [470, 221] width 13 height 9
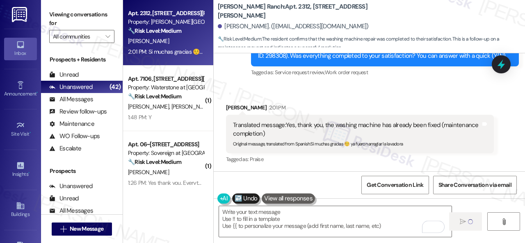
type textarea "Fetching suggested responses. Please feel free to read through the conversation…"
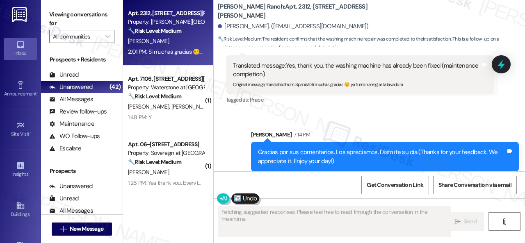
scroll to position [255, 0]
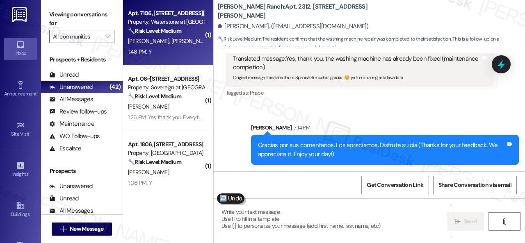
click at [168, 52] on div "1:48 PM: Y 1:48 PM: Y" at bounding box center [166, 52] width 78 height 10
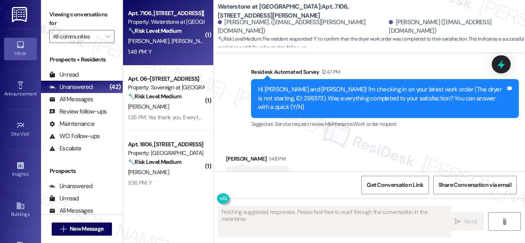
scroll to position [1014, 0]
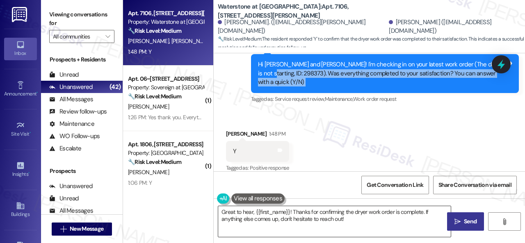
click at [266, 214] on textarea "Great to hear, {{first_name}}! Thanks for confirming the dryer work order is co…" at bounding box center [334, 221] width 233 height 31
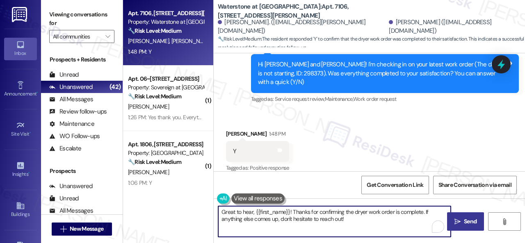
paste textarea "We're glad to hear the issue's been resolved! If {{property}} has met your expe…"
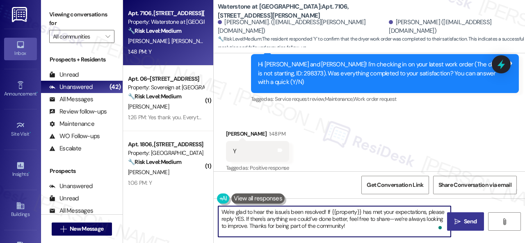
type textarea "We're glad to hear the issue's been resolved! If {{property}} has met your expe…"
click at [462, 218] on span "Send" at bounding box center [470, 221] width 16 height 9
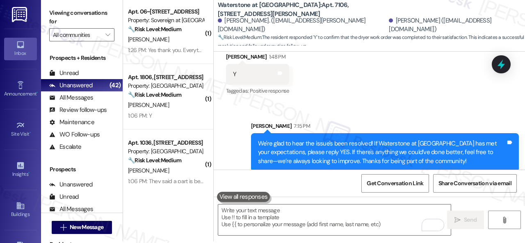
scroll to position [2, 0]
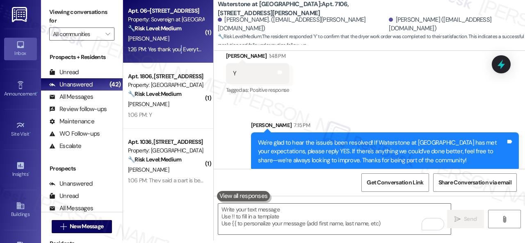
click at [181, 49] on div "1:26 PM: Yes thank you. Everything is patched up. My only problem is still the …" at bounding box center [382, 49] width 508 height 7
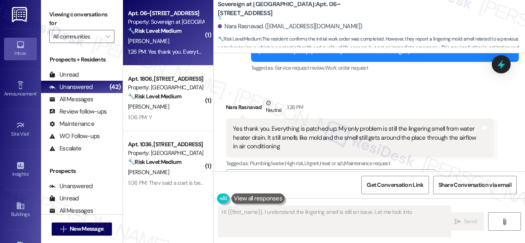
scroll to position [114, 0]
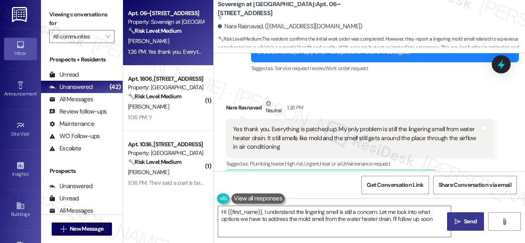
type textarea "Hi {{first_name}}, I understand the lingering smell is still a concern. Let me …"
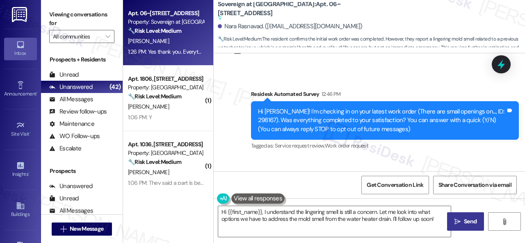
scroll to position [82, 0]
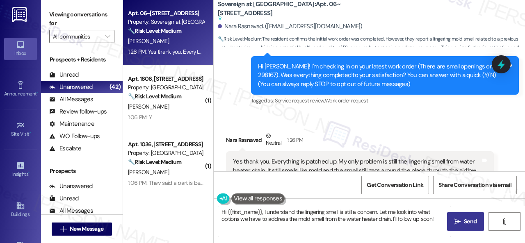
click at [385, 121] on div "Received via SMS Nara Rasnavad Neutral 1:26 PM Yes thank you. Everything is pat…" at bounding box center [369, 220] width 311 height 214
click at [411, 131] on div "Received via SMS Nara Rasnavad Neutral 1:26 PM Yes thank you. Everything is pat…" at bounding box center [360, 226] width 280 height 201
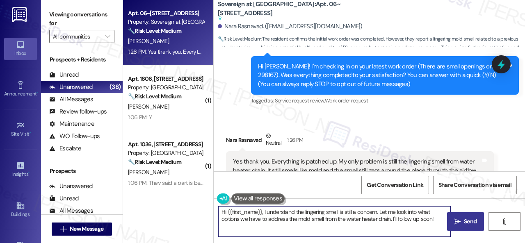
drag, startPoint x: 263, startPoint y: 210, endPoint x: 187, endPoint y: 209, distance: 76.7
click at [187, 209] on div "Apt. 06~203, 13310 Melrose Lane Property: Sovereign at Overland Park 🔧 Risk Lev…" at bounding box center [324, 121] width 402 height 243
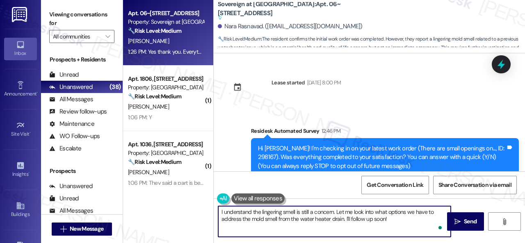
scroll to position [82, 0]
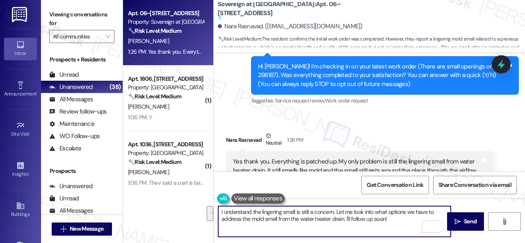
drag, startPoint x: 336, startPoint y: 210, endPoint x: 407, endPoint y: 227, distance: 72.9
click at [407, 227] on textarea "I understand the lingering smell is still a concern. Let me look into what opti…" at bounding box center [334, 221] width 233 height 31
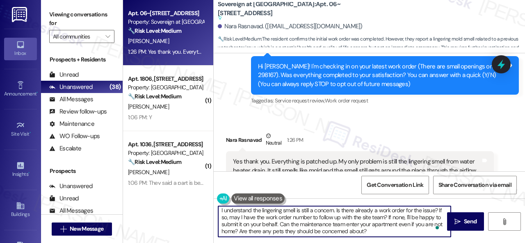
scroll to position [2, 0]
type textarea "I understand the lingering smell is still a concern. Is there already a work or…"
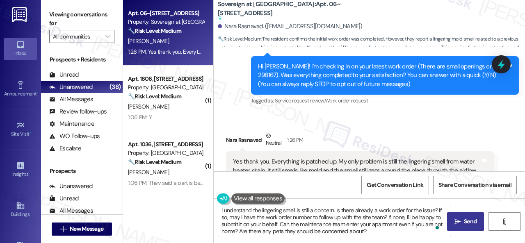
click at [453, 224] on span " Send" at bounding box center [466, 221] width 26 height 9
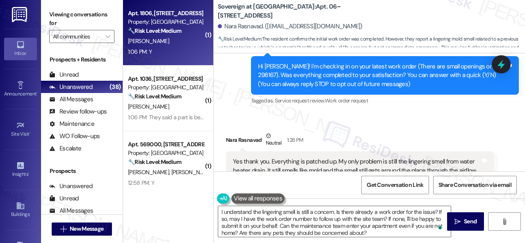
click at [170, 45] on div "[PERSON_NAME]" at bounding box center [166, 41] width 78 height 10
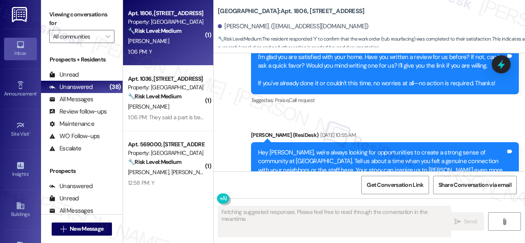
scroll to position [2335, 0]
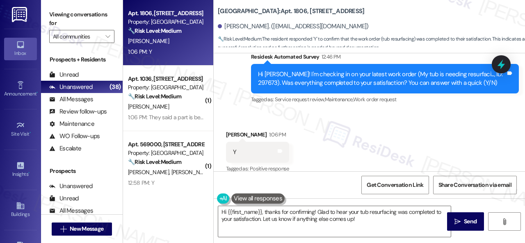
drag, startPoint x: 263, startPoint y: 102, endPoint x: 263, endPoint y: 130, distance: 28.7
click at [263, 102] on div "Survey, sent via SMS Residesk Automated Survey 12:46 PM Hi [PERSON_NAME]! I'm c…" at bounding box center [385, 79] width 280 height 66
click at [265, 219] on textarea "Hi {{first_name}}, thanks for confirming! Glad to hear your tub resurfacing was…" at bounding box center [334, 221] width 233 height 31
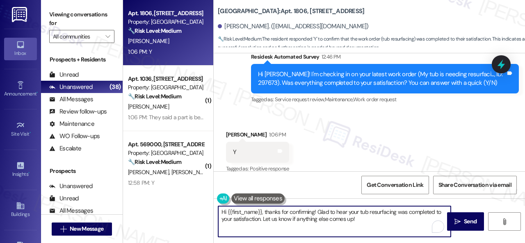
paste textarea "We're glad to hear the issue's been resolved! If {{property}} has met your expe…"
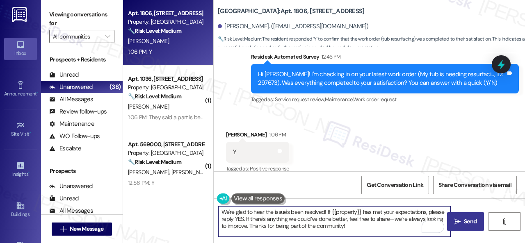
type textarea "We're glad to hear the issue's been resolved! If {{property}} has met your expe…"
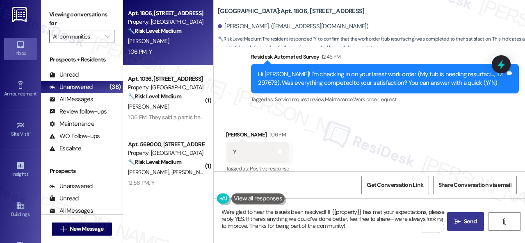
click at [456, 223] on icon "" at bounding box center [457, 222] width 6 height 7
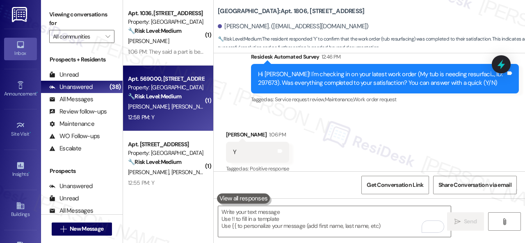
click at [158, 119] on div "12:58 PM: Y 12:58 PM: Y" at bounding box center [166, 117] width 78 height 10
type textarea "Fetching suggested responses. Please feel free to read through the conversation…"
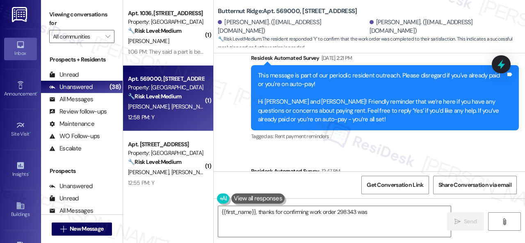
scroll to position [1049, 0]
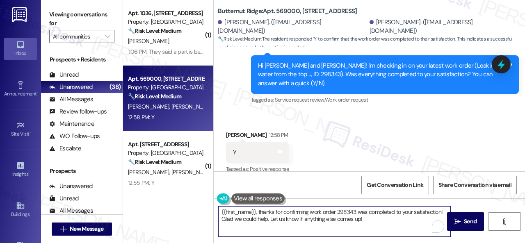
drag, startPoint x: 366, startPoint y: 223, endPoint x: 186, endPoint y: 203, distance: 180.7
click at [186, 203] on div "( 1 ) Apt. 1036, [STREET_ADDRESS] Property: The Falls 🔧 Risk Level: Medium The …" at bounding box center [324, 121] width 402 height 243
paste textarea "We're glad to hear the issue's been resolved! If {{property}} has met your expe…"
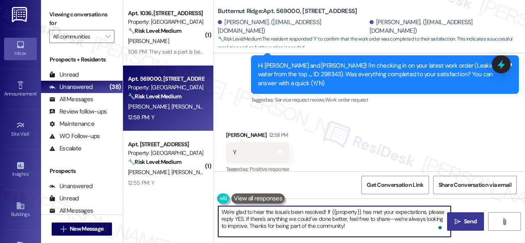
type textarea "We're glad to hear the issue's been resolved! If {{property}} has met your expe…"
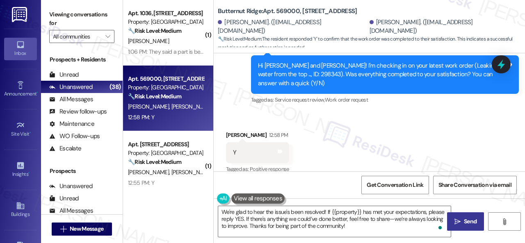
click at [454, 223] on icon "" at bounding box center [457, 222] width 6 height 7
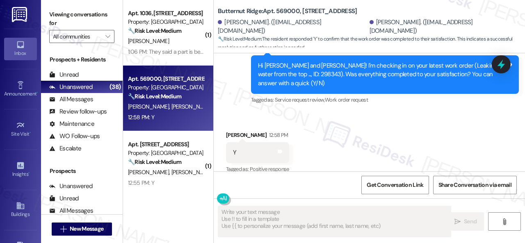
type textarea "Fetching suggested responses. Please feel free to read through the conversation…"
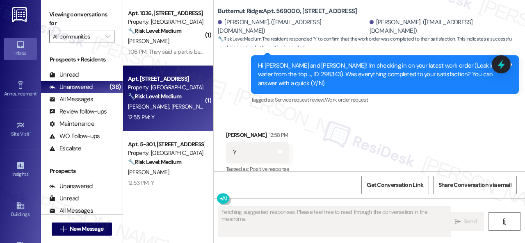
click at [186, 115] on div "12:55 PM: Y 12:55 PM: Y" at bounding box center [166, 117] width 78 height 10
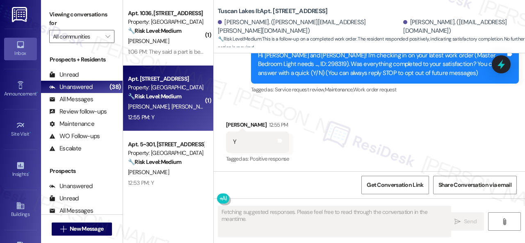
scroll to position [93, 0]
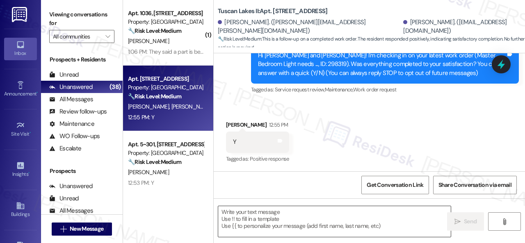
click at [306, 214] on textarea at bounding box center [334, 221] width 233 height 31
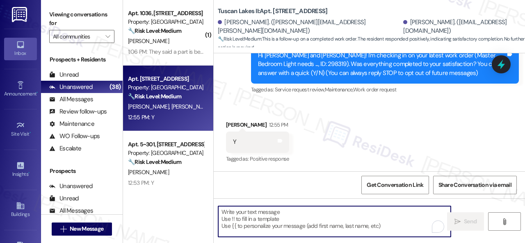
paste textarea "We're glad to hear the issue's been resolved! If {{property}} has met your expe…"
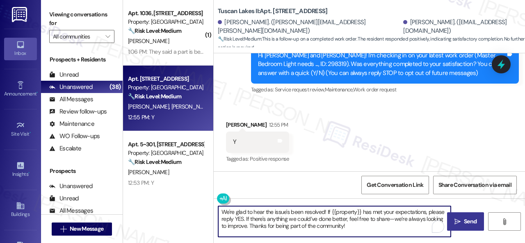
type textarea "We're glad to hear the issue's been resolved! If {{property}} has met your expe…"
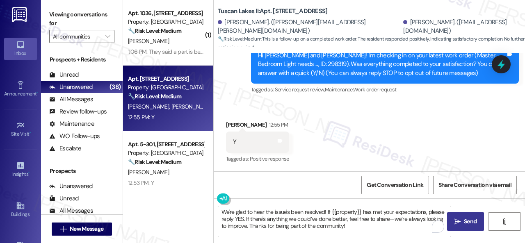
click at [462, 225] on span "Send" at bounding box center [470, 221] width 16 height 9
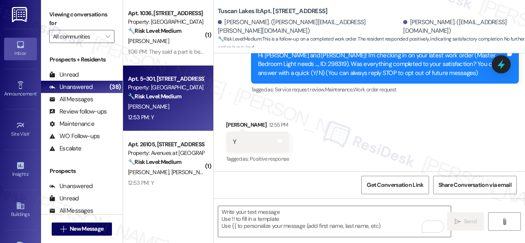
click at [190, 104] on div "[PERSON_NAME]" at bounding box center [166, 107] width 78 height 10
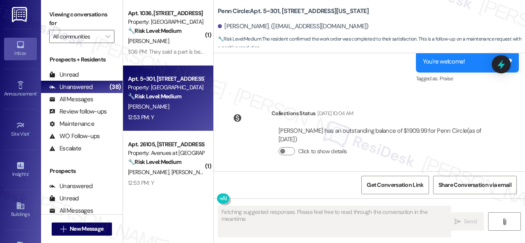
scroll to position [1879, 0]
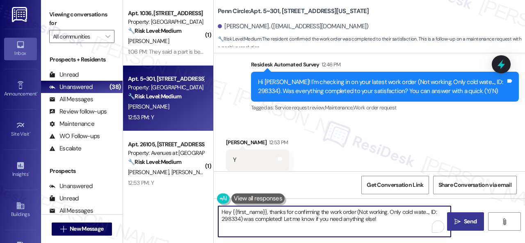
drag, startPoint x: 215, startPoint y: 195, endPoint x: 316, endPoint y: 206, distance: 101.5
click at [148, 181] on div "( 1 ) Apt. 1036, [STREET_ADDRESS] Property: The Falls 🔧 Risk Level: Medium The …" at bounding box center [324, 121] width 402 height 243
paste textarea "We're glad to hear the issue's been resolved! If {{property}} has met your expe…"
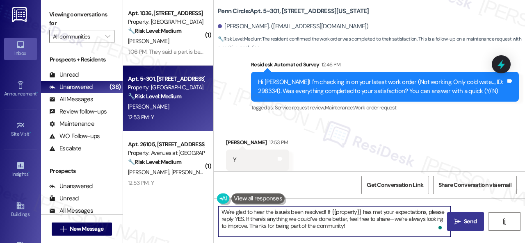
type textarea "We're glad to hear the issue's been resolved! If {{property}} has met your expe…"
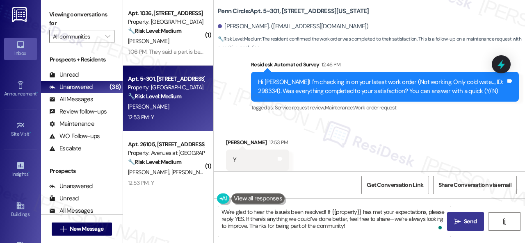
click at [464, 221] on span "Send" at bounding box center [470, 221] width 13 height 9
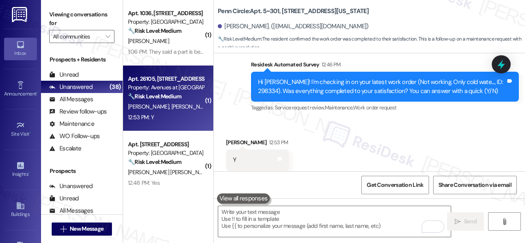
click at [190, 119] on div "12:53 PM: Y 12:53 PM: Y" at bounding box center [166, 117] width 78 height 10
type textarea "Fetching suggested responses. Please feel free to read through the conversation…"
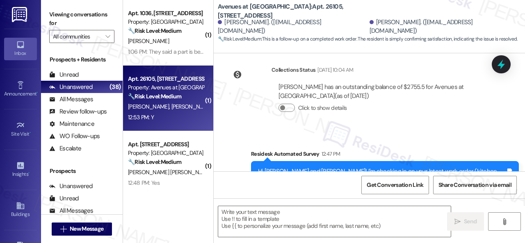
type textarea "Fetching suggested responses. Please feel free to read through the conversation…"
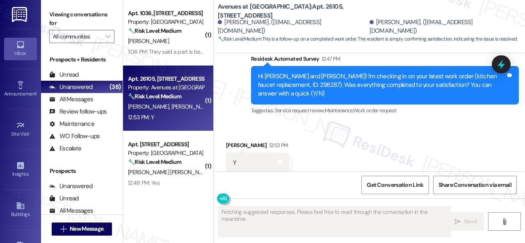
scroll to position [255, 0]
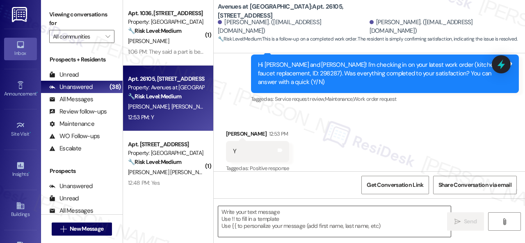
click at [292, 219] on textarea at bounding box center [334, 221] width 233 height 31
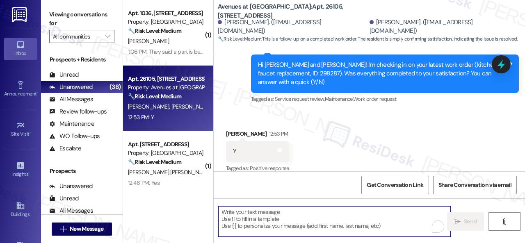
paste textarea "We're glad to hear the issue's been resolved! If {{property}} has met your expe…"
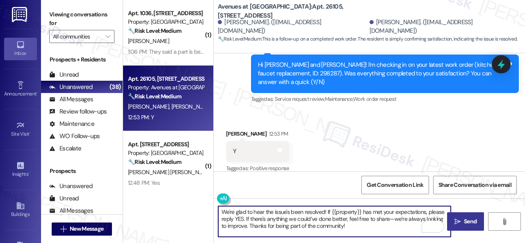
type textarea "We're glad to hear the issue's been resolved! If {{property}} has met your expe…"
click at [454, 221] on icon "" at bounding box center [457, 222] width 6 height 7
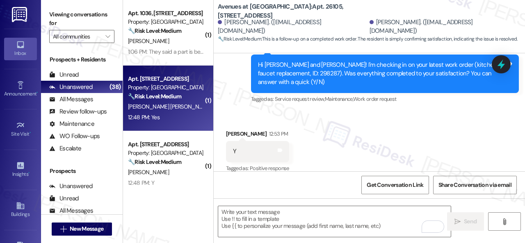
click at [187, 123] on div "Apt. [STREET_ADDRESS] Property: Grand Villas 🔧 Risk Level: Medium The resident …" at bounding box center [168, 99] width 90 height 66
type textarea "Fetching suggested responses. Please feel free to read through the conversation…"
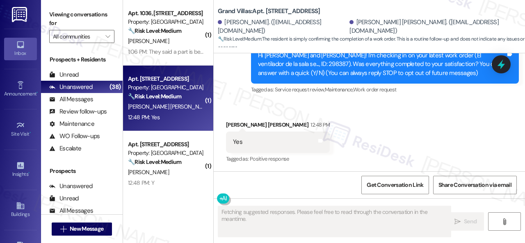
scroll to position [93, 0]
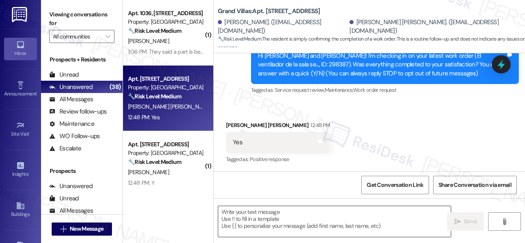
click at [304, 212] on textarea at bounding box center [334, 221] width 233 height 31
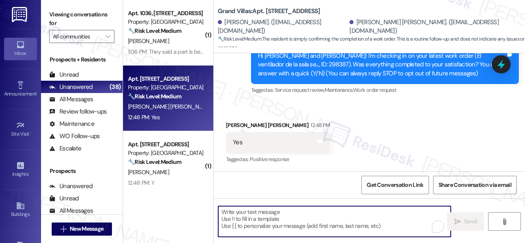
paste textarea "We're glad to hear the issue's been resolved! If {{property}} has met your expe…"
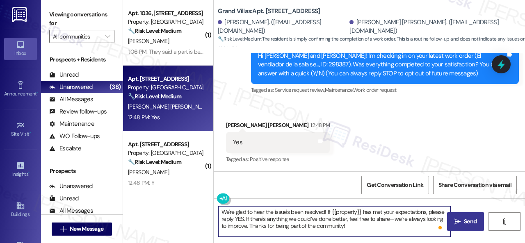
type textarea "We're glad to hear the issue's been resolved! If {{property}} has met your expe…"
click at [458, 219] on span " Send" at bounding box center [466, 221] width 26 height 9
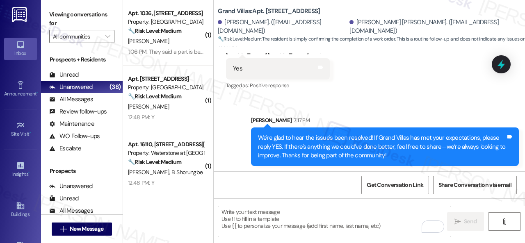
scroll to position [168, 0]
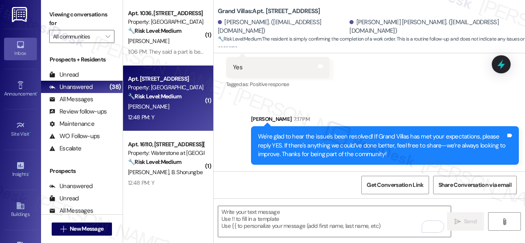
click at [194, 114] on div "12:48 PM: Y 12:48 PM: Y" at bounding box center [166, 117] width 78 height 10
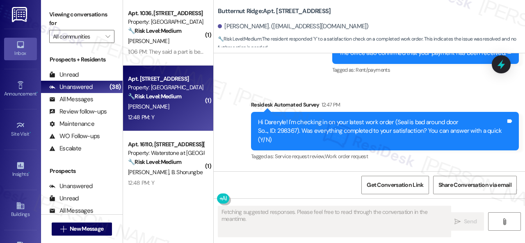
scroll to position [1593, 0]
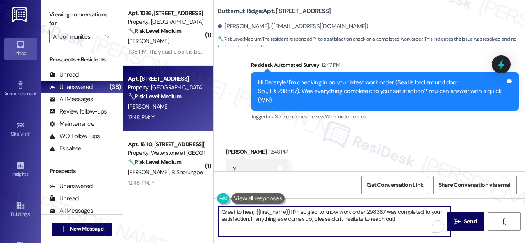
drag, startPoint x: 399, startPoint y: 219, endPoint x: 160, endPoint y: 198, distance: 239.3
click at [160, 198] on div "( 1 ) Apt. 1036, [STREET_ADDRESS] Property: The Falls 🔧 Risk Level: Medium The …" at bounding box center [324, 121] width 402 height 243
paste textarea "We're glad to hear the issue's been resolved! If {{property}} has met your expe…"
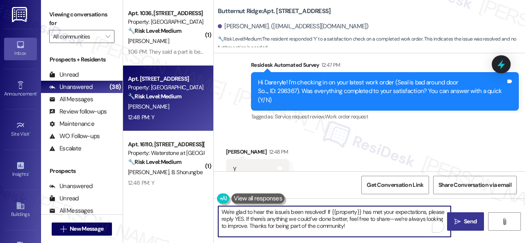
type textarea "We're glad to hear the issue's been resolved! If {{property}} has met your expe…"
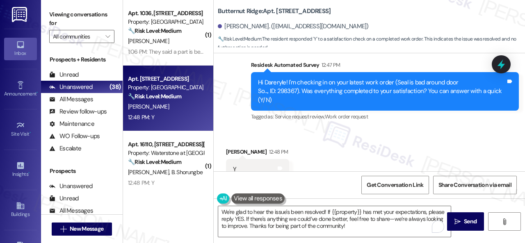
drag, startPoint x: 455, startPoint y: 219, endPoint x: 448, endPoint y: 197, distance: 23.3
click at [456, 219] on icon "" at bounding box center [457, 222] width 6 height 7
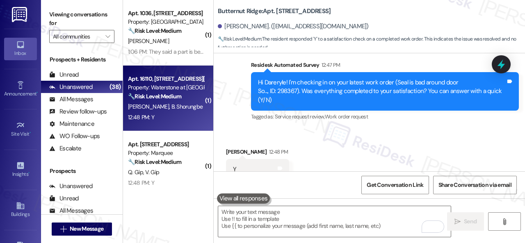
click at [175, 112] on div "[PERSON_NAME] Shorungbe" at bounding box center [166, 107] width 78 height 10
type textarea "Fetching suggested responses. Please feel free to read through the conversation…"
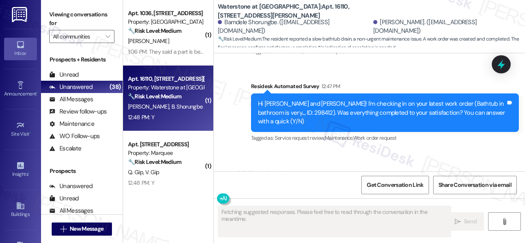
scroll to position [2741, 0]
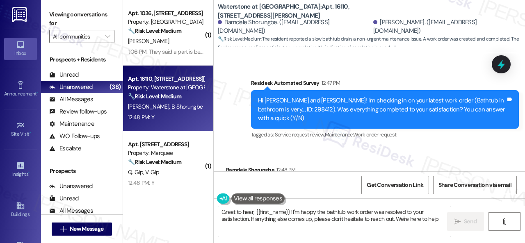
type textarea "Great to hear, {{first_name}}! I'm happy the bathtub work order was resolved to…"
click at [303, 216] on textarea "Great to hear, {{first_name}}! I'm happy the bathtub work order was resolved to…" at bounding box center [334, 221] width 233 height 31
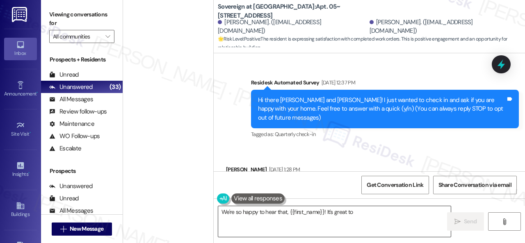
scroll to position [1597, 0]
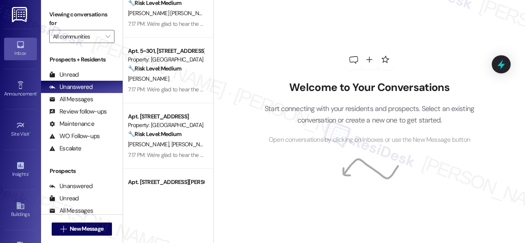
scroll to position [1354, 0]
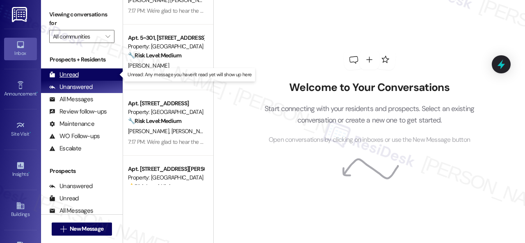
click at [66, 76] on div "Unread" at bounding box center [64, 75] width 30 height 9
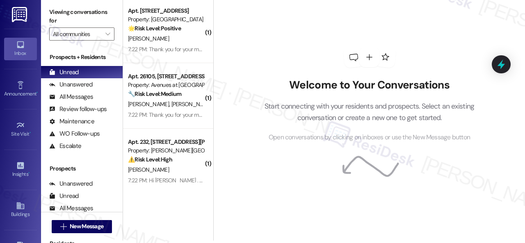
scroll to position [0, 0]
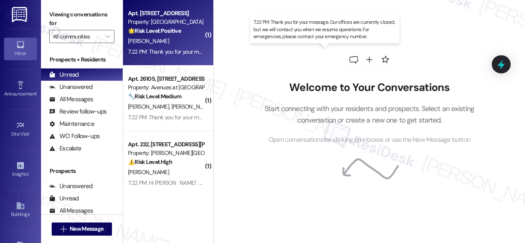
click at [167, 48] on div "7:22 PM: Thank you for your message. Our offices are currently closed, but we w…" at bounding box center [344, 51] width 433 height 7
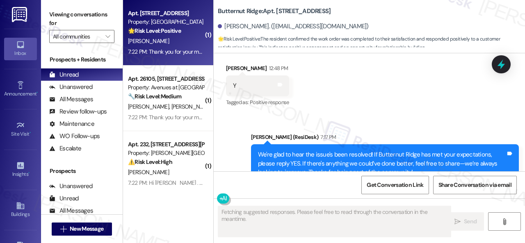
scroll to position [1749, 0]
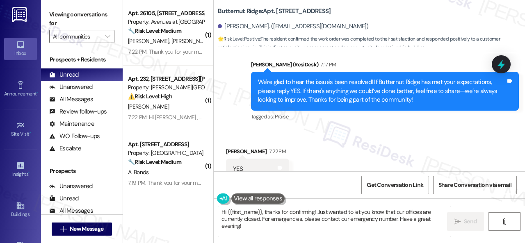
drag, startPoint x: 262, startPoint y: 105, endPoint x: 262, endPoint y: 112, distance: 7.4
click at [262, 129] on div "Received via SMS Dareryle Jones 7:22 PM YES Tags and notes Tagged as: Positive …" at bounding box center [369, 163] width 311 height 69
drag, startPoint x: 250, startPoint y: 231, endPoint x: 411, endPoint y: 208, distance: 162.5
click at [170, 192] on div "( 1 ) Apt. 26105, 12501 Broadway St Property: Avenues at Shadow Creek 🔧 Risk Le…" at bounding box center [324, 121] width 402 height 243
paste textarea "I'm glad you are satisfied with your home. Have you written a review for us bef…"
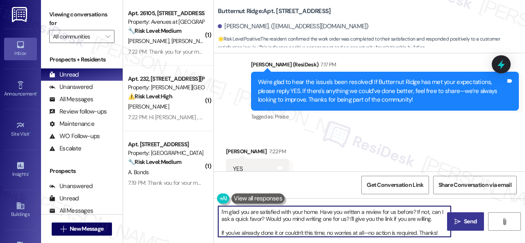
type textarea "I'm glad you are satisfied with your home. Have you written a review for us bef…"
click at [459, 225] on span " Send" at bounding box center [466, 221] width 26 height 9
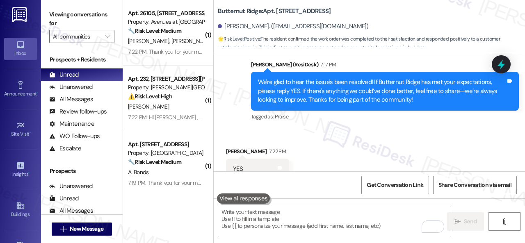
click at [187, 42] on div "L. Scott W. Wright" at bounding box center [166, 41] width 78 height 10
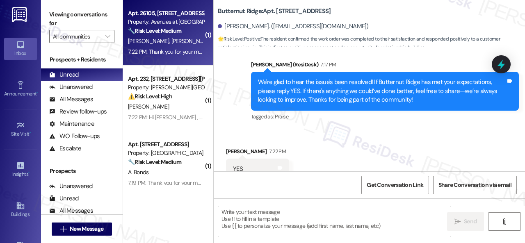
type textarea "Fetching suggested responses. Please feel free to read through the conversation…"
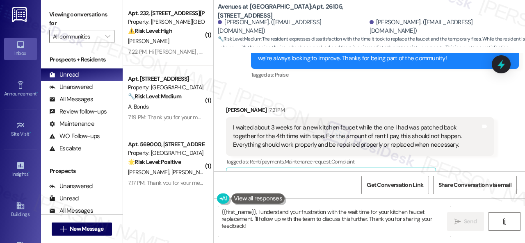
scroll to position [464, 0]
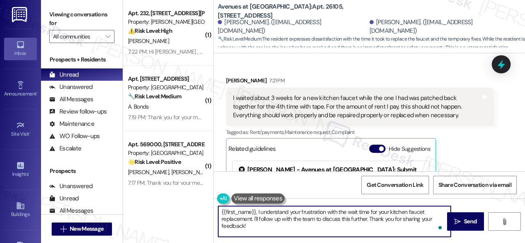
drag, startPoint x: 258, startPoint y: 212, endPoint x: 196, endPoint y: 210, distance: 62.4
click at [196, 210] on div "( 1 ) Apt. 232, 4101 S Custer Rd Property: Craig Ranch ⚠️ Risk Level: High The …" at bounding box center [324, 121] width 402 height 243
drag, startPoint x: 422, startPoint y: 214, endPoint x: 317, endPoint y: 217, distance: 105.1
click at [317, 217] on textarea "I understand your frustration with the wait time for your kitchen faucet replac…" at bounding box center [334, 221] width 233 height 31
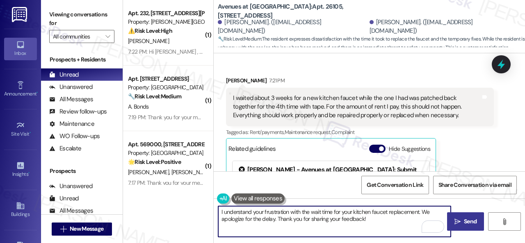
type textarea "I understand your frustration with the wait time for your kitchen faucet replac…"
click at [464, 224] on span "Send" at bounding box center [470, 221] width 13 height 9
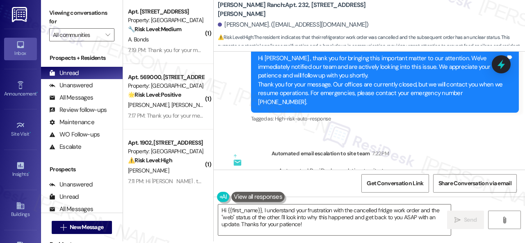
scroll to position [2, 0]
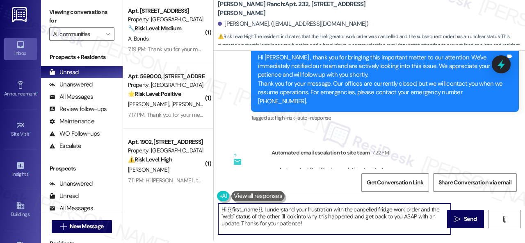
drag, startPoint x: 311, startPoint y: 225, endPoint x: 178, endPoint y: 195, distance: 136.7
click at [178, 195] on div "( 1 ) Apt. 3103, 1550 Katy Gap Rd Property: Grand Villas 🔧 Risk Level: Medium T…" at bounding box center [324, 119] width 402 height 243
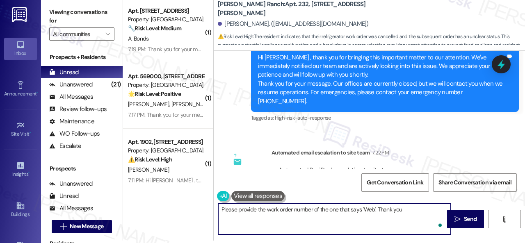
type textarea "Please provide the work order number of the one that says 'Web'. Thank you!"
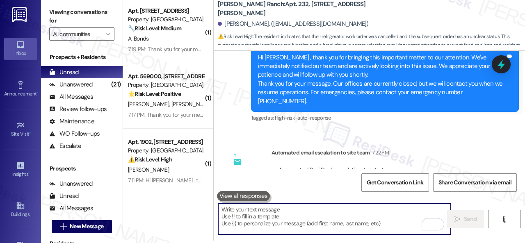
scroll to position [3879, 0]
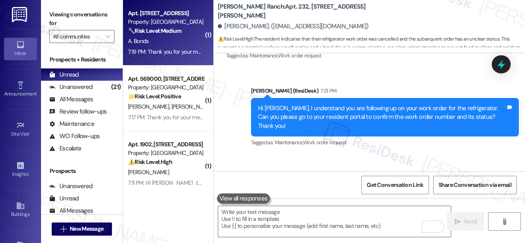
click at [189, 42] on div "A. Bonds" at bounding box center [166, 41] width 78 height 10
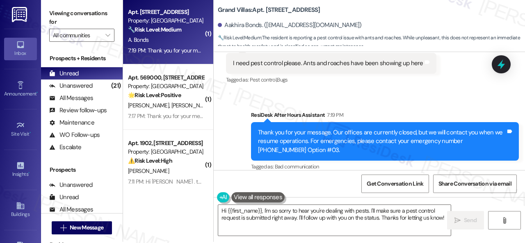
scroll to position [2, 0]
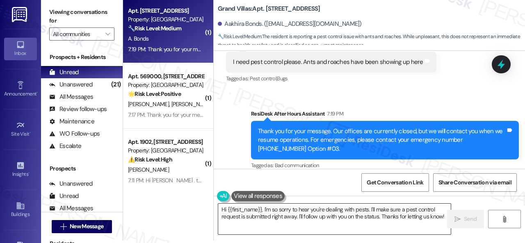
click at [276, 210] on textarea "Hi {{first_name}}, I'm so sorry to hear you're dealing with pests. I'll make su…" at bounding box center [334, 219] width 233 height 31
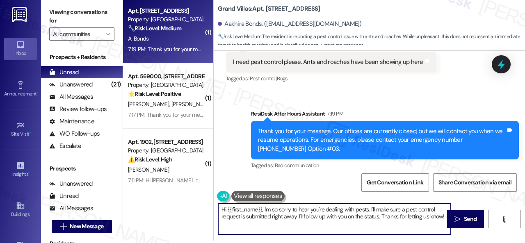
click at [276, 210] on textarea "Hi {{first_name}}, I'm so sorry to hear you're dealing with pests. I'll make su…" at bounding box center [334, 219] width 233 height 31
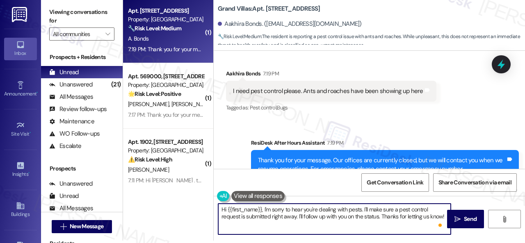
scroll to position [2198, 0]
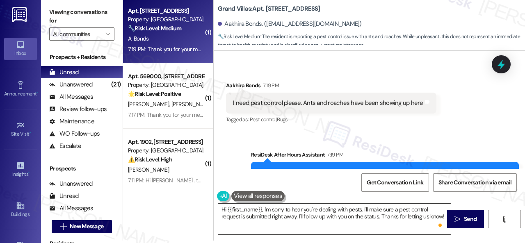
click at [344, 223] on textarea "Hi {{first_name}}, I'm sorry to hear you're dealing with pests. I'll make sure …" at bounding box center [334, 219] width 233 height 31
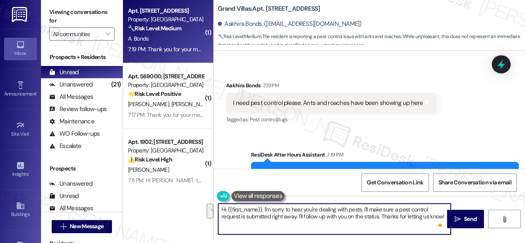
drag, startPoint x: 363, startPoint y: 209, endPoint x: 428, endPoint y: 224, distance: 66.1
click at [489, 243] on html "Inbox Go to Inbox Announcement • Send A Text Announcement Site Visit • Go to Si…" at bounding box center [262, 121] width 525 height 243
paste textarea "We apologize for the inconvenience. Is there a work order for the issue already…"
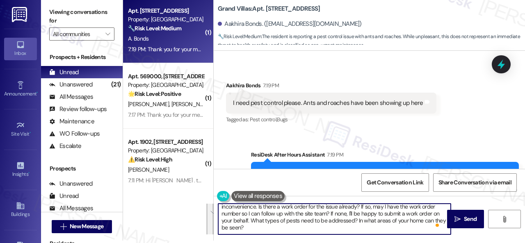
scroll to position [10, 0]
drag, startPoint x: 250, startPoint y: 230, endPoint x: 356, endPoint y: 219, distance: 106.8
click at [356, 219] on textarea "Hi {{first_name}}, I'm sorry to hear you're dealing with pests. We apologize fo…" at bounding box center [334, 219] width 233 height 31
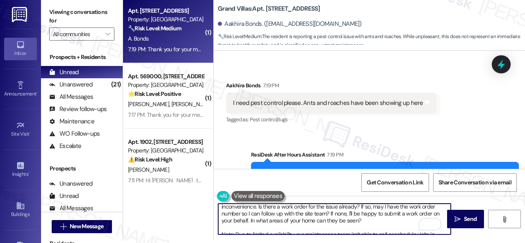
scroll to position [4, 0]
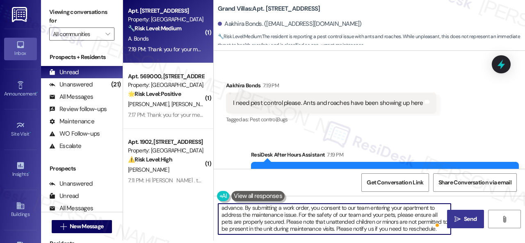
type textarea "Hi {{first_name}}, I'm sorry to hear you're dealing with pests. We apologize fo…"
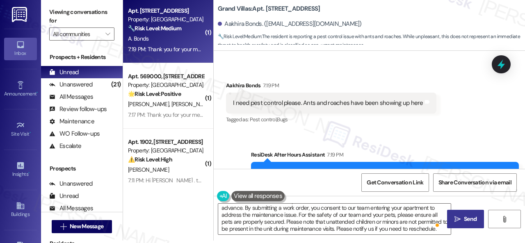
click at [467, 224] on button " Send" at bounding box center [465, 219] width 37 height 18
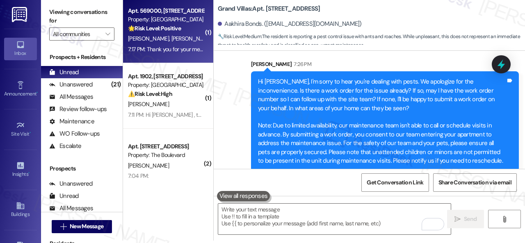
click at [187, 33] on div "Apt. 569000, 5800 Great Northern Boulevard Property: Butternut Ridge 🌟 Risk Lev…" at bounding box center [166, 20] width 78 height 28
type textarea "Fetching suggested responses. Please feel free to read through the conversation…"
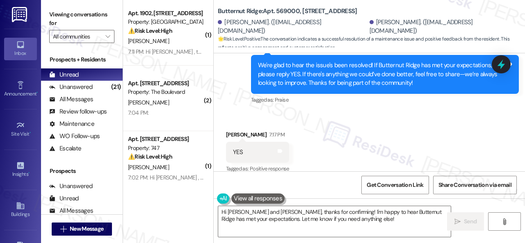
click at [258, 112] on div "Received via SMS Stephen Schnetzler 7:17 PM YES Tags and notes Tagged as: Posit…" at bounding box center [369, 146] width 311 height 69
click at [250, 217] on textarea "Hi Bryon and Stephen, thanks for confirming! I'm happy to hear Butternut Ridge …" at bounding box center [334, 221] width 233 height 31
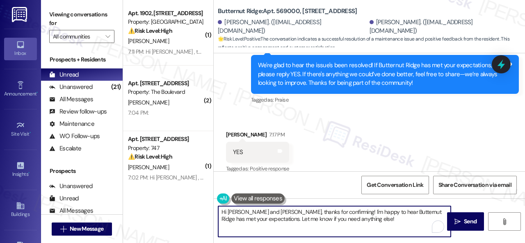
paste textarea "I'm glad you are satisfied with your home. Have you written a review for us bef…"
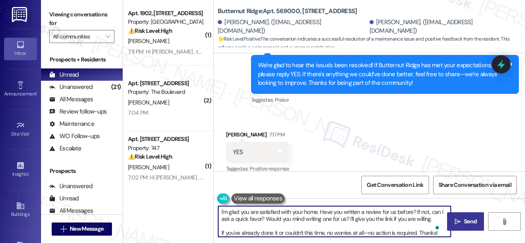
type textarea "I'm glad you are satisfied with your home. Have you written a review for us bef…"
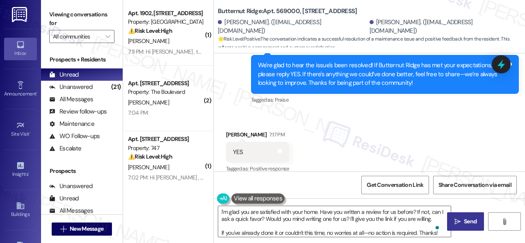
click at [457, 217] on span " Send" at bounding box center [466, 221] width 26 height 9
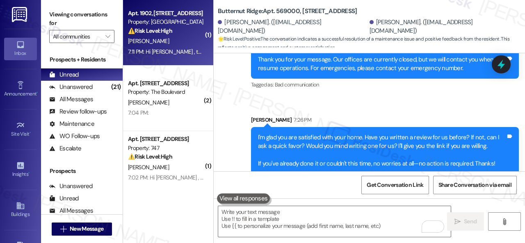
click at [173, 38] on div "T. Collins" at bounding box center [166, 41] width 78 height 10
type textarea "Fetching suggested responses. Please feel free to read through the conversation…"
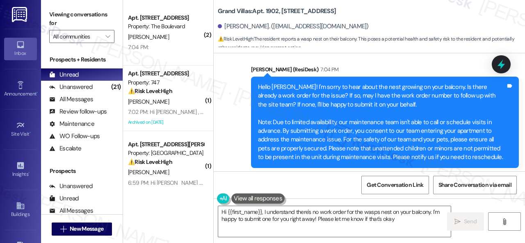
type textarea "Hi {{first_name}}, I understand there's no work order for the wasps nest on you…"
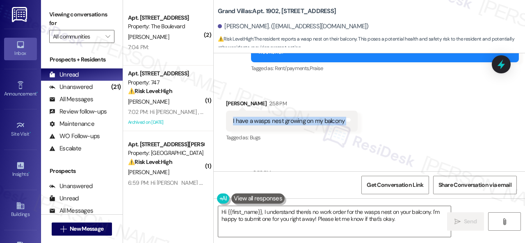
drag, startPoint x: 231, startPoint y: 100, endPoint x: 345, endPoint y: 105, distance: 113.4
click at [345, 111] on div "I have a wasps nest growing on my balcony Tags and notes" at bounding box center [292, 121] width 132 height 21
copy div "I have a wasps nest growing on my balcony Tags and notes"
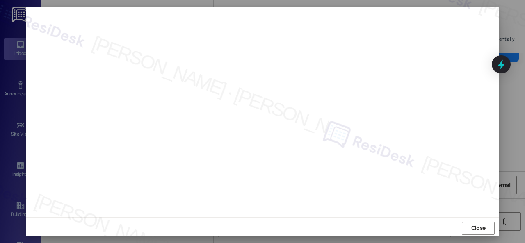
scroll to position [10, 0]
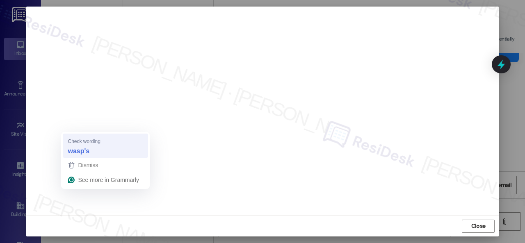
click at [86, 148] on strong "wasp's" at bounding box center [79, 150] width 22 height 9
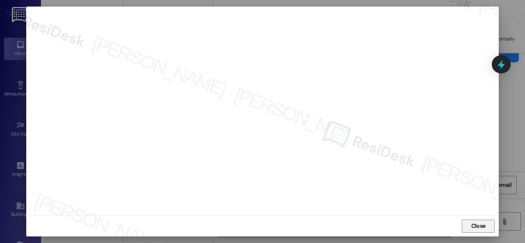
click at [472, 224] on span "Close" at bounding box center [478, 226] width 14 height 9
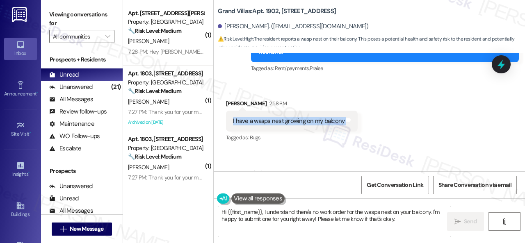
click at [425, 106] on div "Received via SMS Tamai Collins 2:58 PM I have a wasps nest growing on my balcon…" at bounding box center [369, 115] width 311 height 69
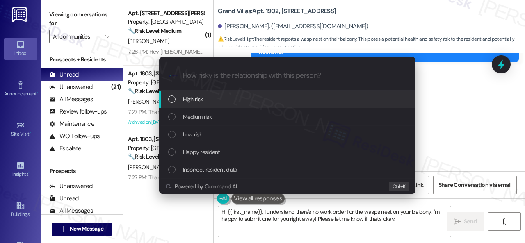
click at [190, 98] on span "High risk" at bounding box center [193, 99] width 20 height 9
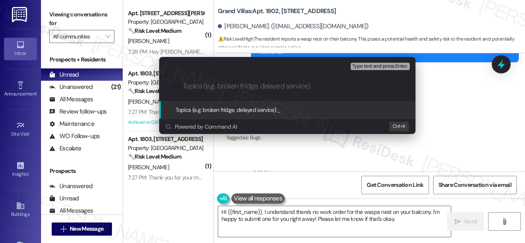
paste input "Work Order filed by ResiDesk 298761"
type input "Work Order filed by ResiDesk 298761"
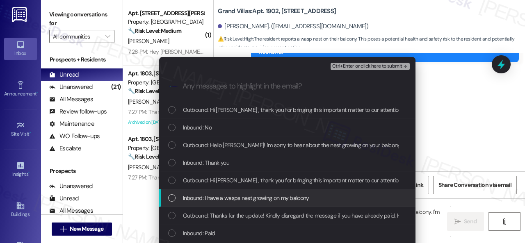
click at [212, 197] on span "Inbound: I have a wasps nest growing on my balcony" at bounding box center [246, 198] width 126 height 9
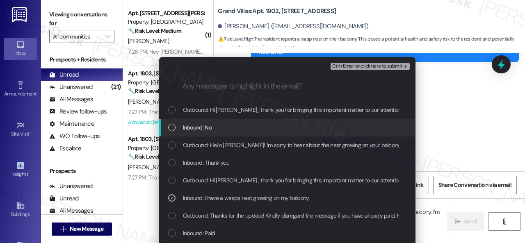
click at [355, 64] on span "Ctrl+Enter or click here to submit" at bounding box center [367, 67] width 70 height 6
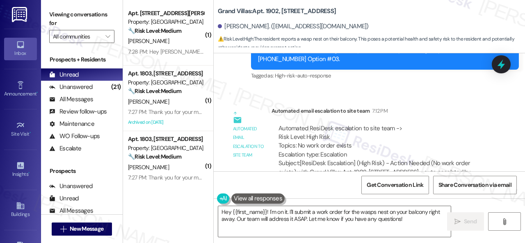
scroll to position [6496, 0]
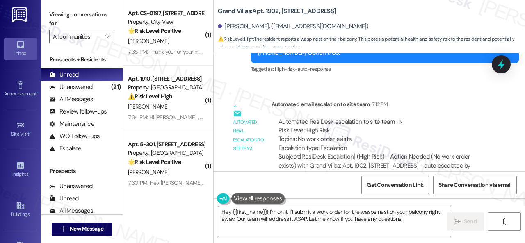
click at [426, 94] on div "Automated email escalation to site team Automated email escalation to site team…" at bounding box center [360, 143] width 280 height 98
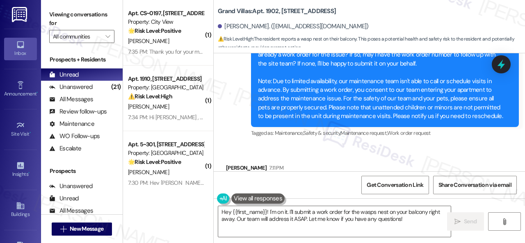
scroll to position [6209, 0]
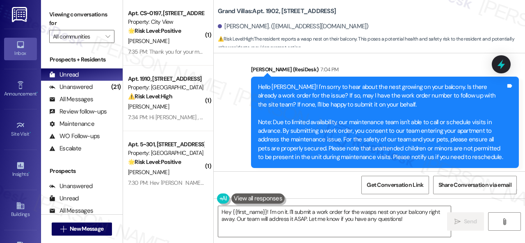
click at [349, 181] on div "Get Conversation Link Share Conversation via email" at bounding box center [369, 184] width 311 height 27
click at [308, 219] on textarea "Hey {{first_name}}! I'm on it. I'll submit a work order for the wasps nest on y…" at bounding box center [334, 221] width 233 height 31
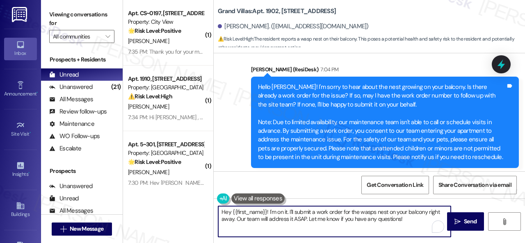
paste textarea "Thank you. I've submitted a work order on your behalf and notified the site tea…"
type textarea "Thank you. I've submitted a work order on your behalf and notified the site tea…"
click at [454, 219] on icon "" at bounding box center [457, 222] width 6 height 7
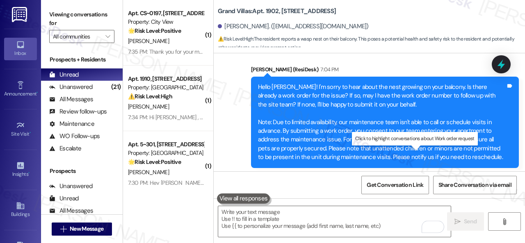
scroll to position [6272, 0]
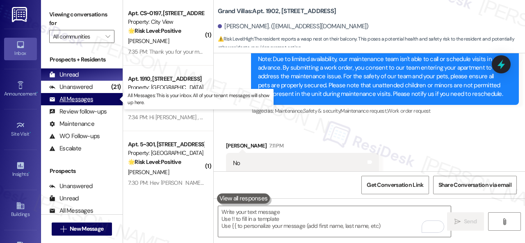
click at [75, 100] on div "All Messages" at bounding box center [71, 99] width 44 height 9
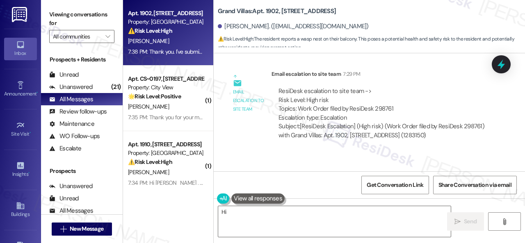
scroll to position [6674, 0]
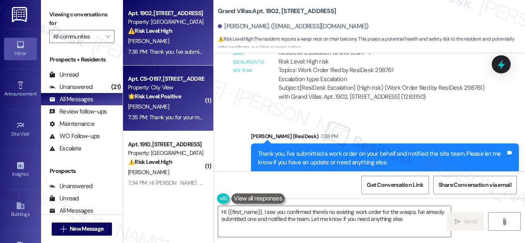
type textarea "Hi {{first_name}}, I see you confirmed there's no existing work order for the w…"
click at [178, 106] on div "T. Hann" at bounding box center [166, 107] width 78 height 10
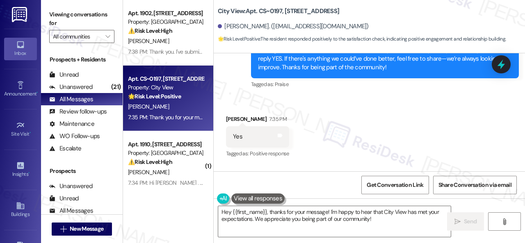
scroll to position [416, 0]
click at [237, 89] on div "Sent via SMS Sarah (ResiDesk) 7:19 PM We're glad to hear the issue's been resol…" at bounding box center [369, 54] width 311 height 87
click at [257, 215] on textarea "Hey {{first_name}}, thanks for your message! I'm happy to hear that City View h…" at bounding box center [334, 221] width 233 height 31
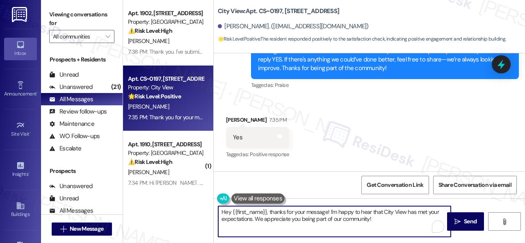
paste textarea "I'm glad you are satisfied with your home. Have you written a review for us bef…"
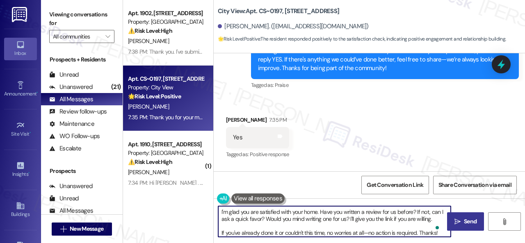
type textarea "I'm glad you are satisfied with your home. Have you written a review for us bef…"
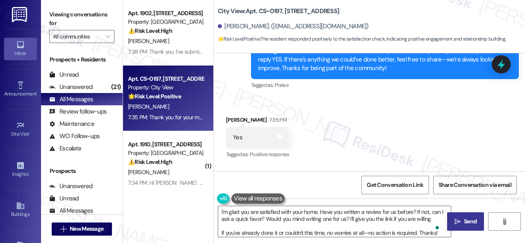
click at [454, 217] on span " Send" at bounding box center [466, 221] width 26 height 9
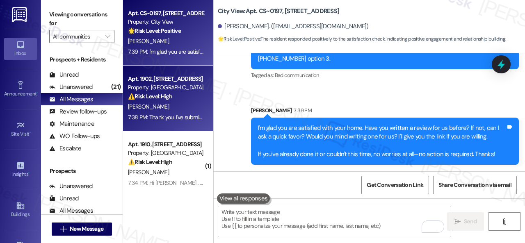
scroll to position [41, 0]
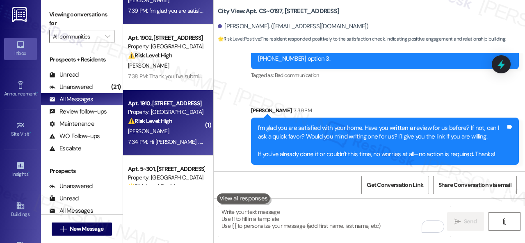
click at [183, 128] on div "A. Flores" at bounding box center [166, 131] width 78 height 10
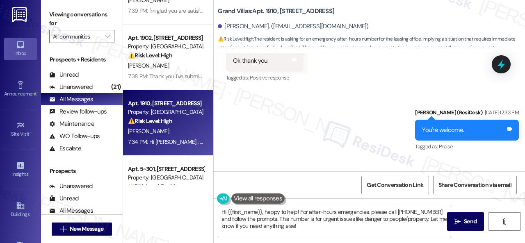
scroll to position [1851, 0]
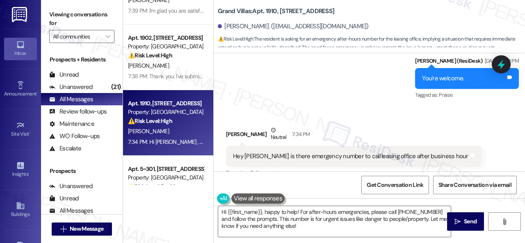
click at [363, 83] on div "Sent via SMS Sarah (ResiDesk) Sep 02, 2025 at 12:33 PM You're welcome. Tags and…" at bounding box center [369, 72] width 311 height 69
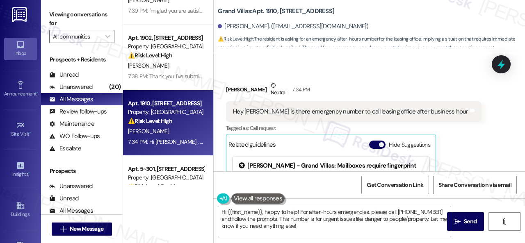
scroll to position [1892, 0]
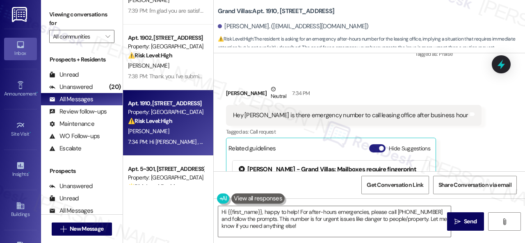
click at [372, 144] on button "Hide Suggestions" at bounding box center [377, 148] width 16 height 8
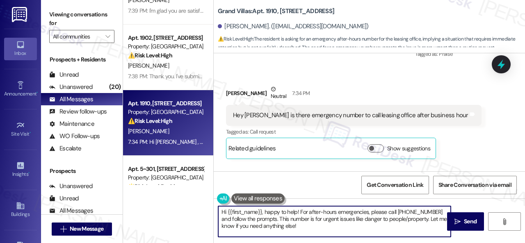
drag, startPoint x: 265, startPoint y: 210, endPoint x: 304, endPoint y: 229, distance: 43.1
click at [304, 229] on textarea "Hi {{first_name}}, happy to help! For after-hours emergencies, please call (832…" at bounding box center [334, 221] width 233 height 31
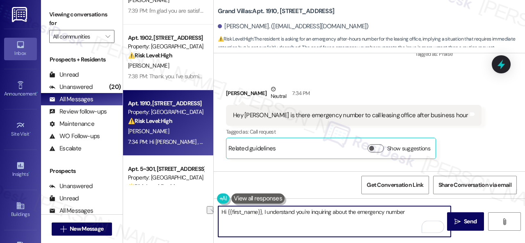
drag, startPoint x: 332, startPoint y: 212, endPoint x: 355, endPoint y: 211, distance: 23.0
click at [355, 211] on textarea "Hi {{first_name}}, I understand you're inquiring about the emergency number" at bounding box center [334, 221] width 233 height 31
click at [418, 211] on textarea "Hi {{first_name}}, I understand you're inquiring if there's an emergency number" at bounding box center [334, 221] width 233 height 31
type textarea "Hi {{first_name}}, I understand you're inquiring if there's an emergency number…"
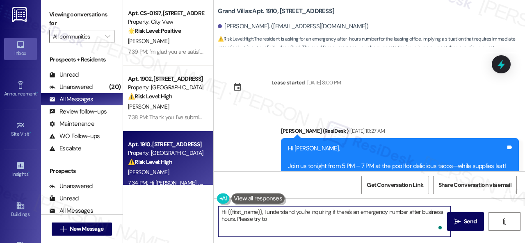
scroll to position [1892, 0]
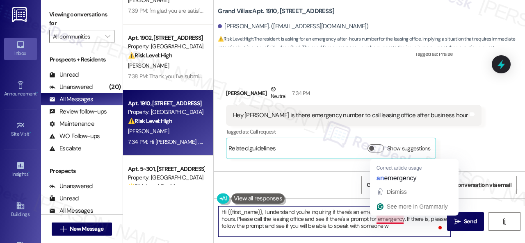
click at [397, 218] on textarea "Hi {{first_name}}, I understand you're inquiring if there's an emergency number…" at bounding box center [334, 221] width 233 height 31
click at [403, 220] on textarea "Hi {{first_name}}, I understand you're inquiring if there's an emergency number…" at bounding box center [334, 221] width 233 height 31
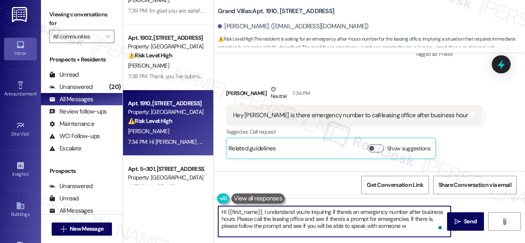
click at [392, 226] on textarea "Hi {{first_name}}, I understand you're inquiring if there's an emergency number…" at bounding box center [334, 221] width 233 height 31
click at [409, 228] on textarea "Hi {{first_name}}, I understand you're inquiring if there's an emergency number…" at bounding box center [334, 221] width 233 height 31
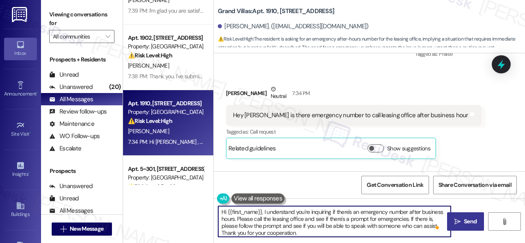
type textarea "Hi {{first_name}}, I understand you're inquiring if there's an emergency number…"
click at [465, 225] on span "Send" at bounding box center [470, 221] width 13 height 9
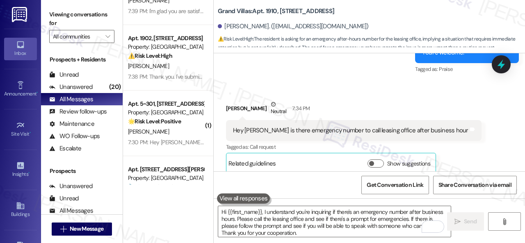
scroll to position [123, 0]
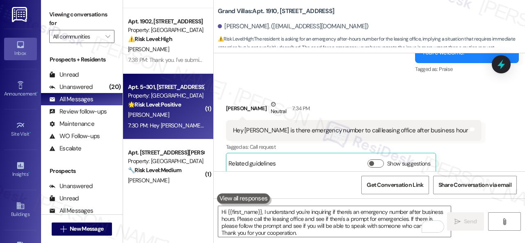
click at [176, 123] on div "7:30 PM: Hey [PERSON_NAME], we appreciate your text! We'll be back at 11AM to h…" at bounding box center [301, 125] width 346 height 7
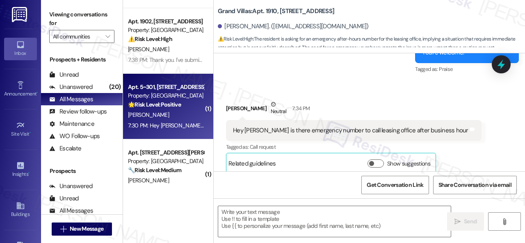
type textarea "Fetching suggested responses. Please feel free to read through the conversation…"
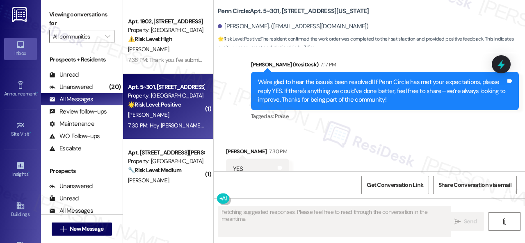
scroll to position [2035, 0]
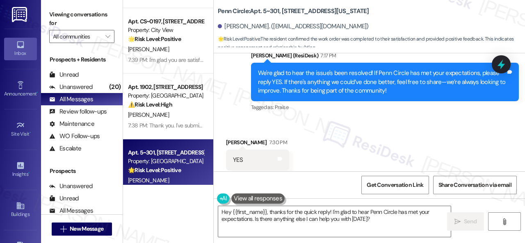
click at [251, 132] on div "Received via SMS [PERSON_NAME] 7:30 PM YES Tags and notes Tagged as: Positive r…" at bounding box center [257, 160] width 75 height 57
click at [269, 213] on textarea "Hey {{first_name}}, thanks for the quick reply! I'm glad to hear Penn Circle ha…" at bounding box center [334, 221] width 233 height 31
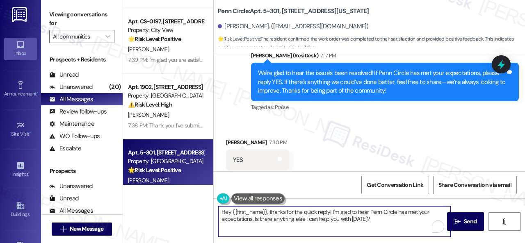
paste textarea "I'm glad you are satisfied with your home. Have you written a review for us bef…"
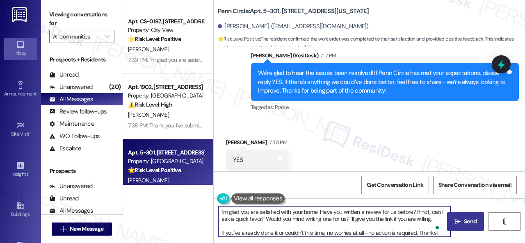
type textarea "I'm glad you are satisfied with your home. Have you written a review for us bef…"
click at [459, 224] on span " Send" at bounding box center [466, 221] width 26 height 9
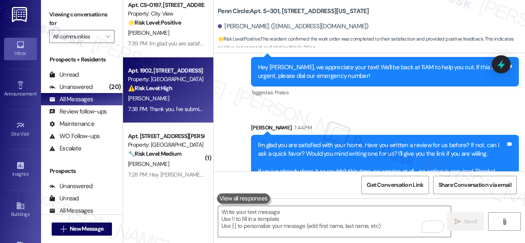
scroll to position [246, 0]
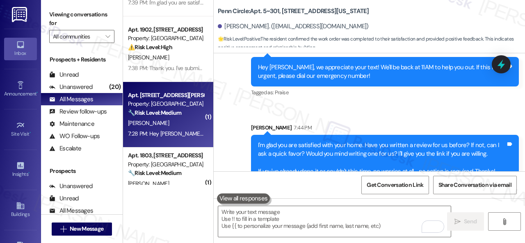
click at [184, 126] on div "[PERSON_NAME]" at bounding box center [166, 123] width 78 height 10
type textarea "Fetching suggested responses. Please feel free to read through the conversation…"
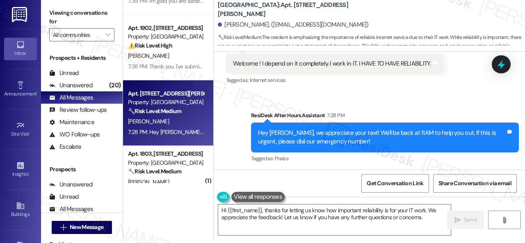
scroll to position [2, 0]
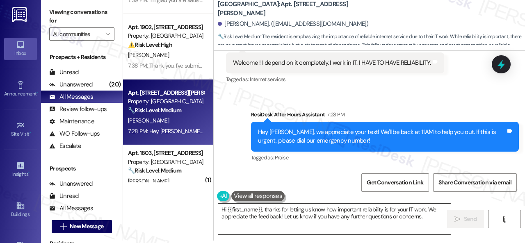
click at [278, 215] on textarea "Hi {{first_name}}, thanks for letting us know how important reliability is for …" at bounding box center [334, 219] width 233 height 31
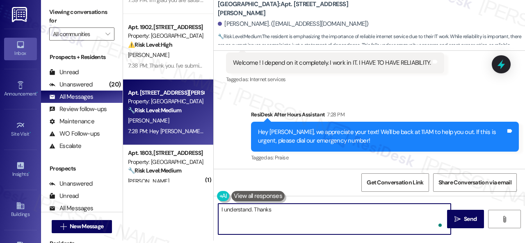
type textarea "I understand. Thanks!"
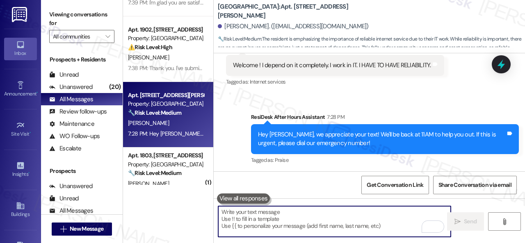
scroll to position [2123, 0]
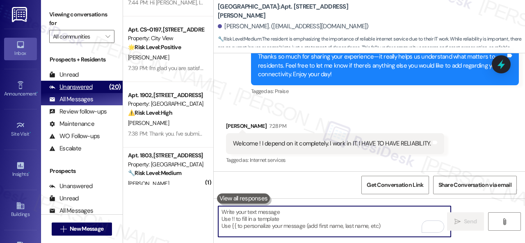
click at [73, 88] on div "Unanswered" at bounding box center [70, 87] width 43 height 9
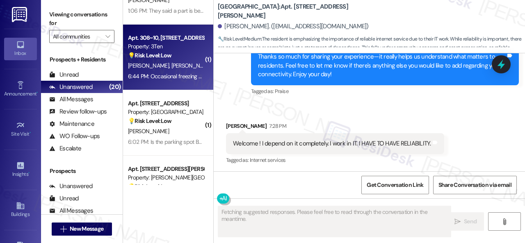
scroll to position [0, 0]
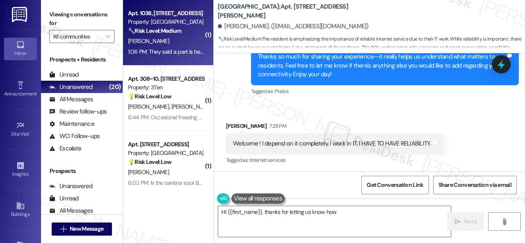
type textarea "Hi {{first_name}}, thanks for letting us know how"
click at [191, 44] on div "[PERSON_NAME]" at bounding box center [166, 41] width 78 height 10
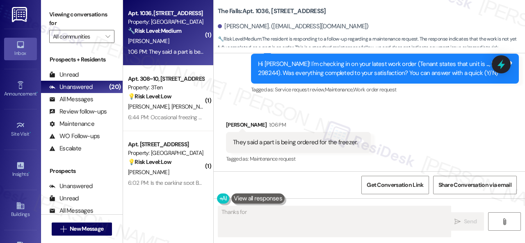
scroll to position [162, 0]
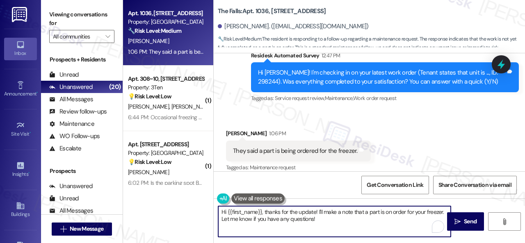
drag, startPoint x: 266, startPoint y: 212, endPoint x: 205, endPoint y: 201, distance: 61.7
click at [205, 201] on div "Apt. 1036, 6565 W Foxridge Dr Property: The Falls 🔧 Risk Level: Medium The resi…" at bounding box center [324, 121] width 402 height 243
drag, startPoint x: 275, startPoint y: 211, endPoint x: 284, endPoint y: 224, distance: 15.4
click at [284, 224] on textarea "Thanks for the update! I'll make a note that a part is on order for your freeze…" at bounding box center [334, 221] width 233 height 31
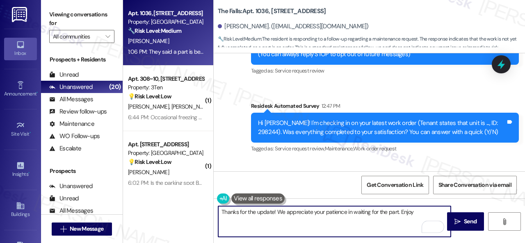
scroll to position [171, 0]
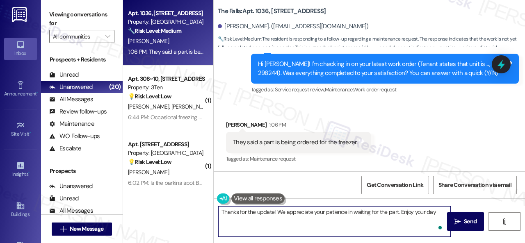
type textarea "Thanks for the update! We appreciate your patience in waiting for the part. Enj…"
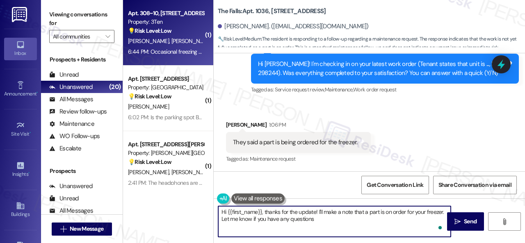
type textarea "Hi {{first_name}}, thanks for the update! I'll make a note that a part is on or…"
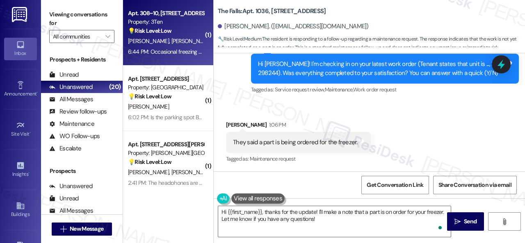
click at [190, 38] on div "M. Abbott K. Heckwine" at bounding box center [166, 41] width 78 height 10
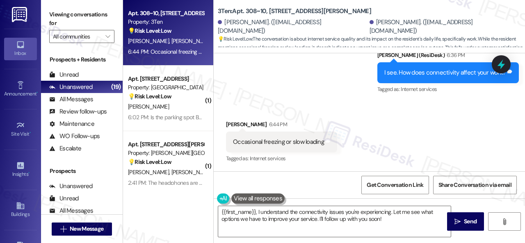
scroll to position [842, 0]
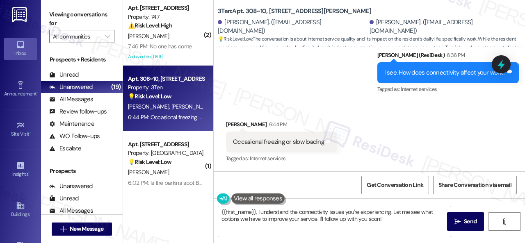
click at [284, 216] on textarea "{{first_name}}, I understand the connectivity issues you're experiencing. Let m…" at bounding box center [334, 221] width 233 height 31
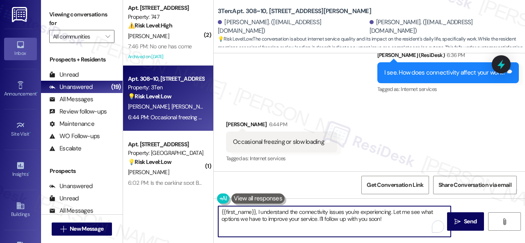
paste textarea "Does internet quality factor into your lease renewal decision?"
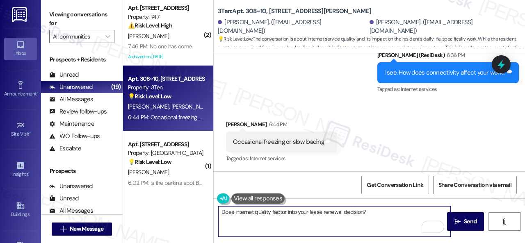
click at [389, 210] on textarea "Does internet quality factor into your lease renewal decision?" at bounding box center [334, 221] width 233 height 31
type textarea "Does internet quality factor into your lease renewal decision?"
click at [456, 223] on icon "" at bounding box center [457, 222] width 6 height 7
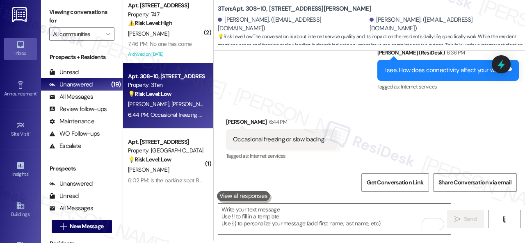
drag, startPoint x: 249, startPoint y: 87, endPoint x: 253, endPoint y: 95, distance: 8.8
click at [250, 87] on div "Sent via SMS Sarah (ResiDesk) 6:36 PM I see. How does connectivity affect your …" at bounding box center [369, 64] width 311 height 69
click at [269, 208] on textarea "To enrich screen reader interactions, please activate Accessibility in Grammarl…" at bounding box center [334, 219] width 233 height 31
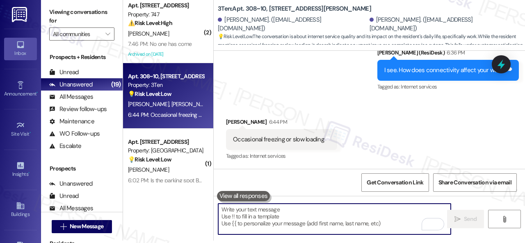
paste textarea "Does internet quality factor into your lease renewal decision?"
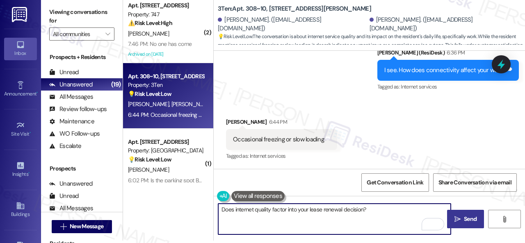
type textarea "Does internet quality factor into your lease renewal decision?"
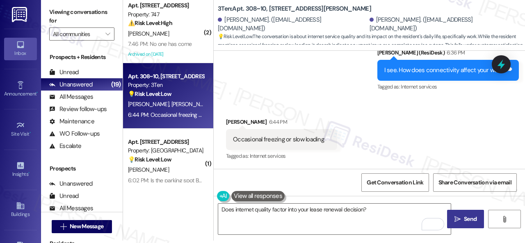
click at [457, 221] on icon "" at bounding box center [457, 219] width 6 height 7
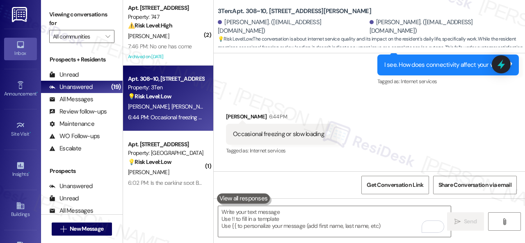
scroll to position [899, 0]
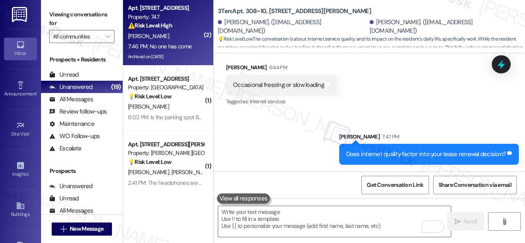
click at [162, 37] on div "M. Thompson" at bounding box center [166, 36] width 78 height 10
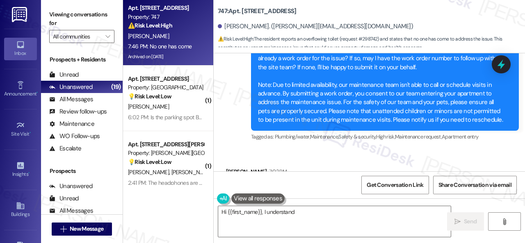
scroll to position [7960, 0]
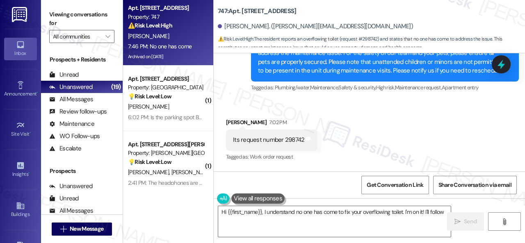
click at [292, 136] on div "Its request number 298742" at bounding box center [268, 140] width 71 height 9
click at [286, 130] on div "Its request number 298742 Tags and notes" at bounding box center [271, 140] width 91 height 21
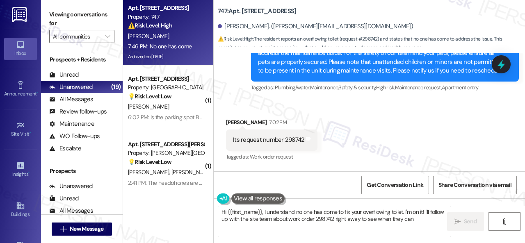
click at [290, 136] on div "Its request number 298742" at bounding box center [268, 140] width 71 height 9
type textarea "Hi {{first_name}}, I understand no one has come to fix your overflowing toilet.…"
click at [290, 136] on div "Its request number 298742" at bounding box center [268, 140] width 71 height 9
copy div "298742"
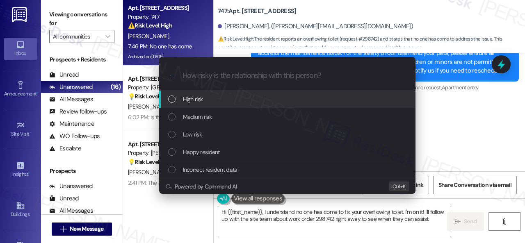
click at [173, 99] on div "List of options" at bounding box center [171, 99] width 7 height 7
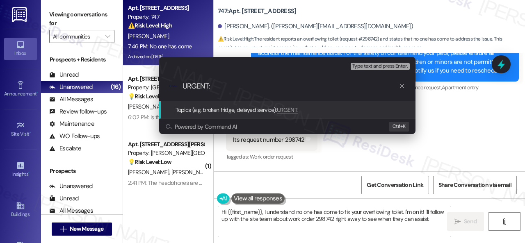
paste input "New Work Order Submitted 298742"
type input "URGENT: New Work Order Submitted 298742"
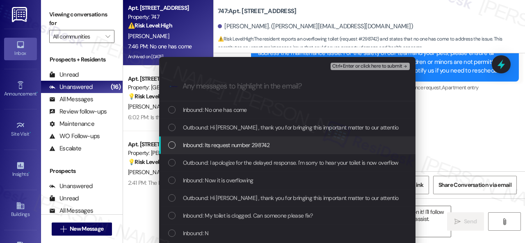
click at [234, 146] on span "Inbound: Its request number 298742" at bounding box center [226, 145] width 87 height 9
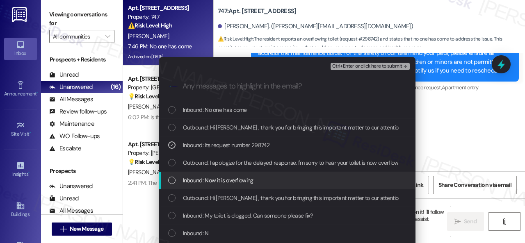
click at [227, 183] on span "Inbound: Now it is overflowing" at bounding box center [218, 180] width 71 height 9
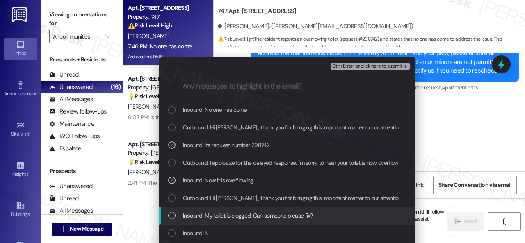
click at [221, 215] on span "Inbound: My toilet is clogged. Can someone please fix?" at bounding box center [248, 215] width 130 height 9
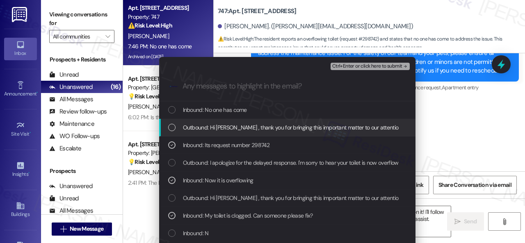
click at [347, 66] on span "Ctrl+Enter or click here to submit" at bounding box center [367, 67] width 70 height 6
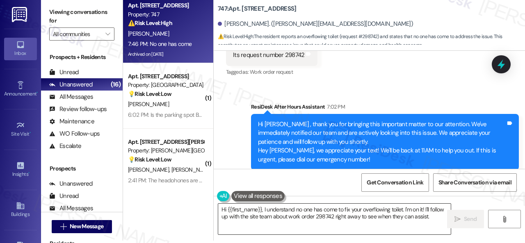
scroll to position [8043, 0]
click at [386, 158] on div "Lease started Sep 22, 2024 at 8:00 PM Survey, sent via SMS Residesk Automated S…" at bounding box center [369, 110] width 311 height 118
click at [365, 216] on textarea "Hi {{first_name}}, I understand no one has come to fix your overflowing toilet.…" at bounding box center [334, 219] width 233 height 31
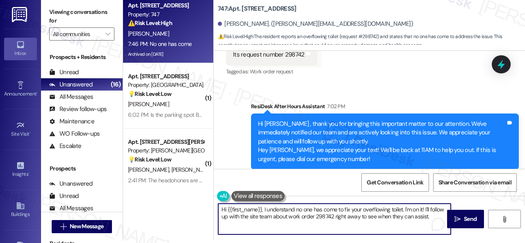
paste textarea "Thank you. I've notified the site team about your work order. Let me know when …"
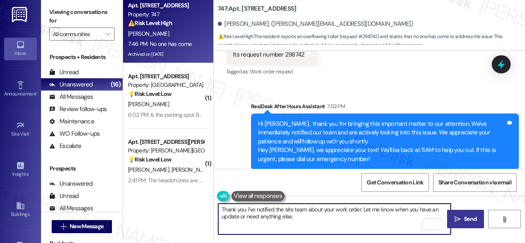
type textarea "Thank you. I've notified the site team about your work order. Let me know when …"
click at [466, 219] on span "Send" at bounding box center [470, 219] width 13 height 9
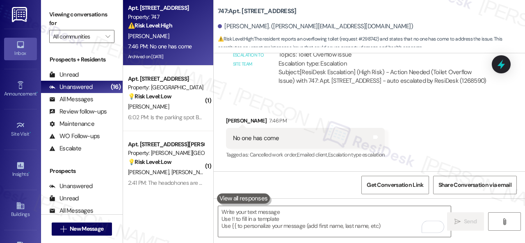
scroll to position [8247, 0]
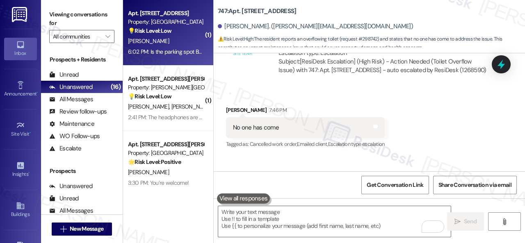
click at [166, 42] on div "J. Rickert" at bounding box center [166, 41] width 78 height 10
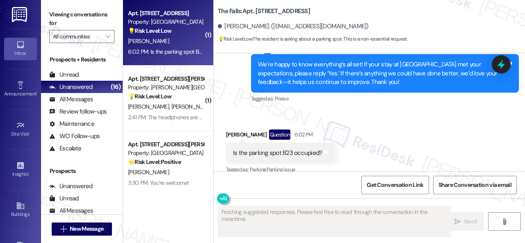
scroll to position [1476, 0]
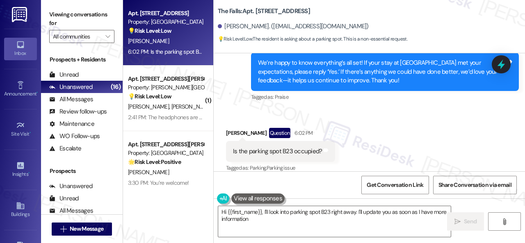
type textarea "Hi {{first_name}}, I'll look into parking spot B23 right away. I'll update you …"
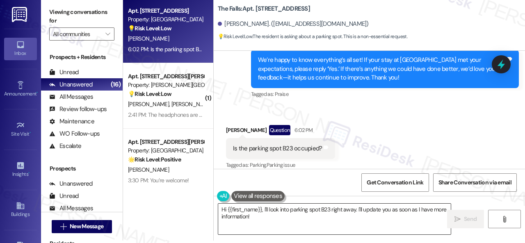
drag, startPoint x: 385, startPoint y: 230, endPoint x: 369, endPoint y: 223, distance: 17.2
click at [381, 229] on textarea "Hi {{first_name}}, I'll look into parking spot B23 right away. I'll update you …" at bounding box center [334, 219] width 233 height 31
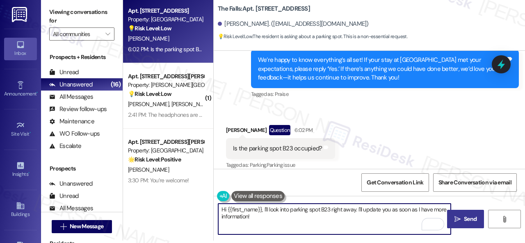
click at [464, 219] on span "Send" at bounding box center [470, 219] width 13 height 9
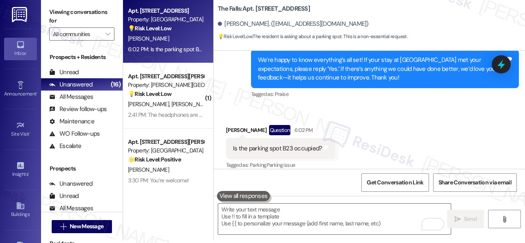
scroll to position [1476, 0]
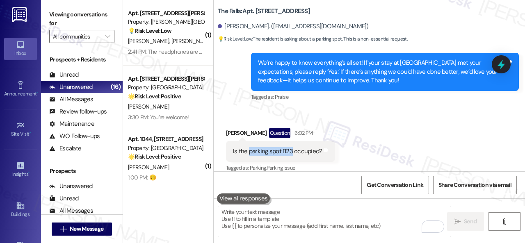
drag, startPoint x: 249, startPoint y: 143, endPoint x: 290, endPoint y: 145, distance: 41.1
click at [290, 147] on div "Is the parking spot B23 occupied?" at bounding box center [277, 151] width 89 height 9
copy div "parking spot B23"
click at [323, 122] on div "Received via SMS Jessica Rickert Question 6:02 PM Is the parking spot B23 occup…" at bounding box center [280, 151] width 121 height 59
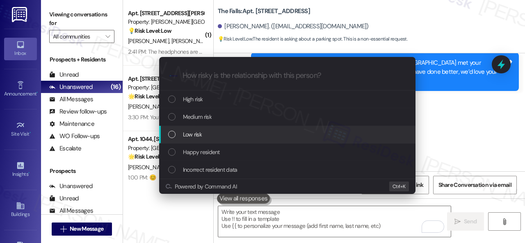
click at [185, 136] on span "Low risk" at bounding box center [192, 134] width 19 height 9
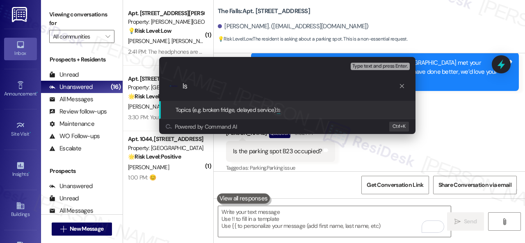
paste input "parking spot B23"
type input "Is parking spot B23 available?"
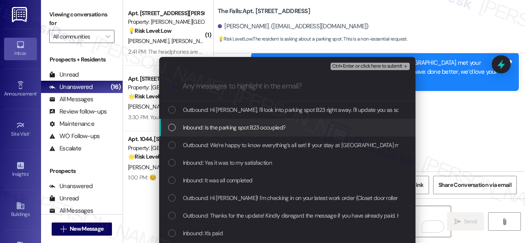
click at [226, 123] on span "Inbound: Is the parking spot B23 occupied?" at bounding box center [234, 127] width 103 height 9
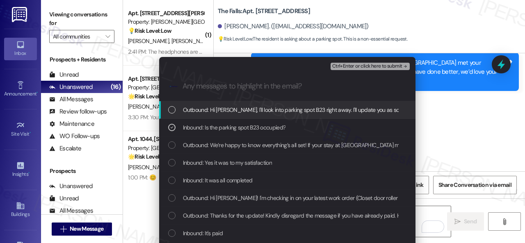
click at [357, 69] on span "Ctrl+Enter or click here to submit" at bounding box center [367, 67] width 70 height 6
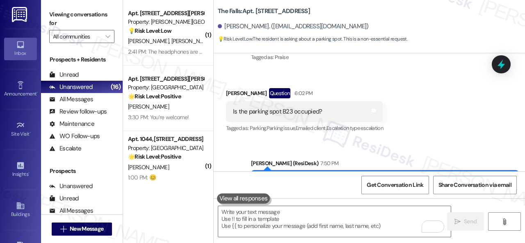
scroll to position [1555, 0]
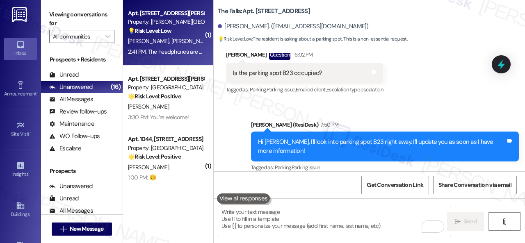
click at [178, 26] on div "Property: Craig Ranch" at bounding box center [166, 22] width 76 height 9
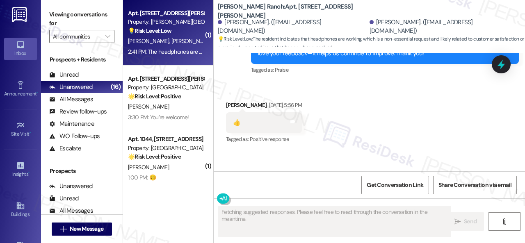
scroll to position [1706, 0]
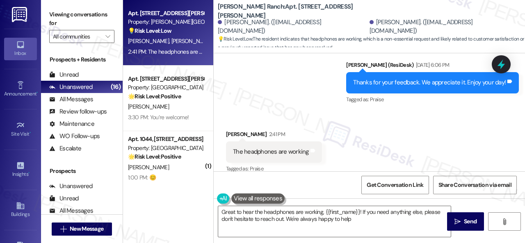
type textarea "Great to hear the headphones are working, {{first_name}}! If you need anything …"
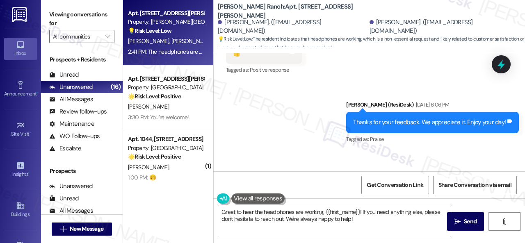
scroll to position [1706, 0]
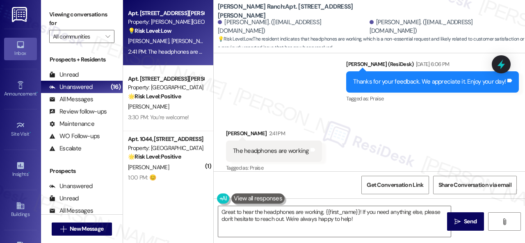
click at [312, 111] on div "Received via SMS Ramona Abrego 2:41 PM The headphones are working Tags and note…" at bounding box center [369, 145] width 311 height 69
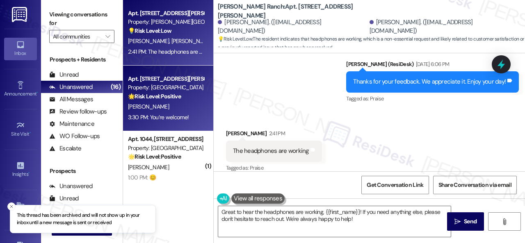
click at [204, 103] on div "Apt. 510, 201 Courtright East Road Property: Overland Park 🌟 Risk Level: Positi…" at bounding box center [168, 99] width 90 height 66
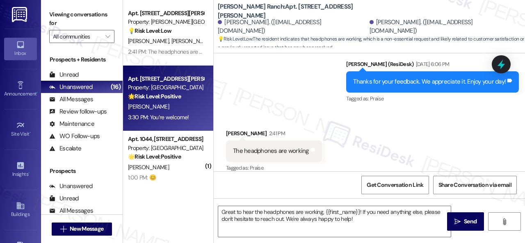
type textarea "Fetching suggested responses. Please feel free to read through the conversation…"
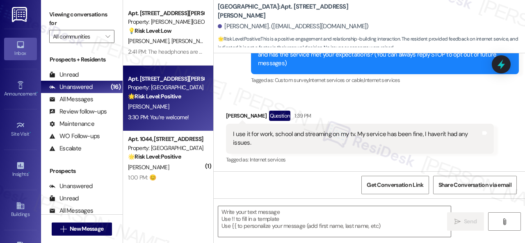
type textarea "Fetching suggested responses. Please feel free to read through the conversation…"
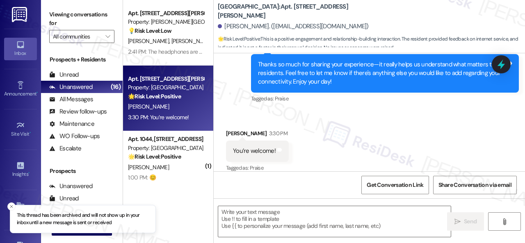
scroll to position [41, 0]
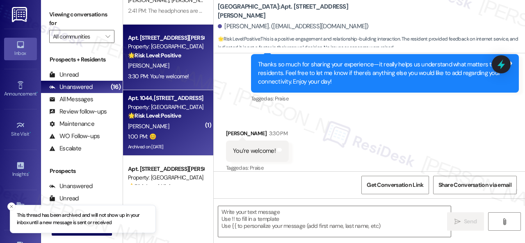
click at [180, 135] on div "1:00 PM: 😊 1:00 PM: 😊" at bounding box center [166, 137] width 78 height 10
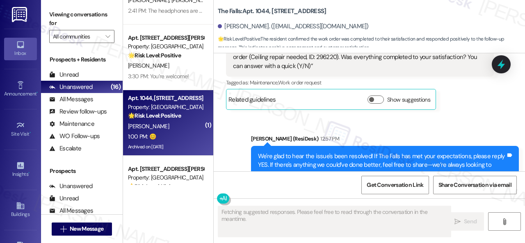
scroll to position [5385, 0]
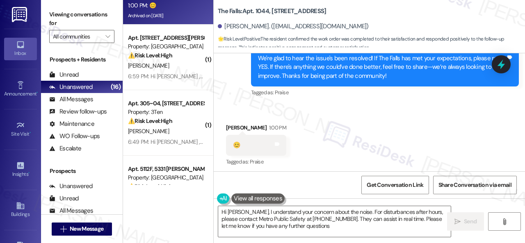
type textarea "Hi Eddie, I understand your concern about the noise. For disturbances after hou…"
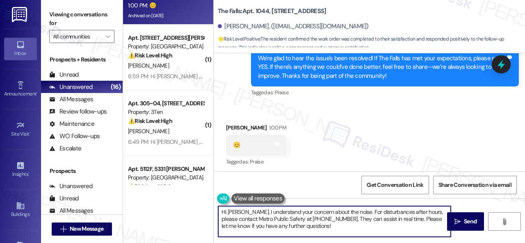
drag, startPoint x: 324, startPoint y: 229, endPoint x: 201, endPoint y: 199, distance: 126.8
click at [201, 199] on div "Apt. 1044, 6565 W Foxridge Dr Property: The Falls 🌟 Risk Level: Positive The re…" at bounding box center [324, 121] width 402 height 243
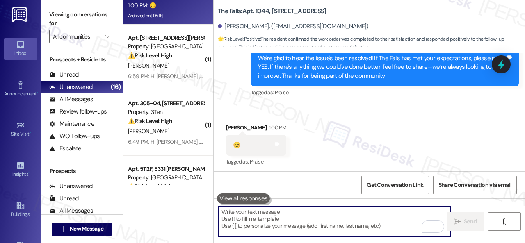
click at [303, 231] on textarea "To enrich screen reader interactions, please activate Accessibility in Grammarl…" at bounding box center [334, 221] width 233 height 31
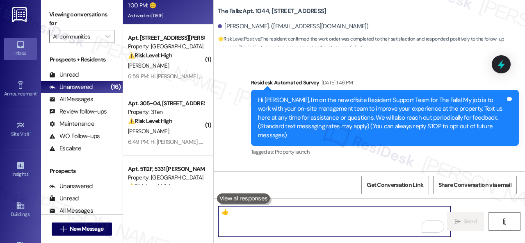
scroll to position [5385, 0]
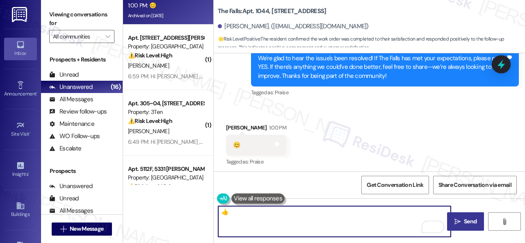
type textarea "👍"
click at [464, 218] on span "Send" at bounding box center [470, 221] width 13 height 9
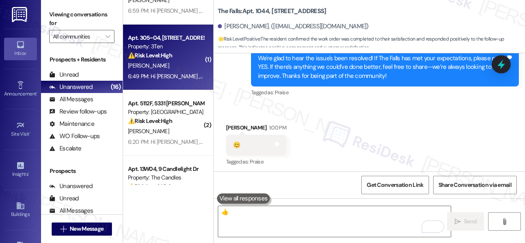
scroll to position [0, 0]
